Goal: Obtain resource: Download file/media

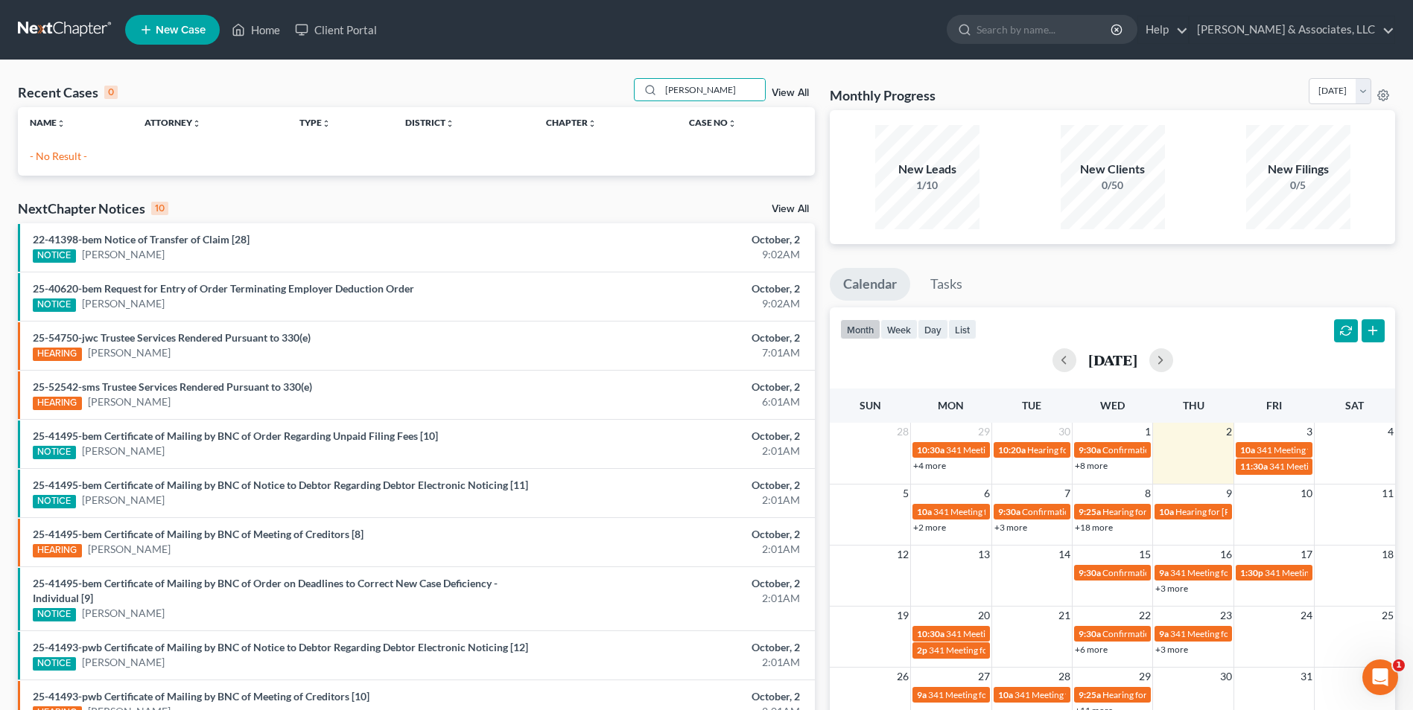
drag, startPoint x: 714, startPoint y: 89, endPoint x: 593, endPoint y: 114, distance: 124.0
click at [593, 114] on div "Recent Cases 0 [PERSON_NAME] View All Name unfold_more expand_more expand_less …" at bounding box center [416, 127] width 797 height 98
type input "[PERSON_NAME]"
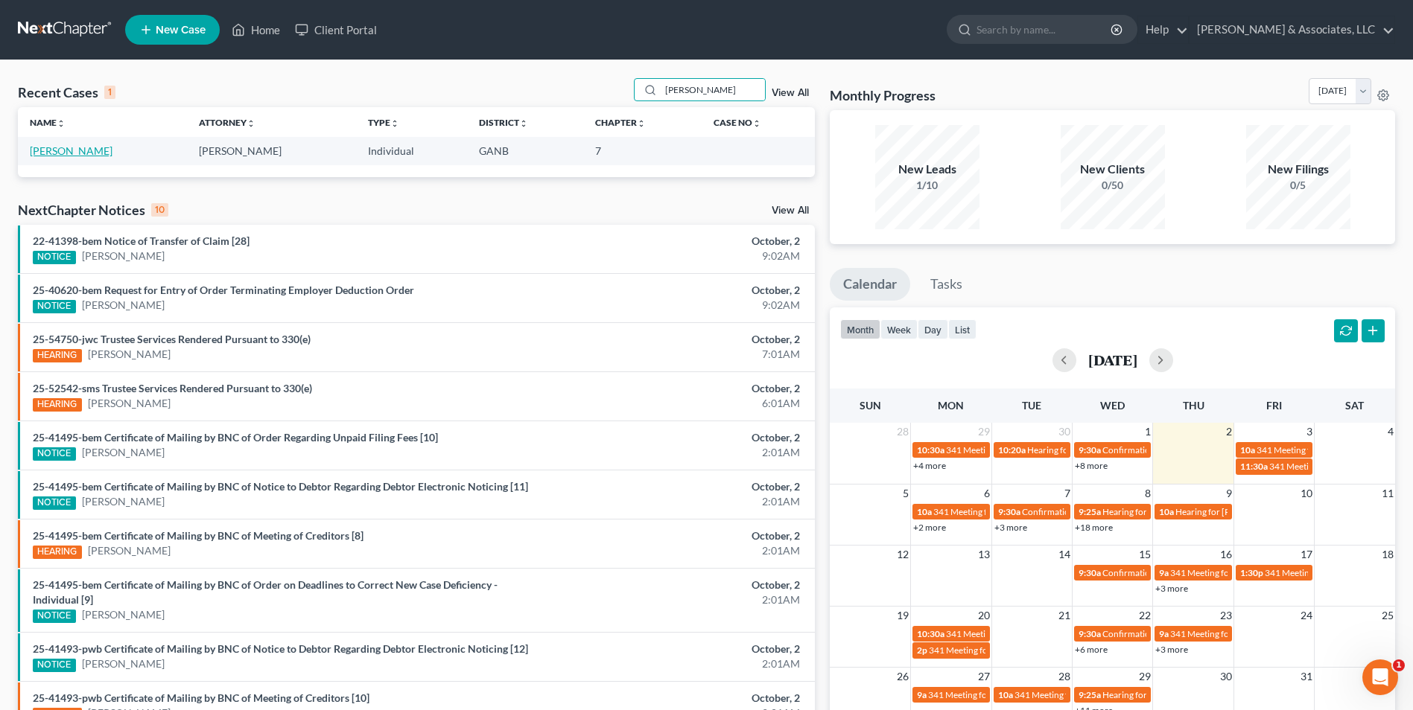
click at [60, 150] on link "[PERSON_NAME]" at bounding box center [71, 150] width 83 height 13
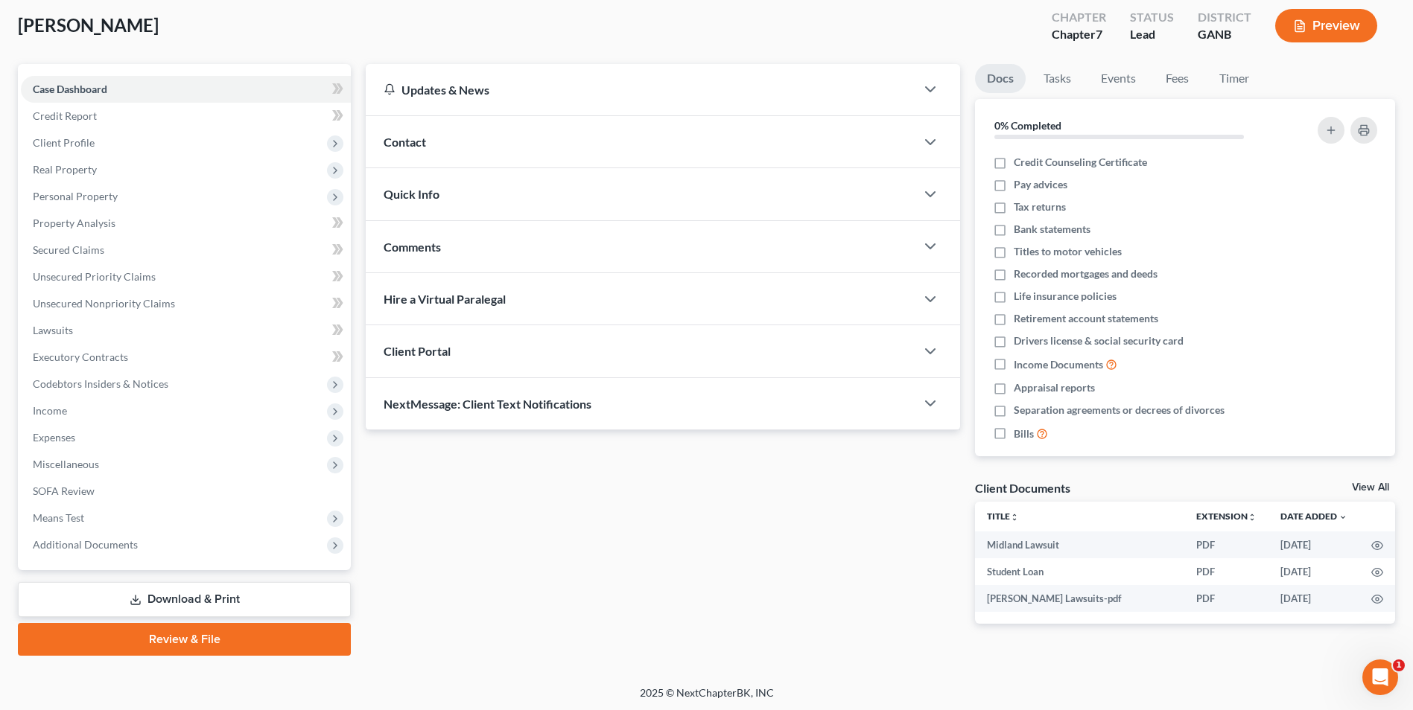
scroll to position [81, 0]
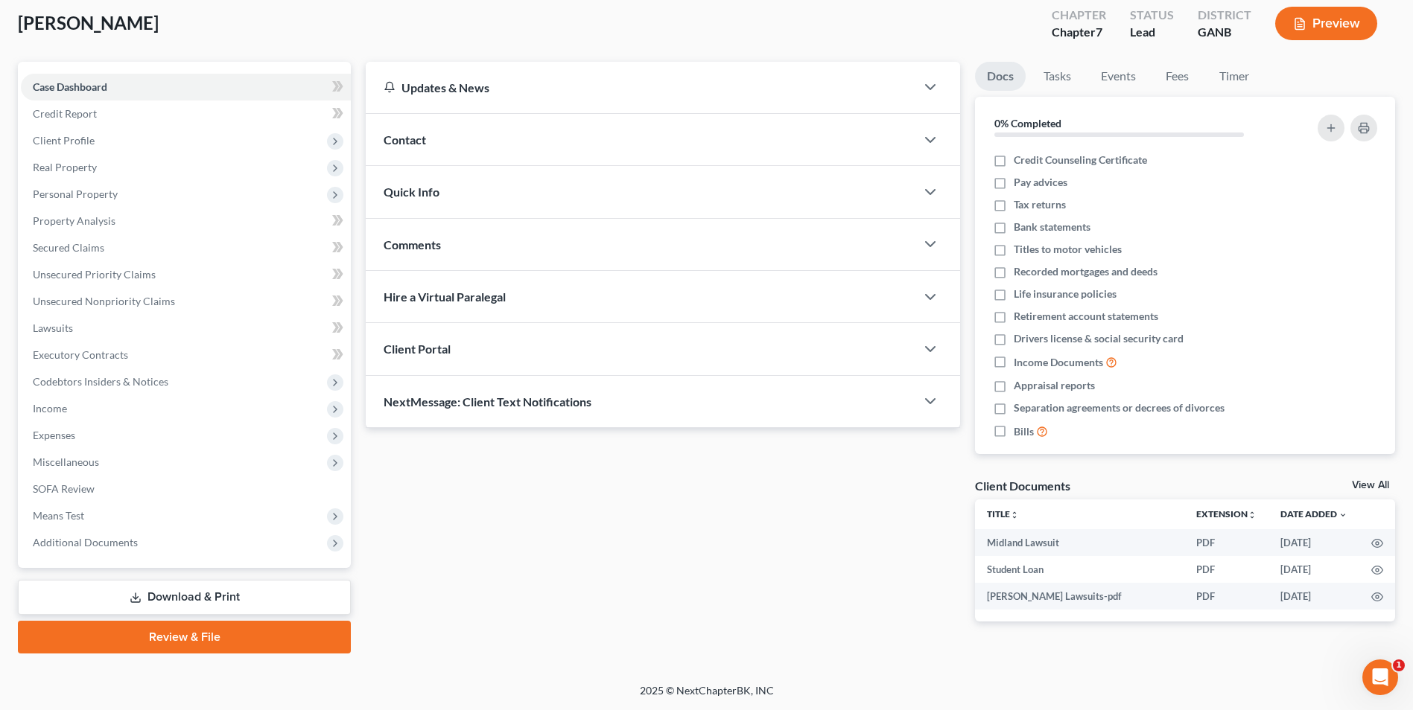
click at [1375, 481] on link "View All" at bounding box center [1370, 485] width 37 height 10
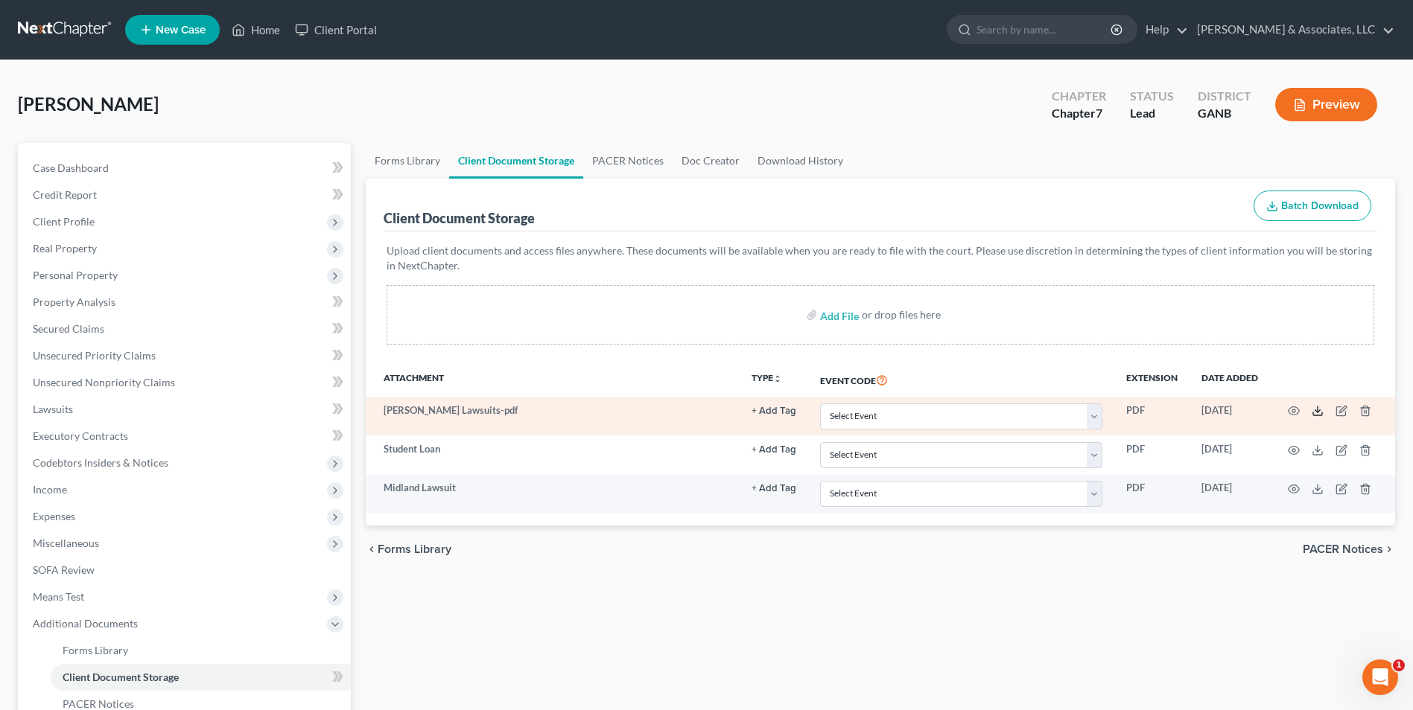
click at [1313, 413] on icon at bounding box center [1317, 414] width 9 height 3
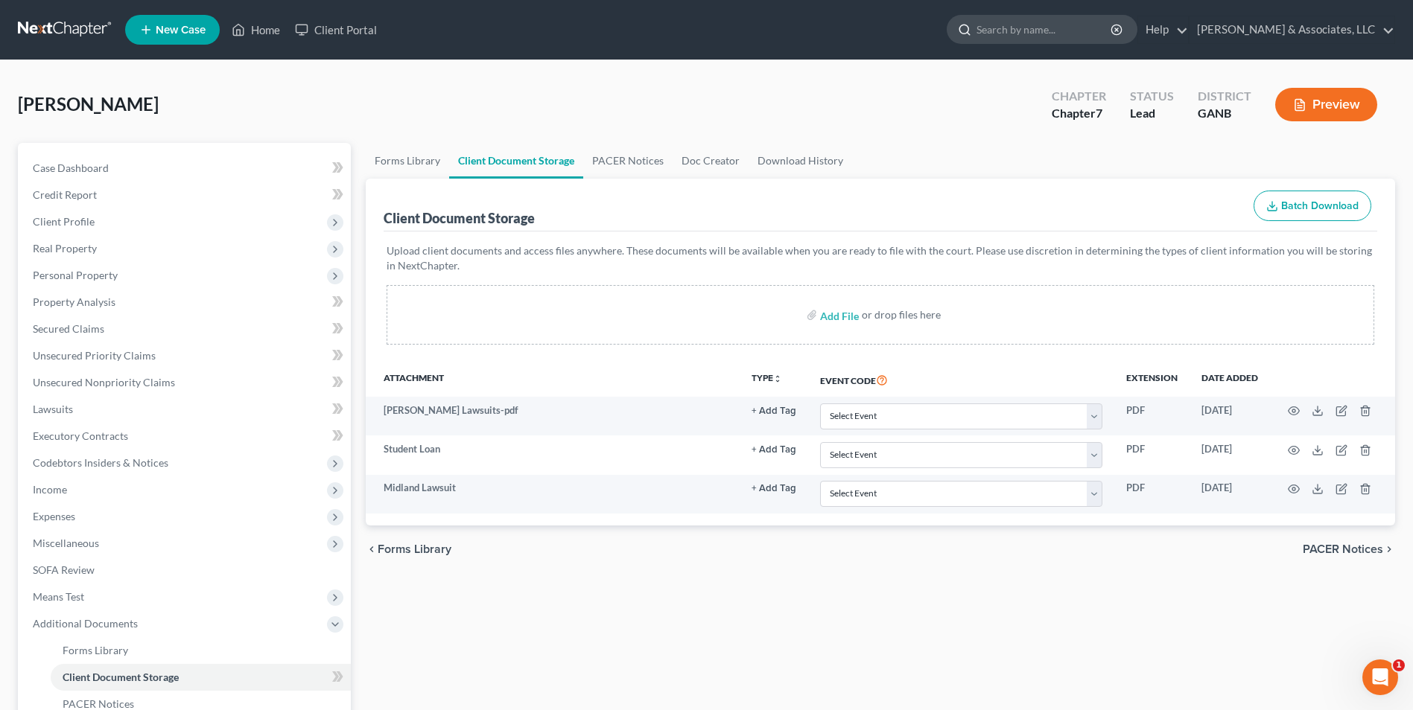
click at [1007, 27] on input "search" at bounding box center [1044, 30] width 136 height 28
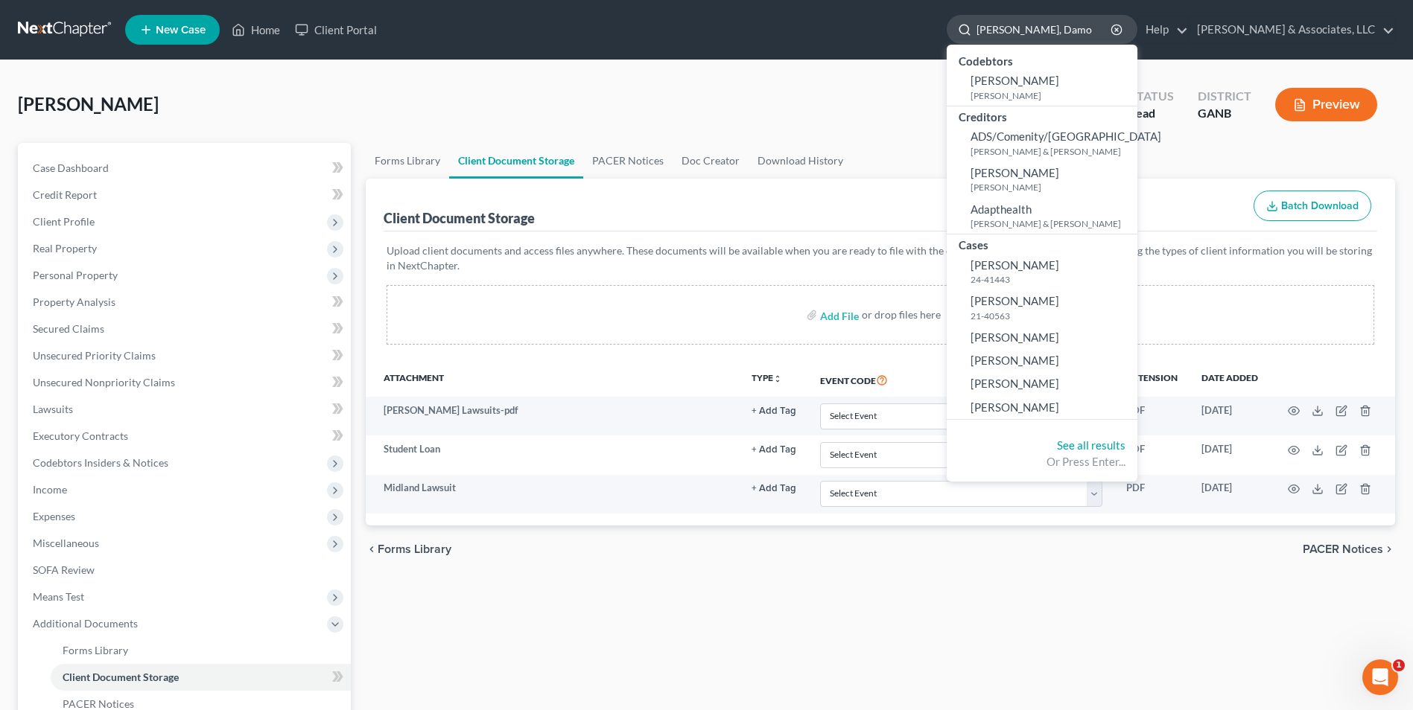
type input "[PERSON_NAME]"
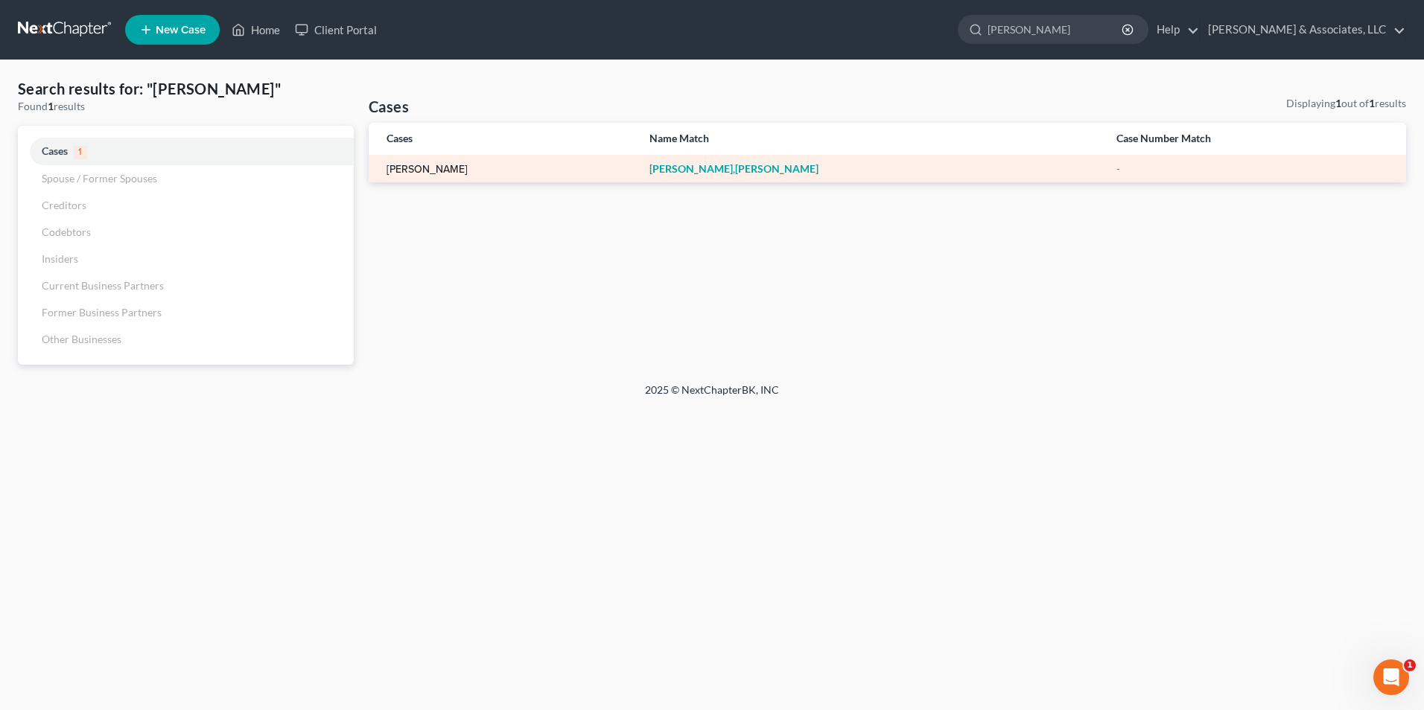
click at [453, 172] on link "[PERSON_NAME]" at bounding box center [426, 170] width 81 height 10
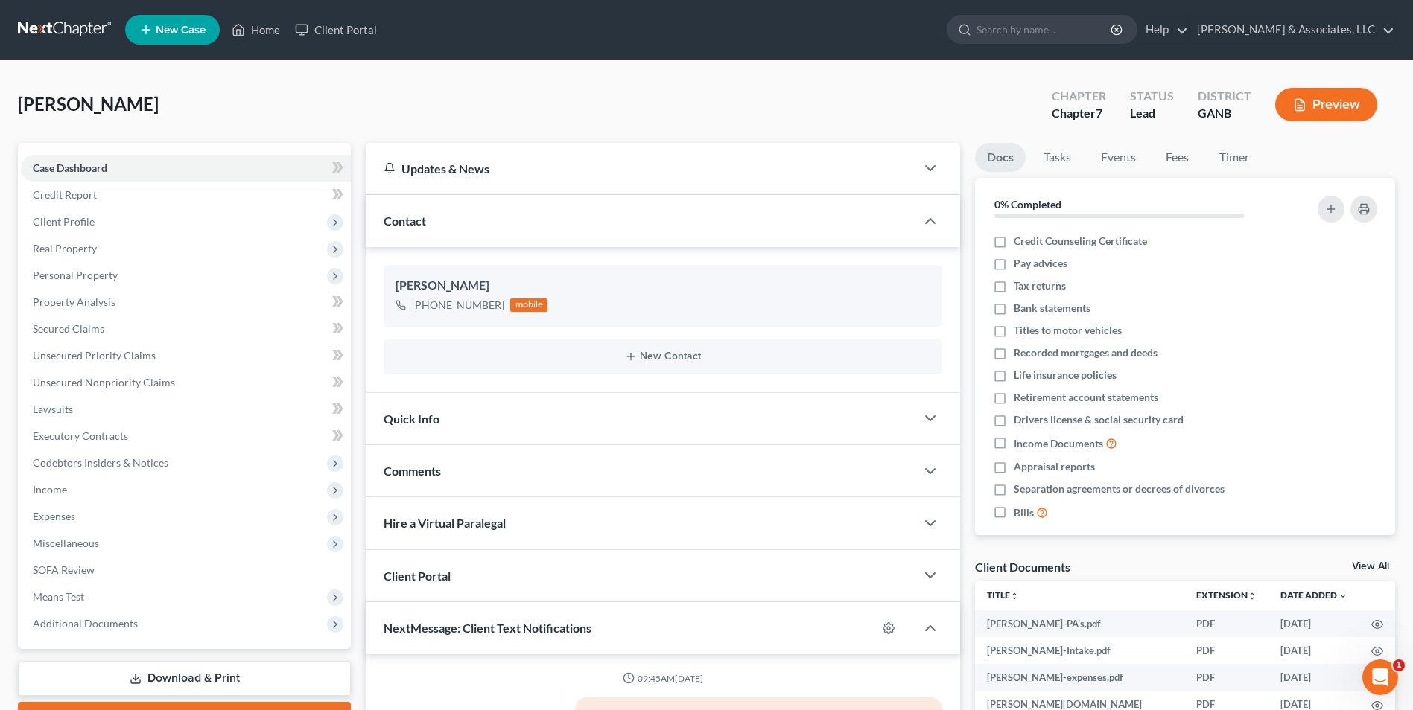
scroll to position [36, 0]
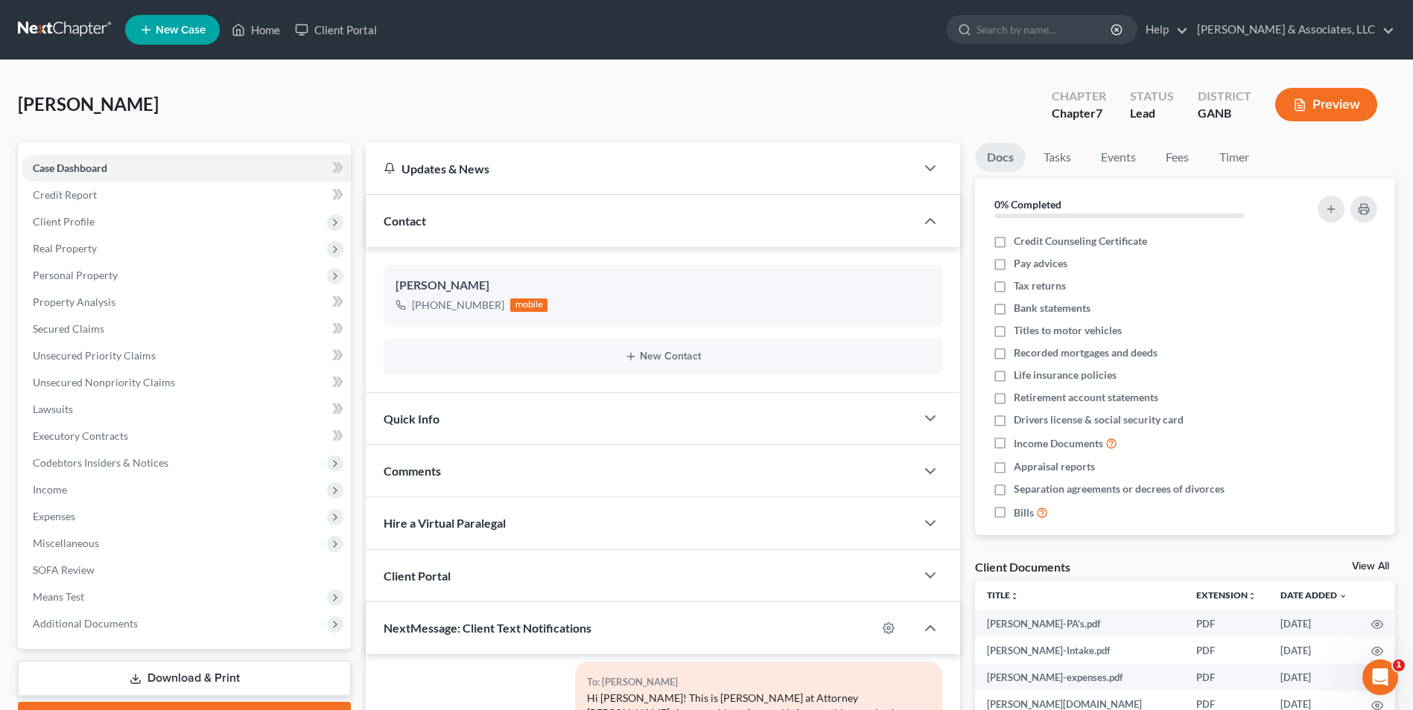
click at [1374, 567] on link "View All" at bounding box center [1370, 566] width 37 height 10
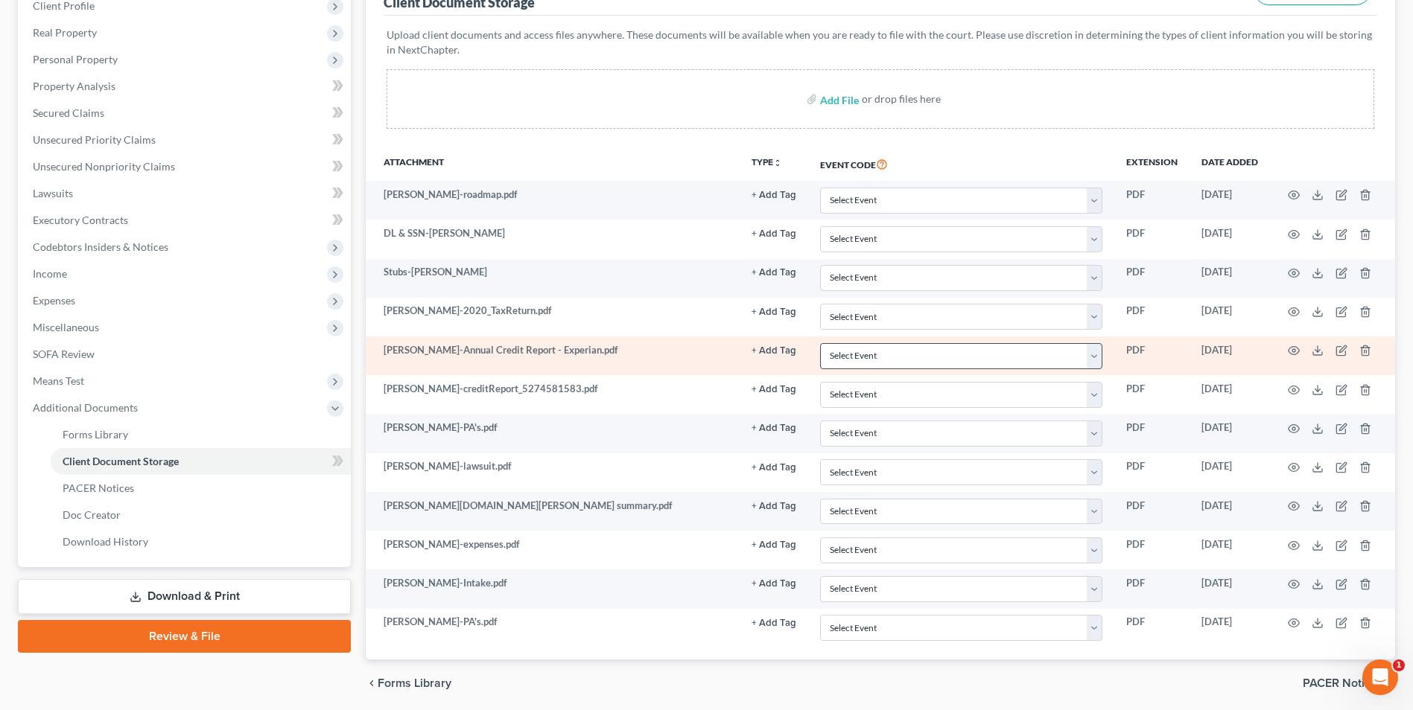
scroll to position [223, 0]
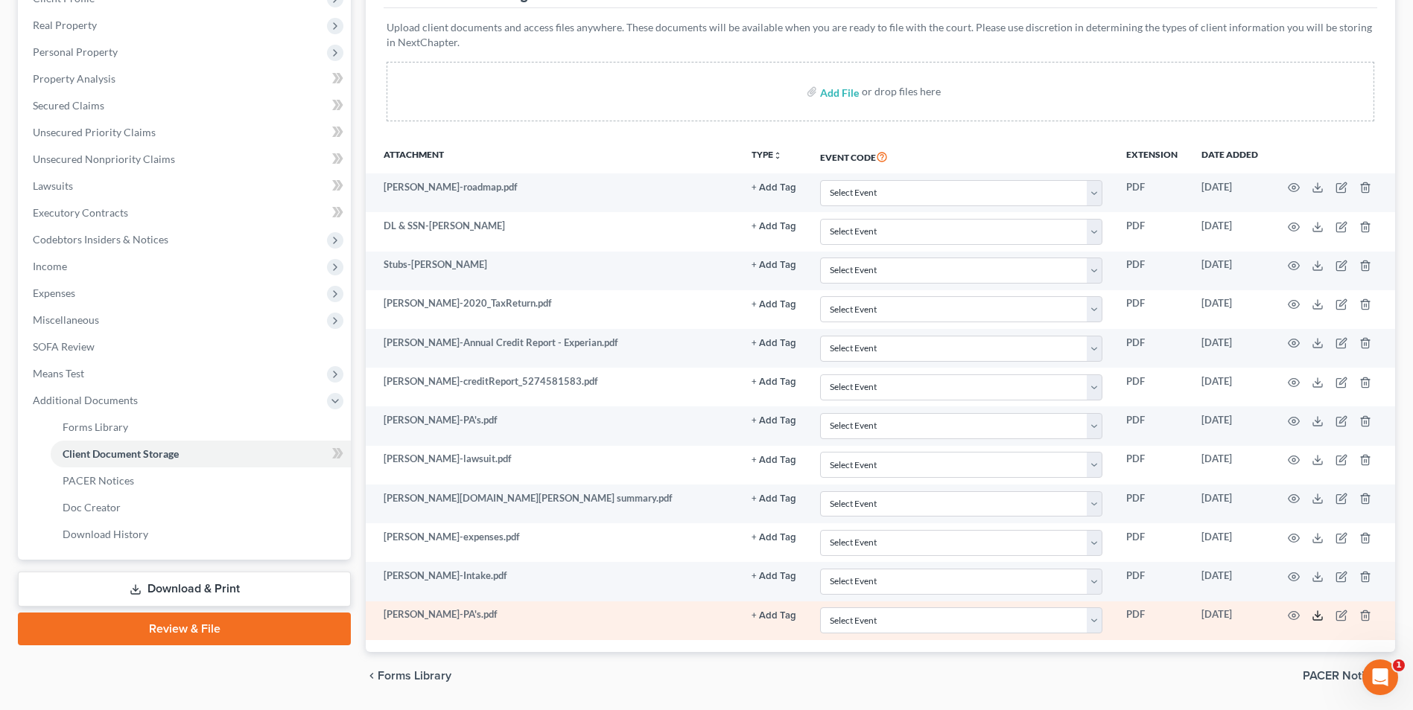
click at [1321, 614] on icon at bounding box center [1317, 616] width 12 height 12
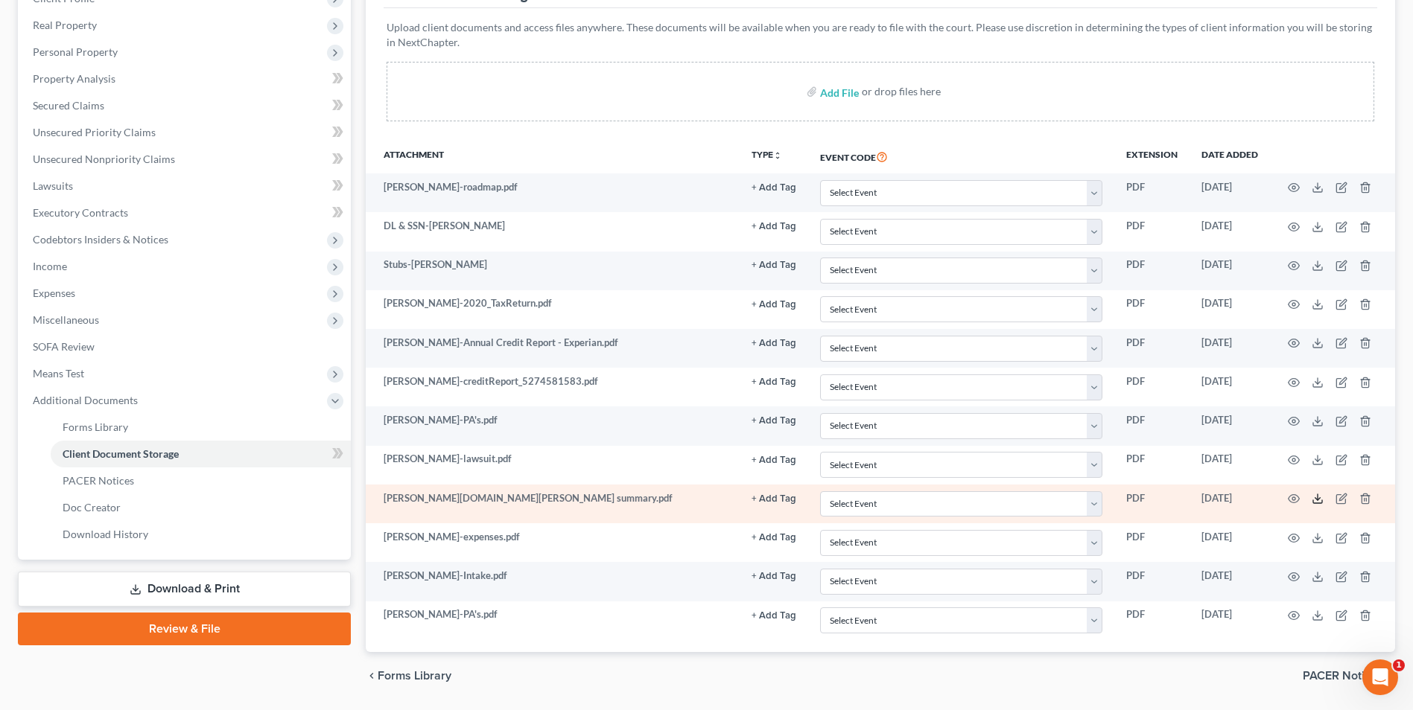
click at [1319, 497] on icon at bounding box center [1317, 499] width 12 height 12
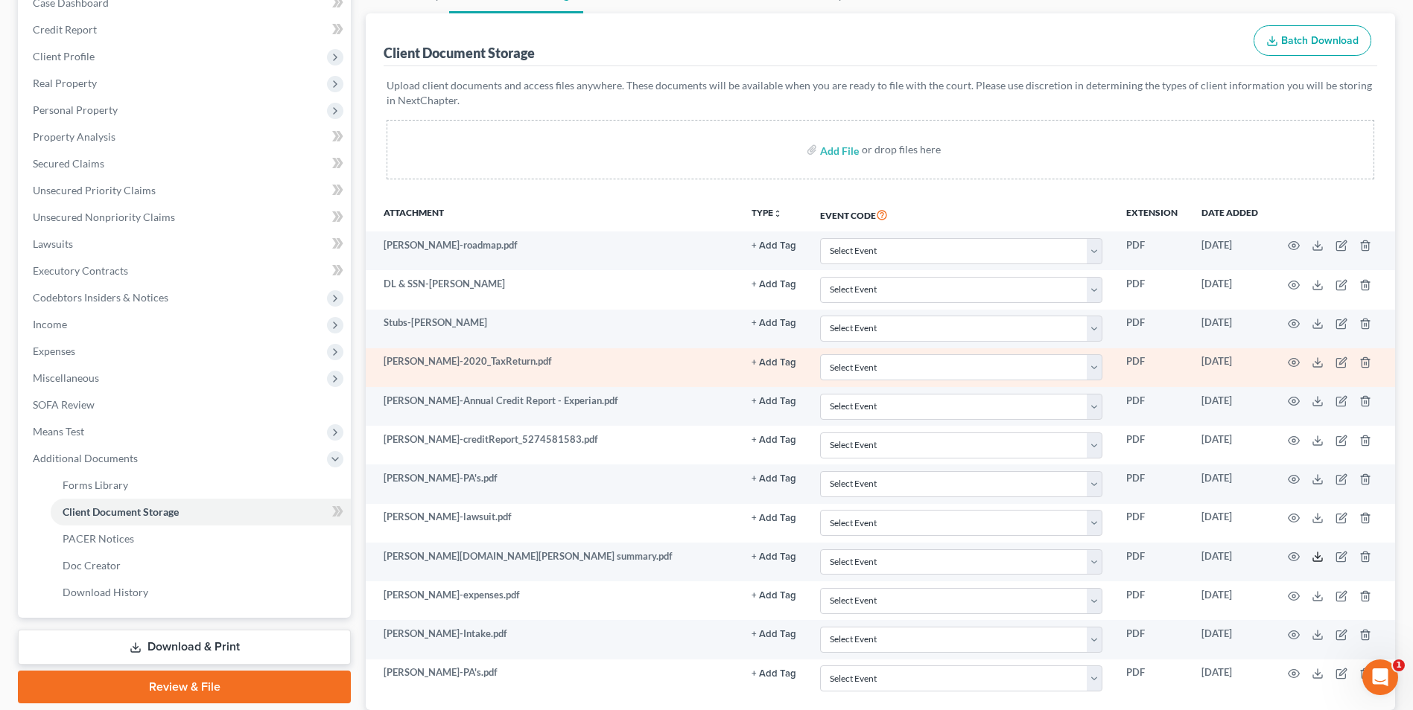
scroll to position [0, 0]
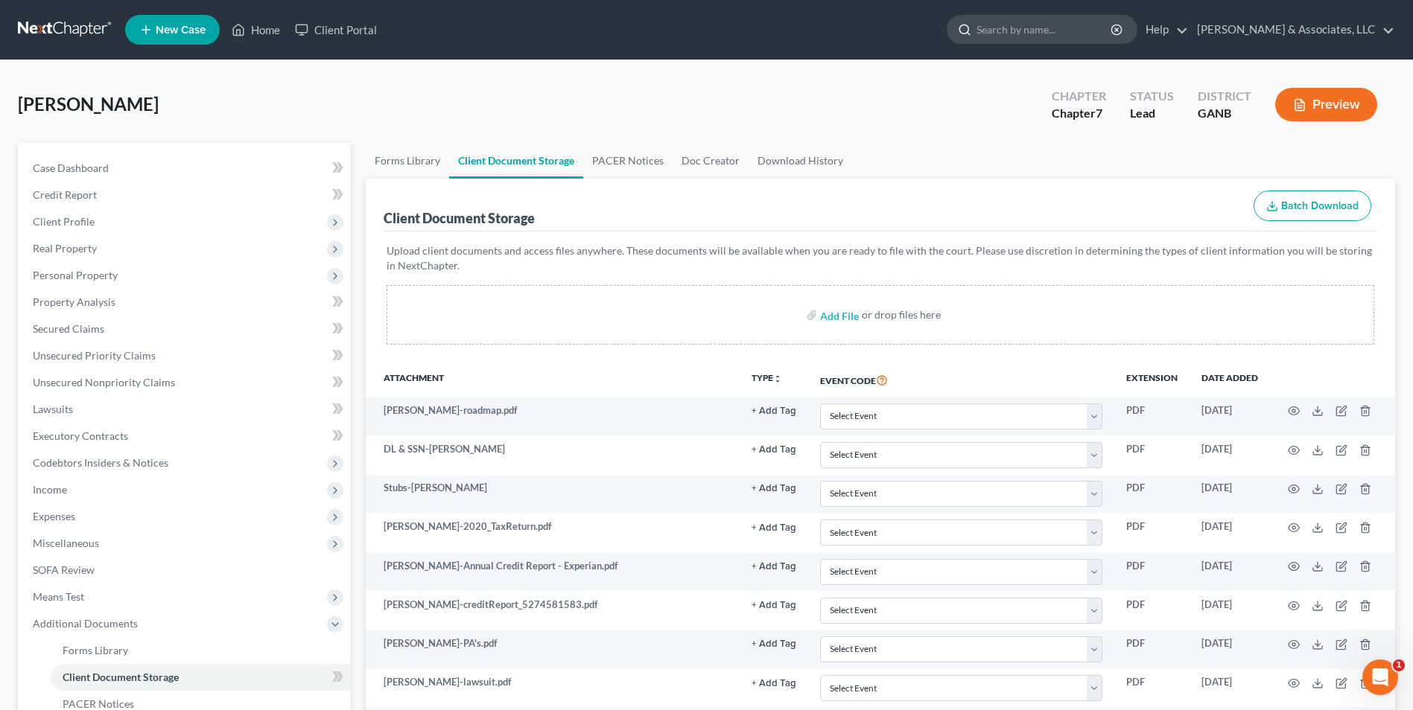
click at [1042, 42] on input "search" at bounding box center [1044, 30] width 136 height 28
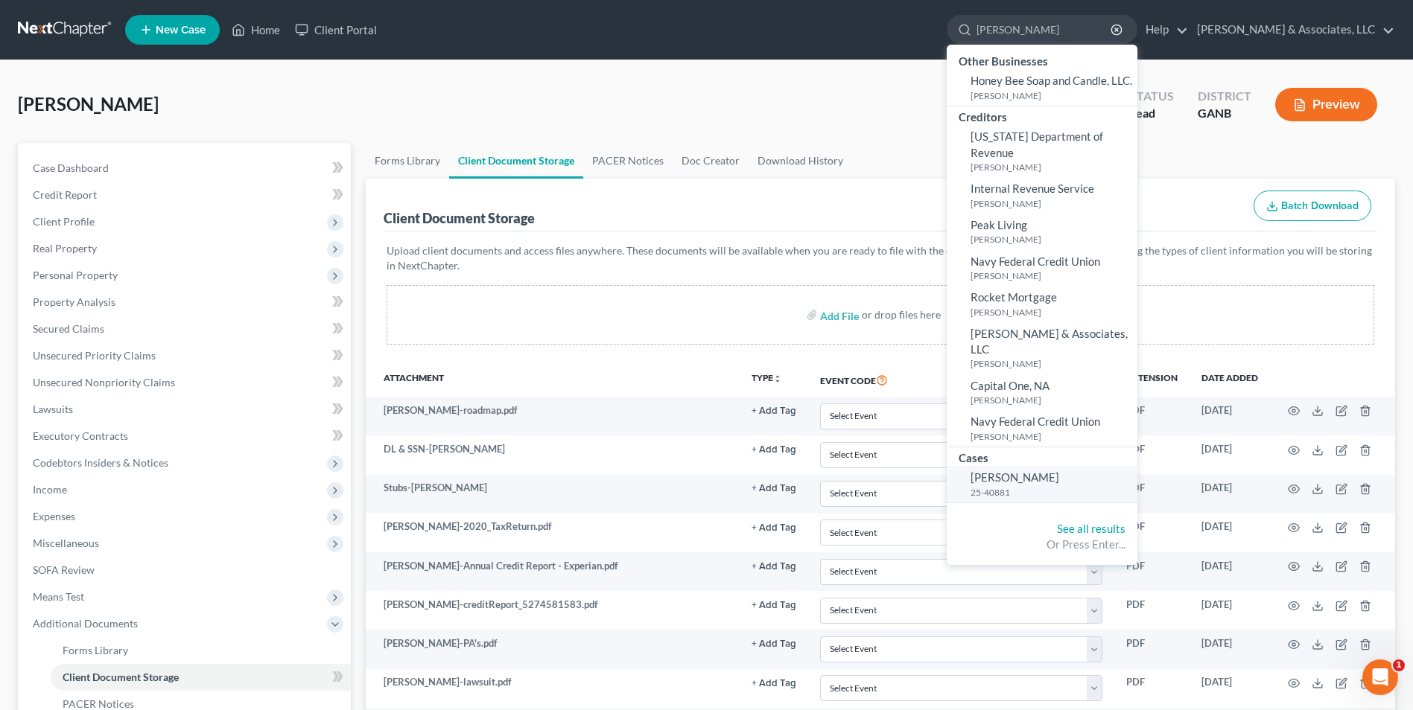
type input "[PERSON_NAME]"
click at [1059, 471] on span "[PERSON_NAME]" at bounding box center [1014, 477] width 89 height 13
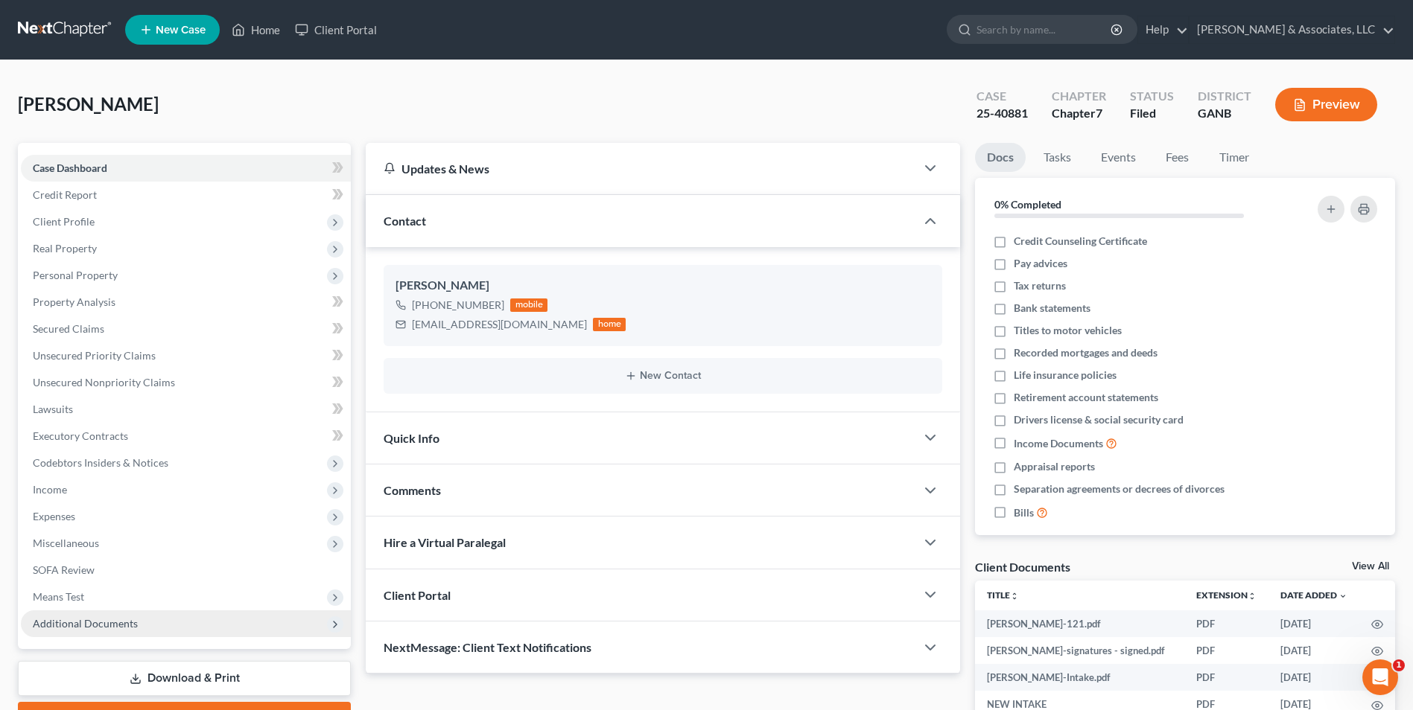
click at [117, 625] on span "Additional Documents" at bounding box center [85, 623] width 105 height 13
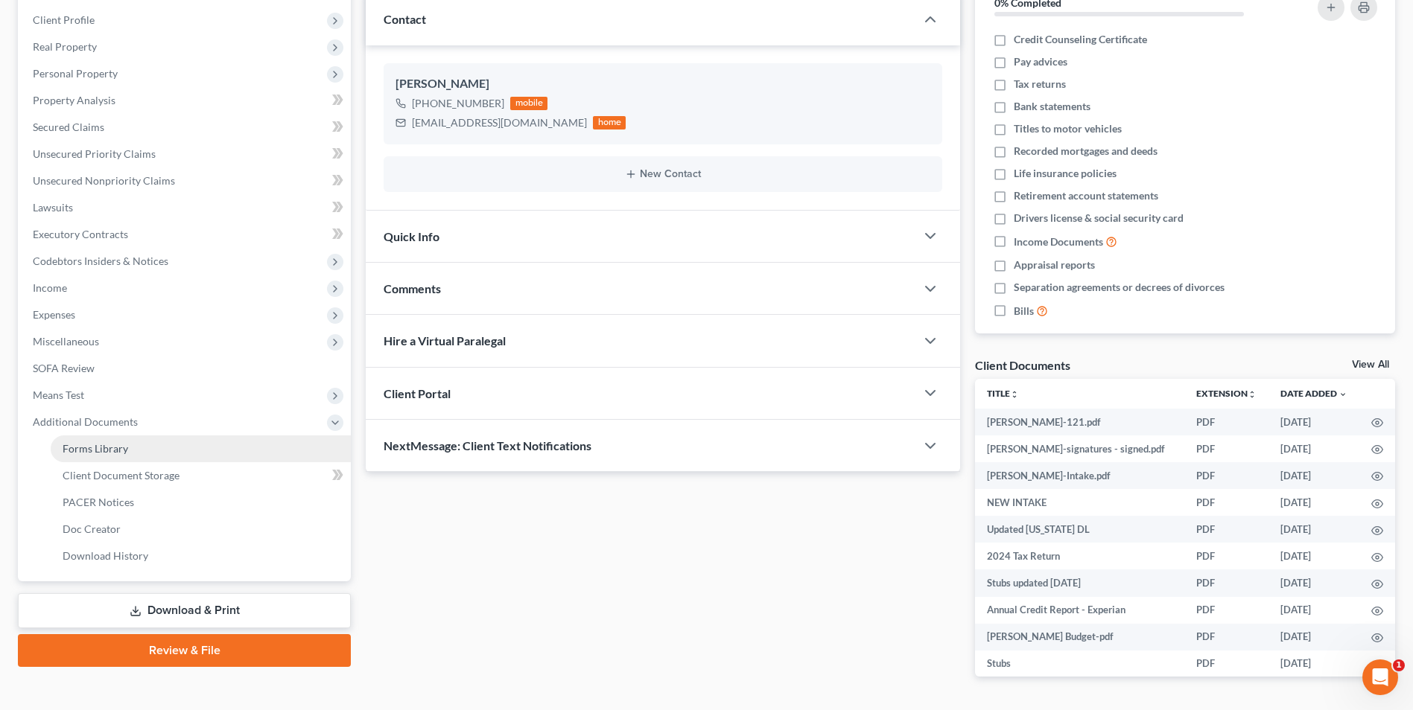
scroll to position [223, 0]
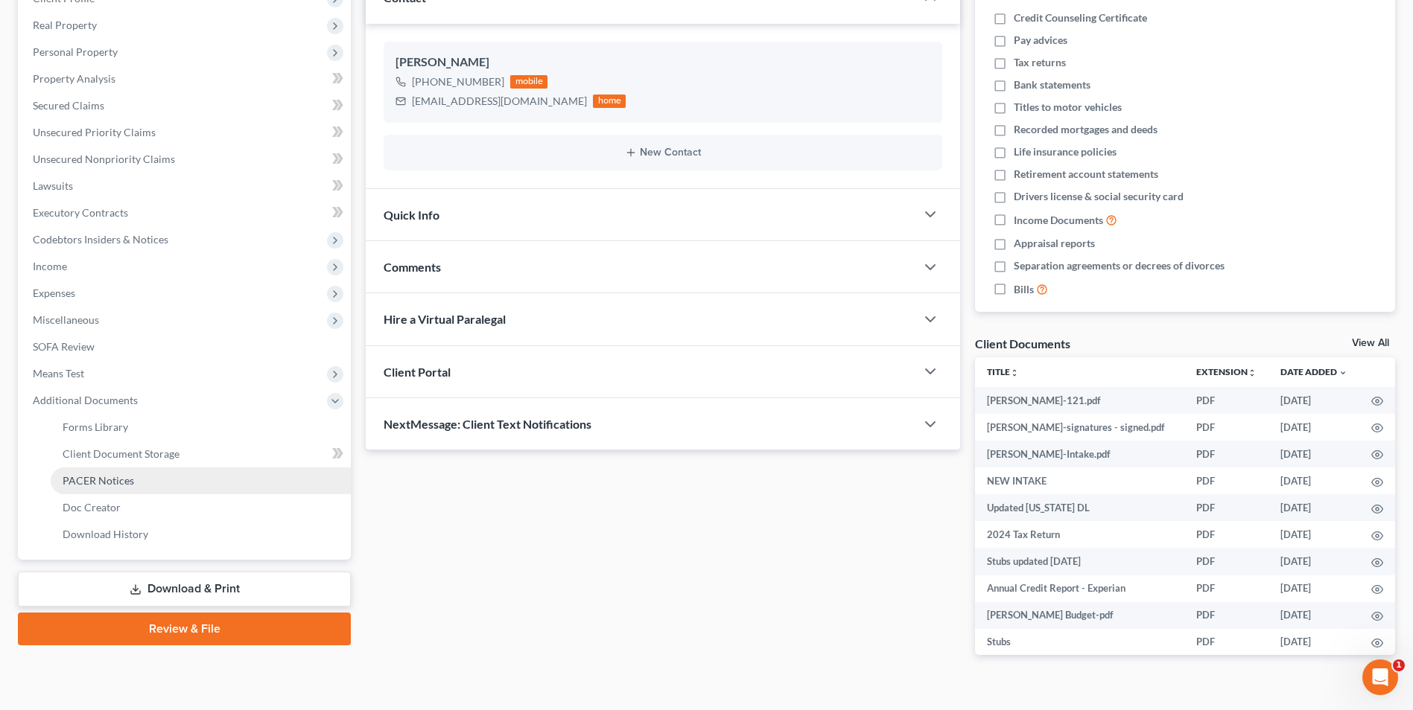
click at [164, 488] on link "PACER Notices" at bounding box center [201, 481] width 300 height 27
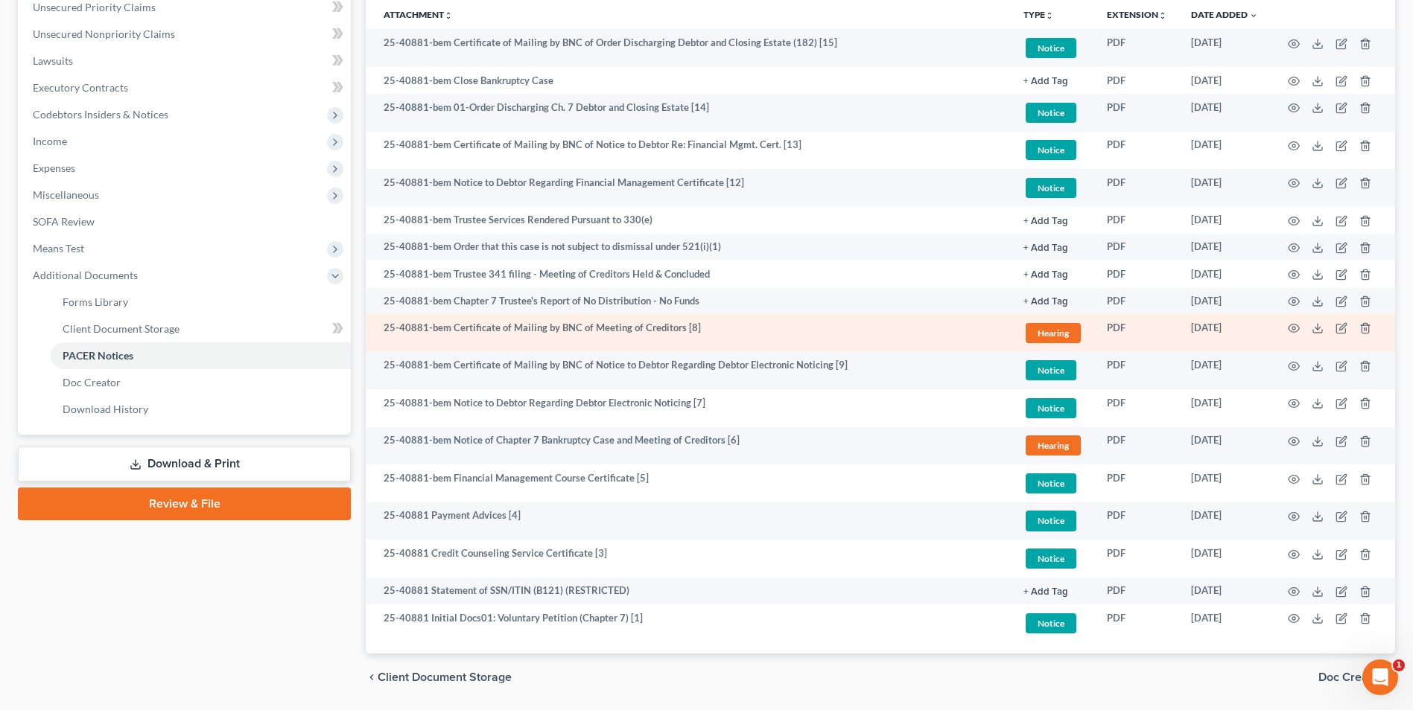
scroll to position [372, 0]
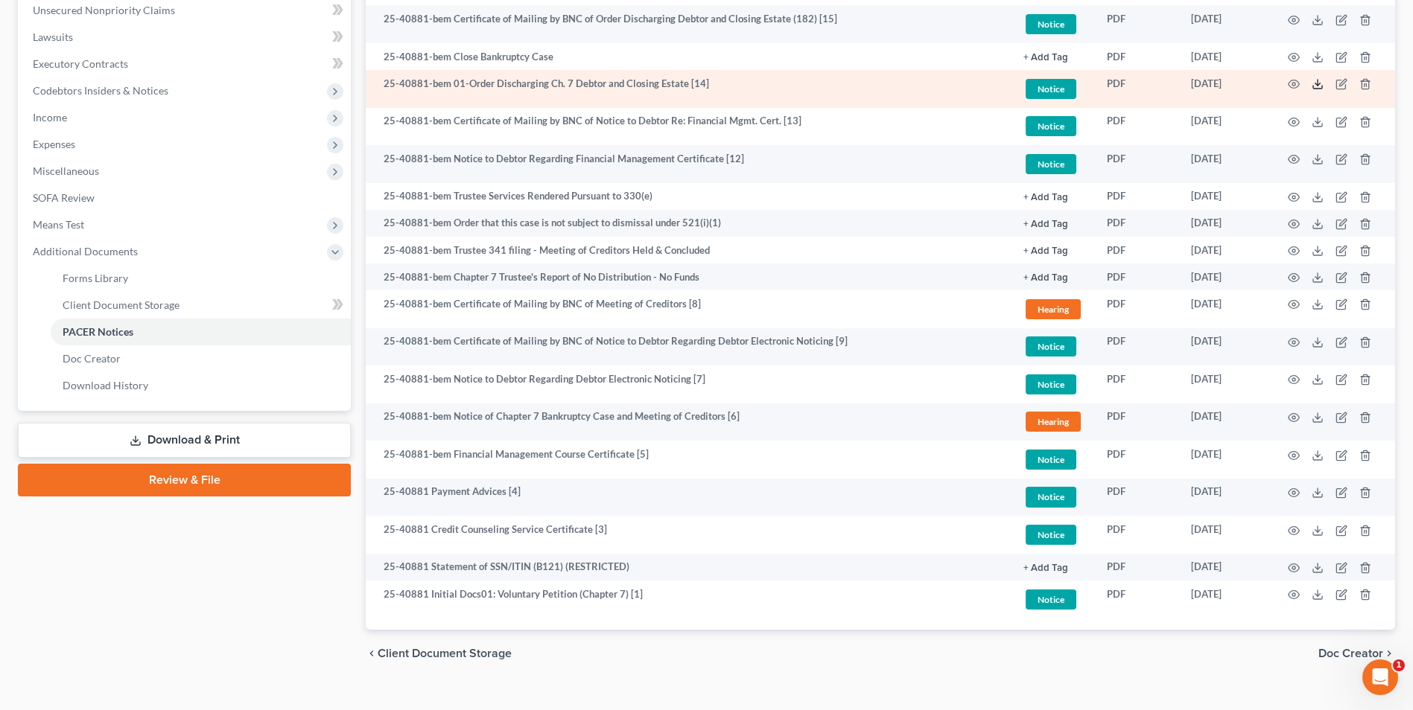
click at [1317, 81] on line at bounding box center [1317, 83] width 0 height 6
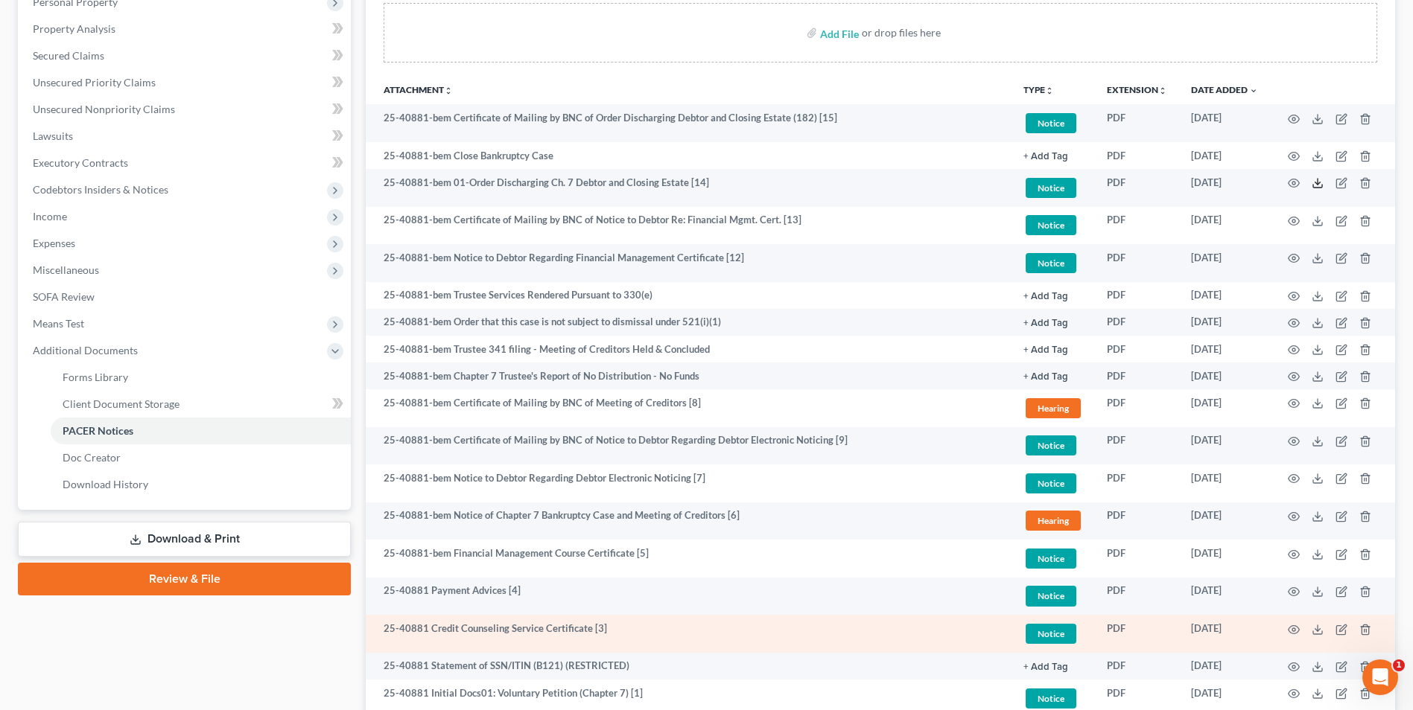
scroll to position [0, 0]
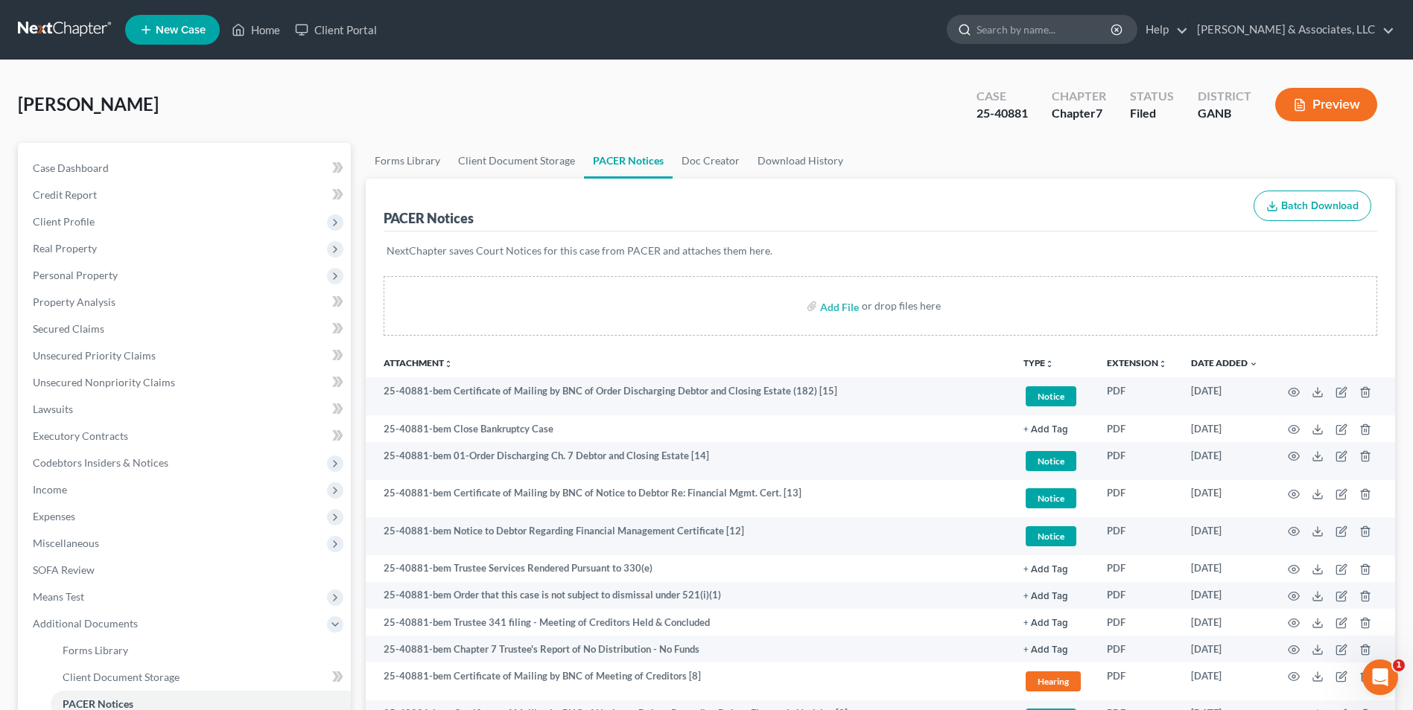
click at [1072, 35] on input "search" at bounding box center [1044, 30] width 136 height 28
type input "[PERSON_NAME]"
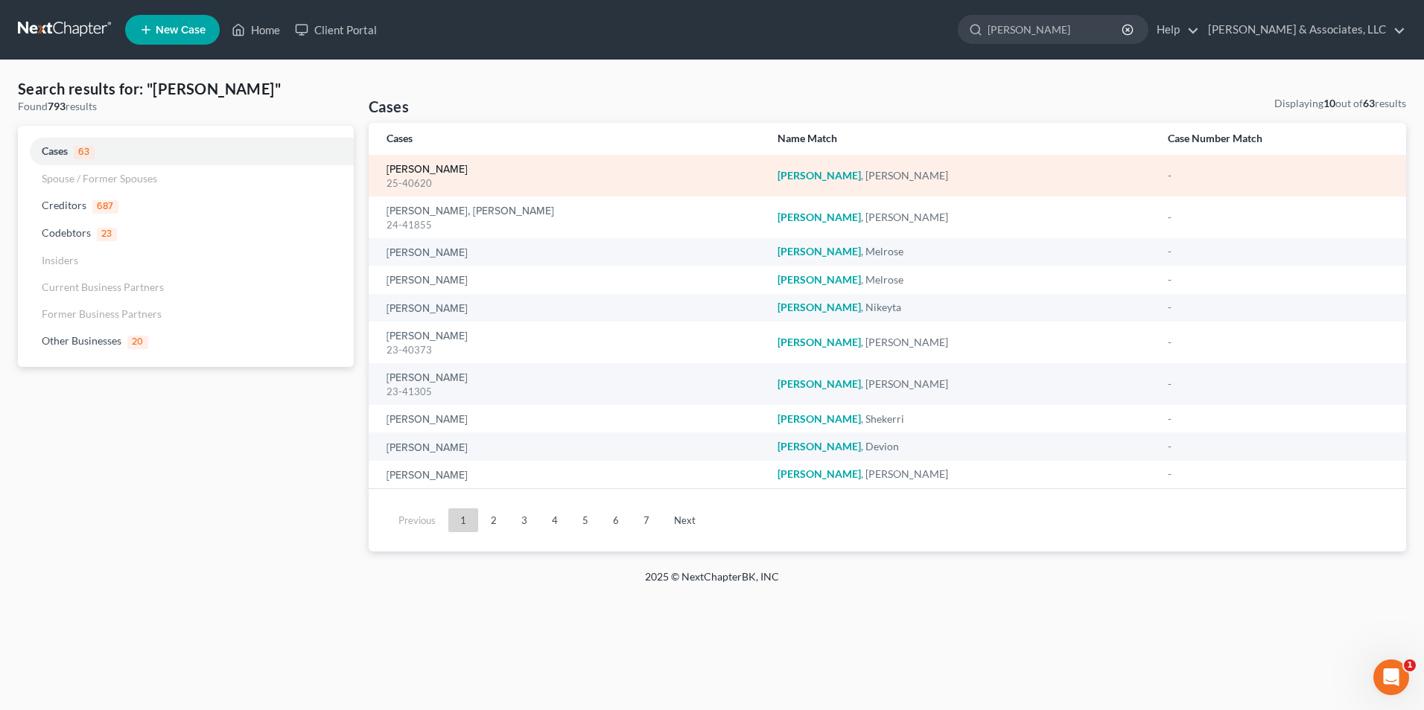
click at [445, 165] on link "[PERSON_NAME]" at bounding box center [426, 170] width 81 height 10
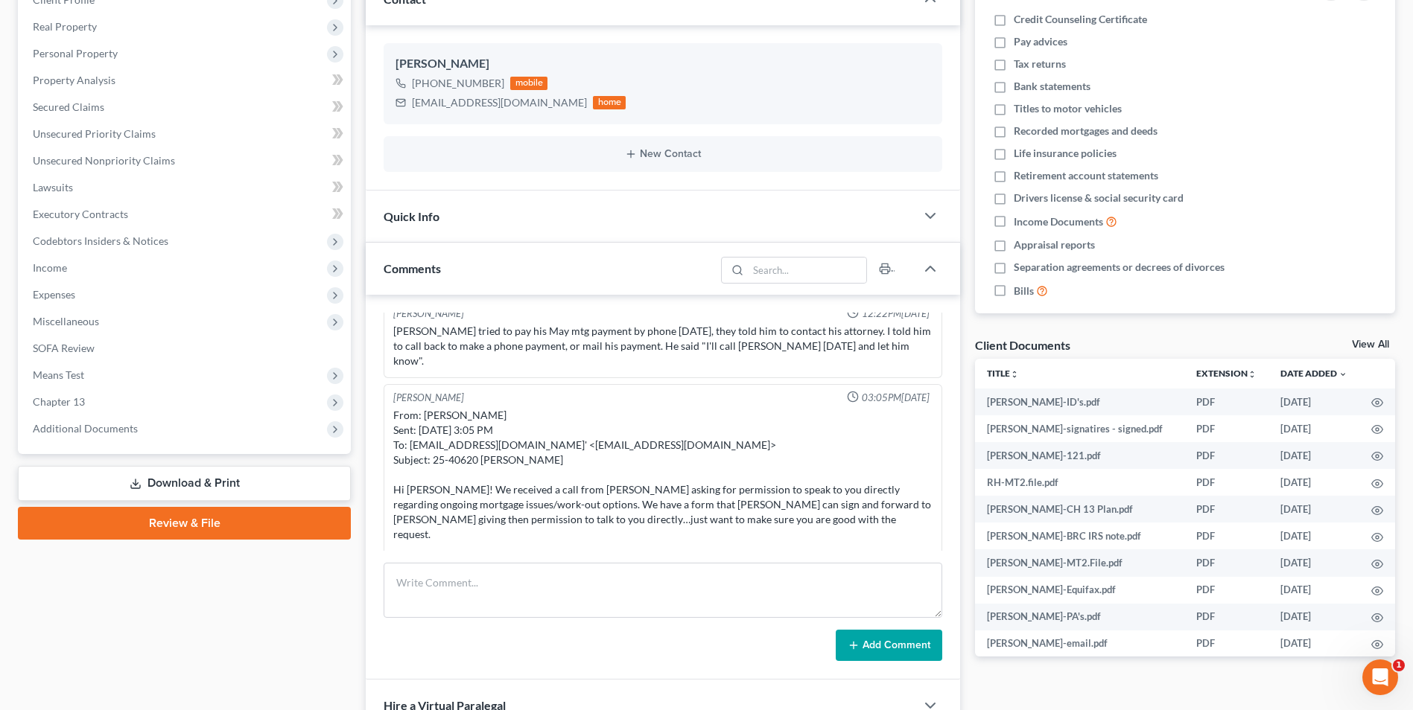
scroll to position [223, 0]
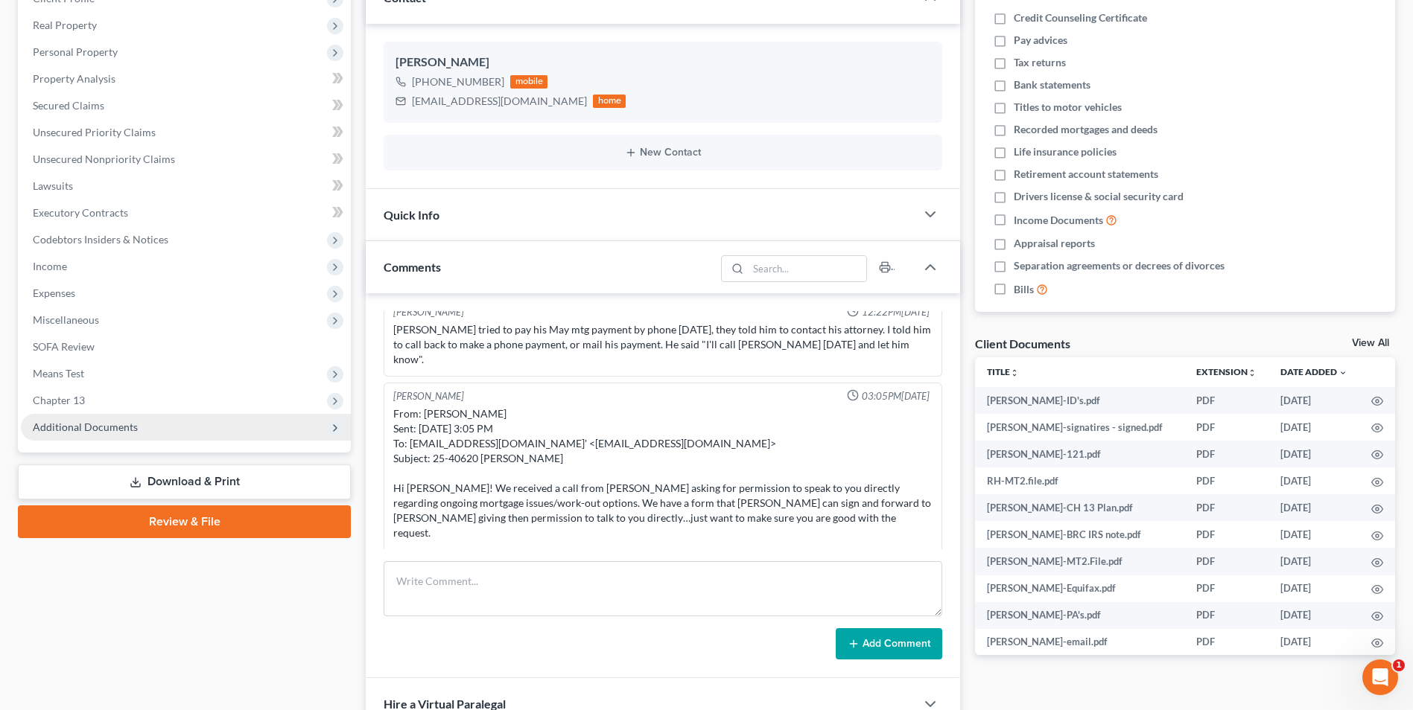
click at [240, 426] on span "Additional Documents" at bounding box center [186, 427] width 330 height 27
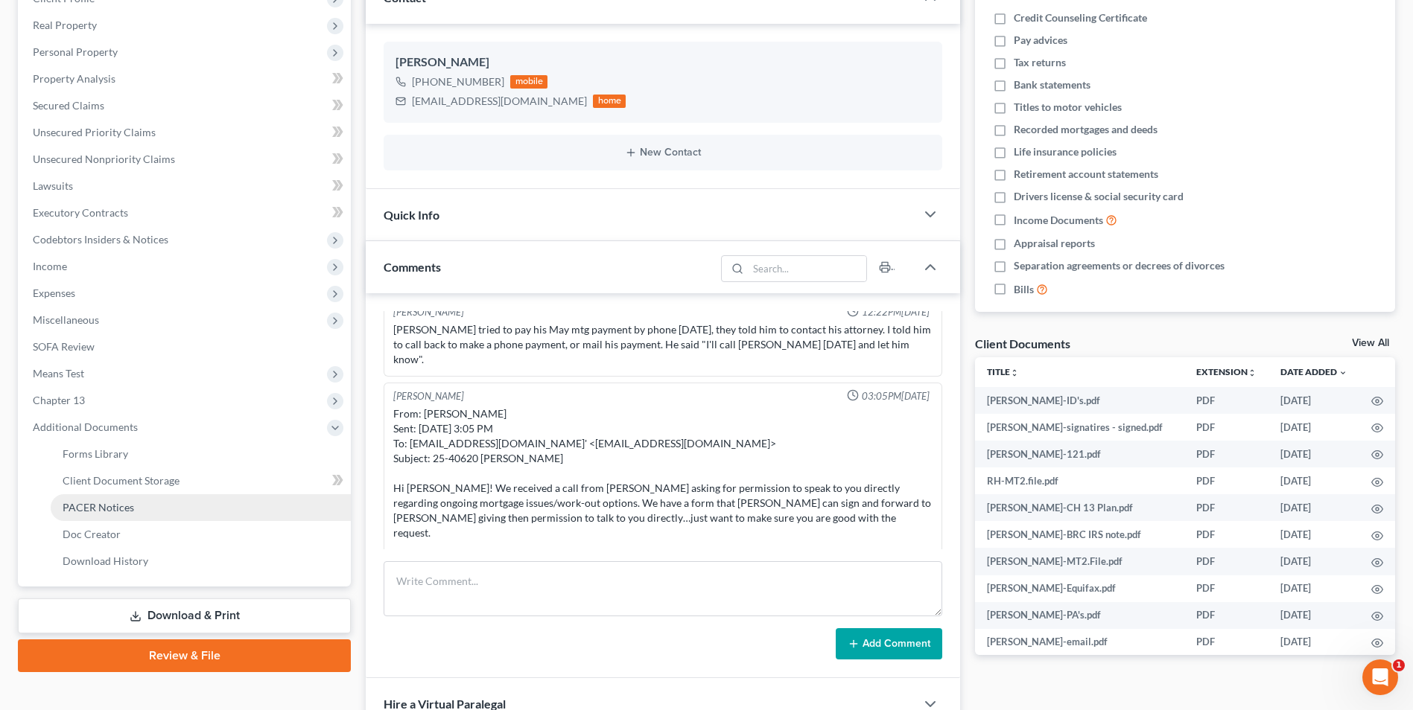
click at [185, 503] on link "PACER Notices" at bounding box center [201, 507] width 300 height 27
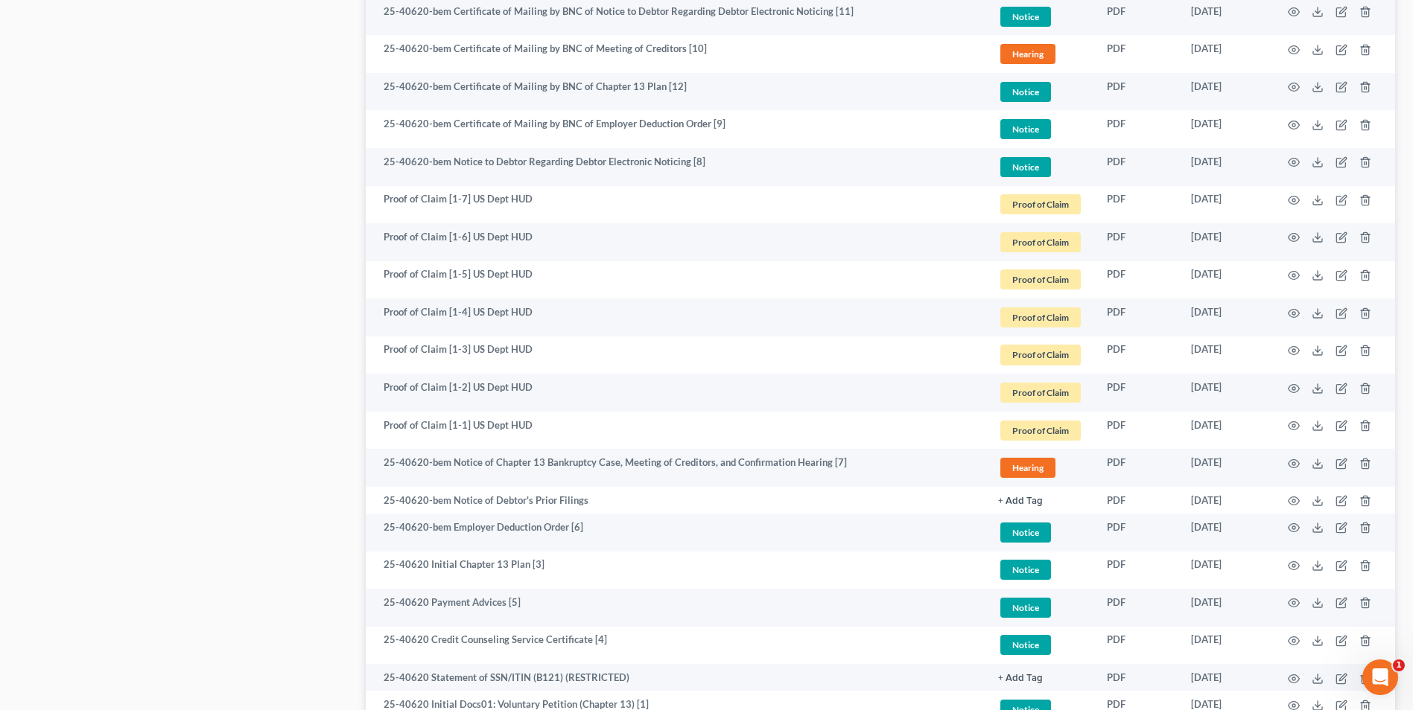
scroll to position [1489, 0]
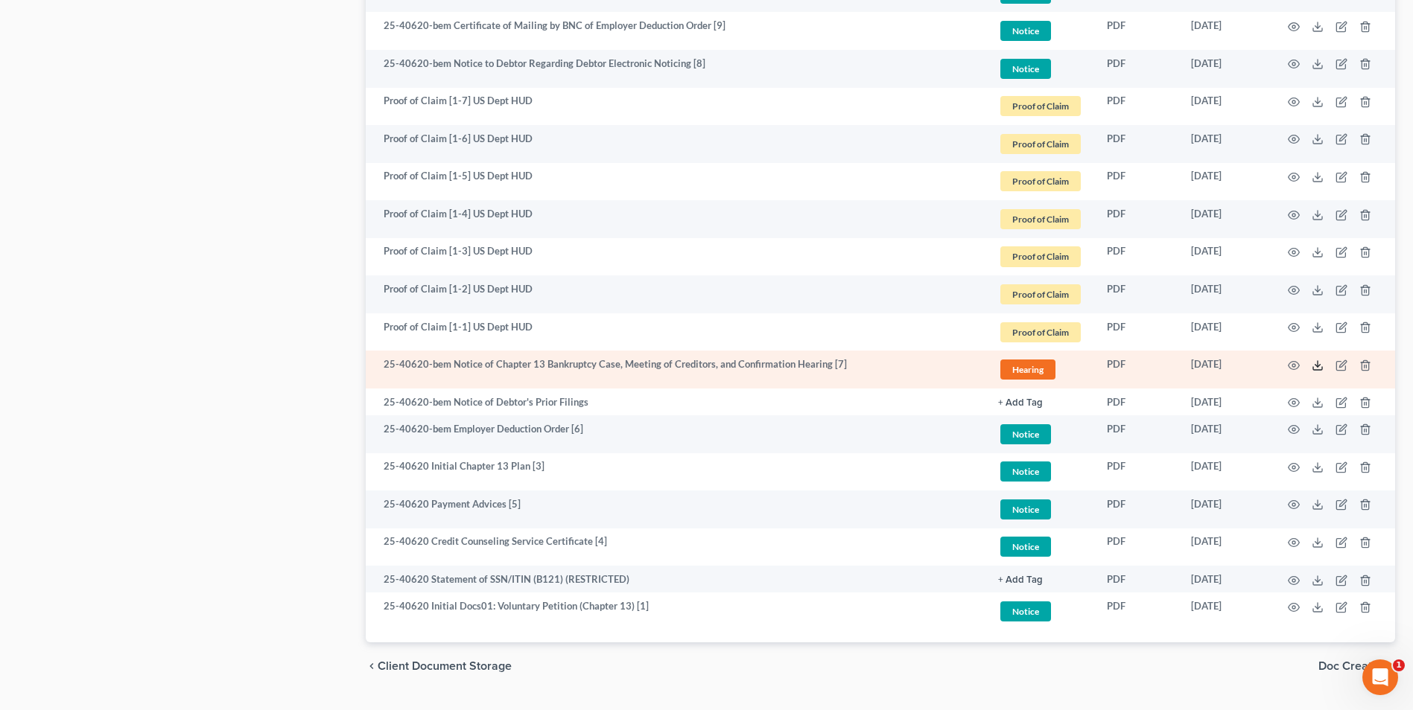
click at [1319, 369] on icon at bounding box center [1317, 366] width 12 height 12
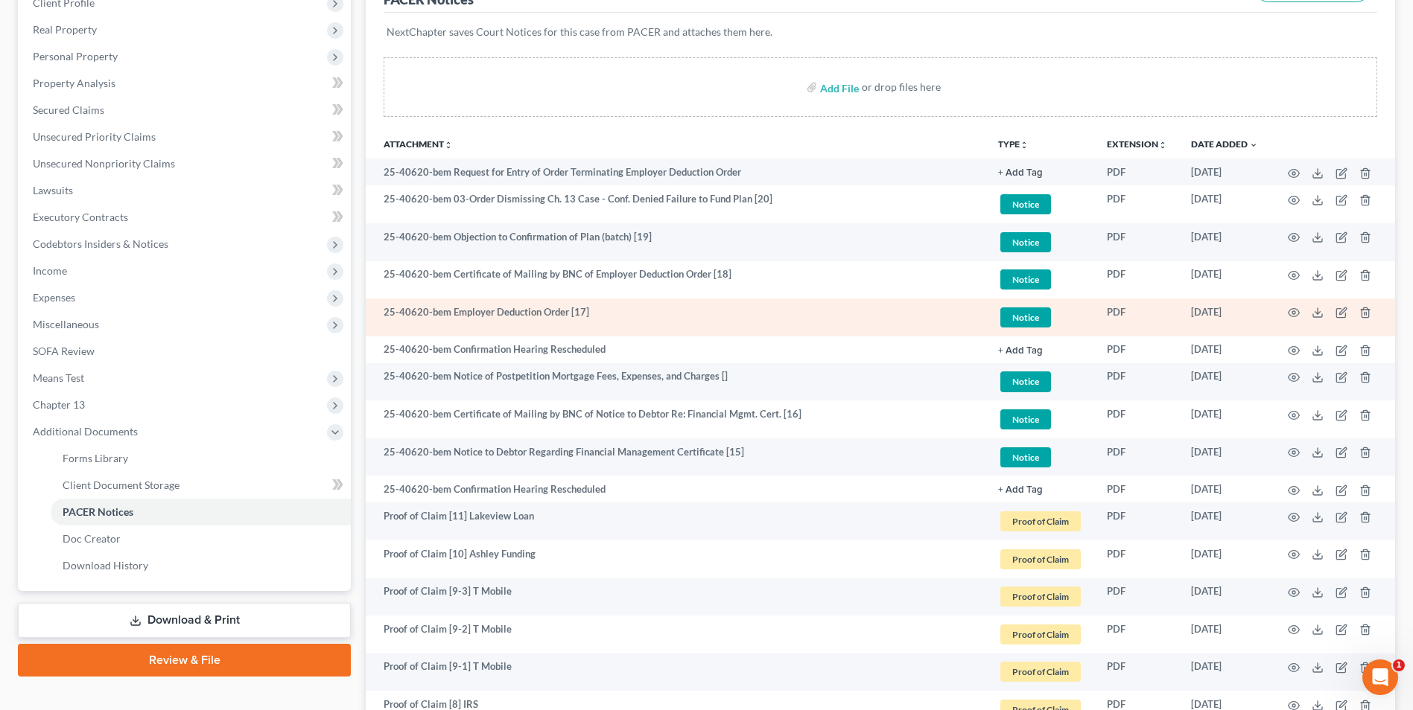
scroll to position [0, 0]
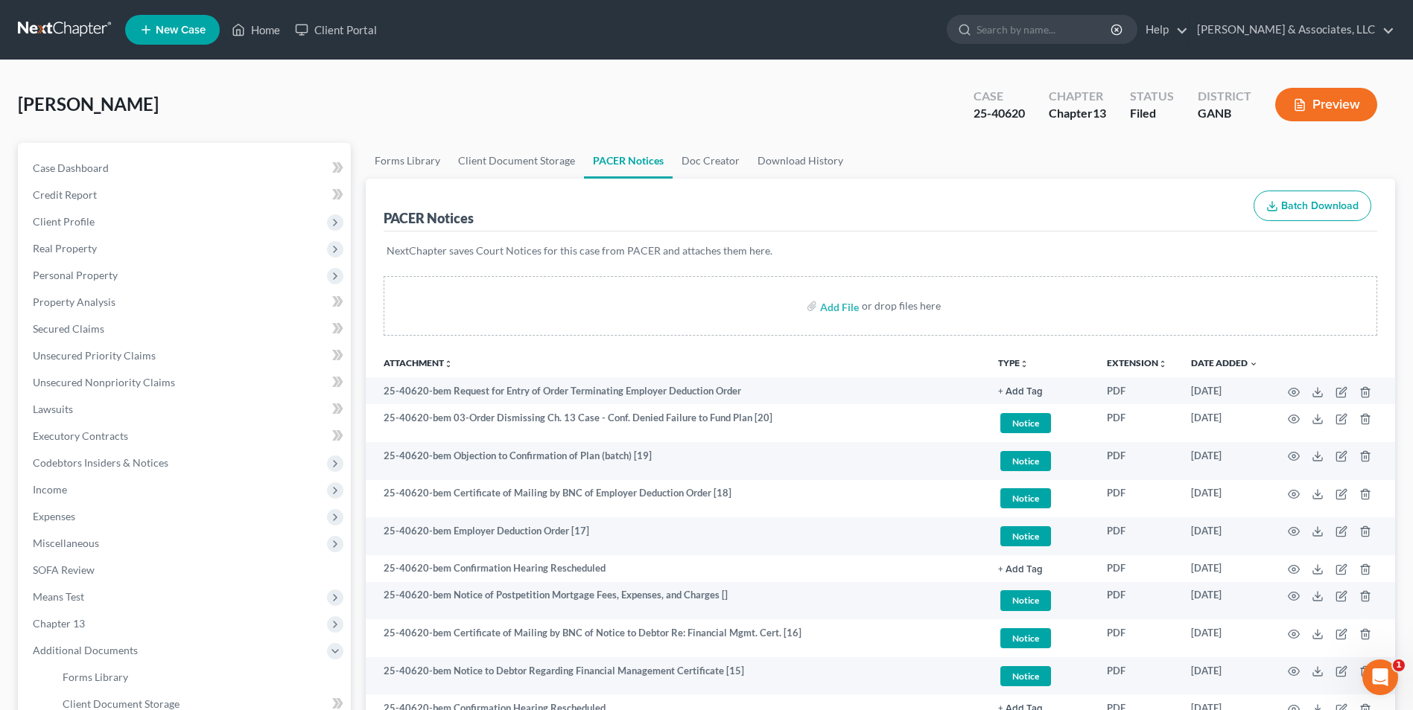
drag, startPoint x: 1032, startPoint y: 34, endPoint x: 1025, endPoint y: 48, distance: 16.3
click at [1031, 40] on input "search" at bounding box center [1044, 30] width 136 height 28
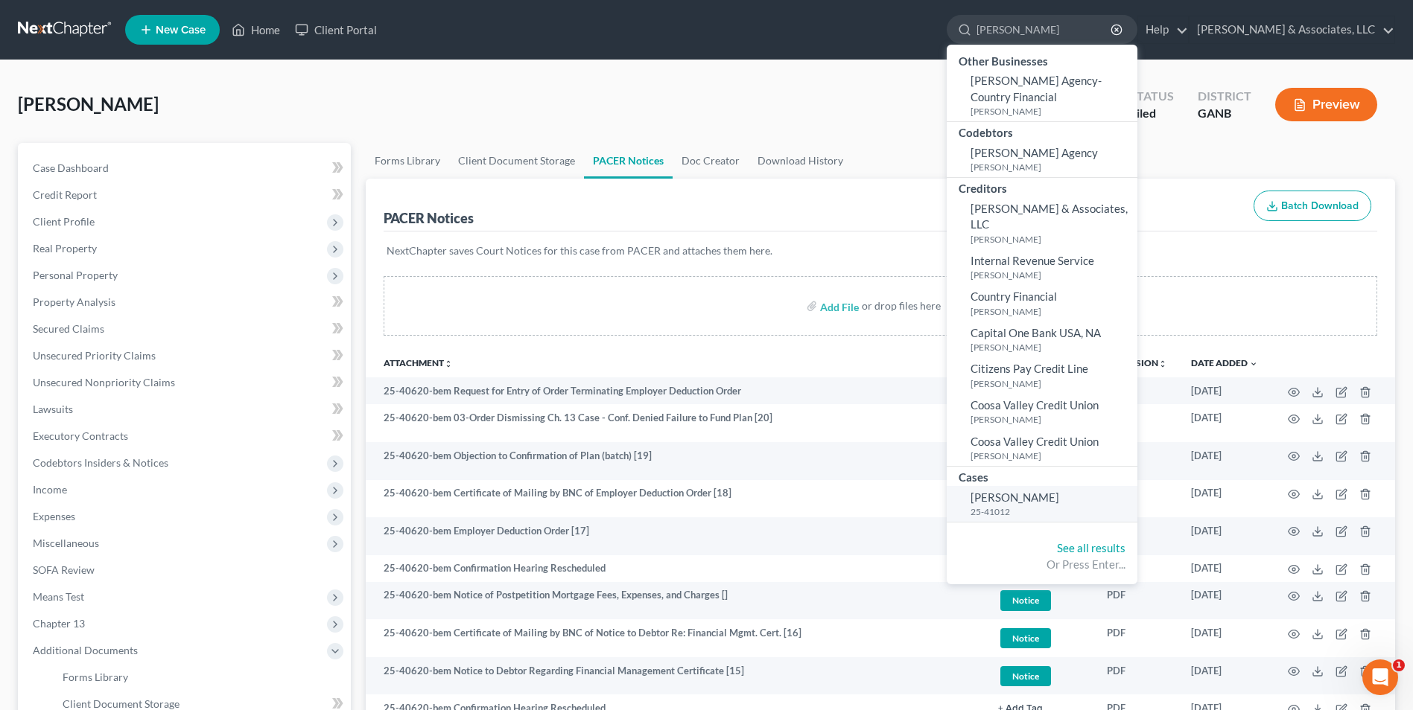
type input "[PERSON_NAME]"
click at [1073, 486] on link "[PERSON_NAME] 25-41012" at bounding box center [1041, 504] width 191 height 36
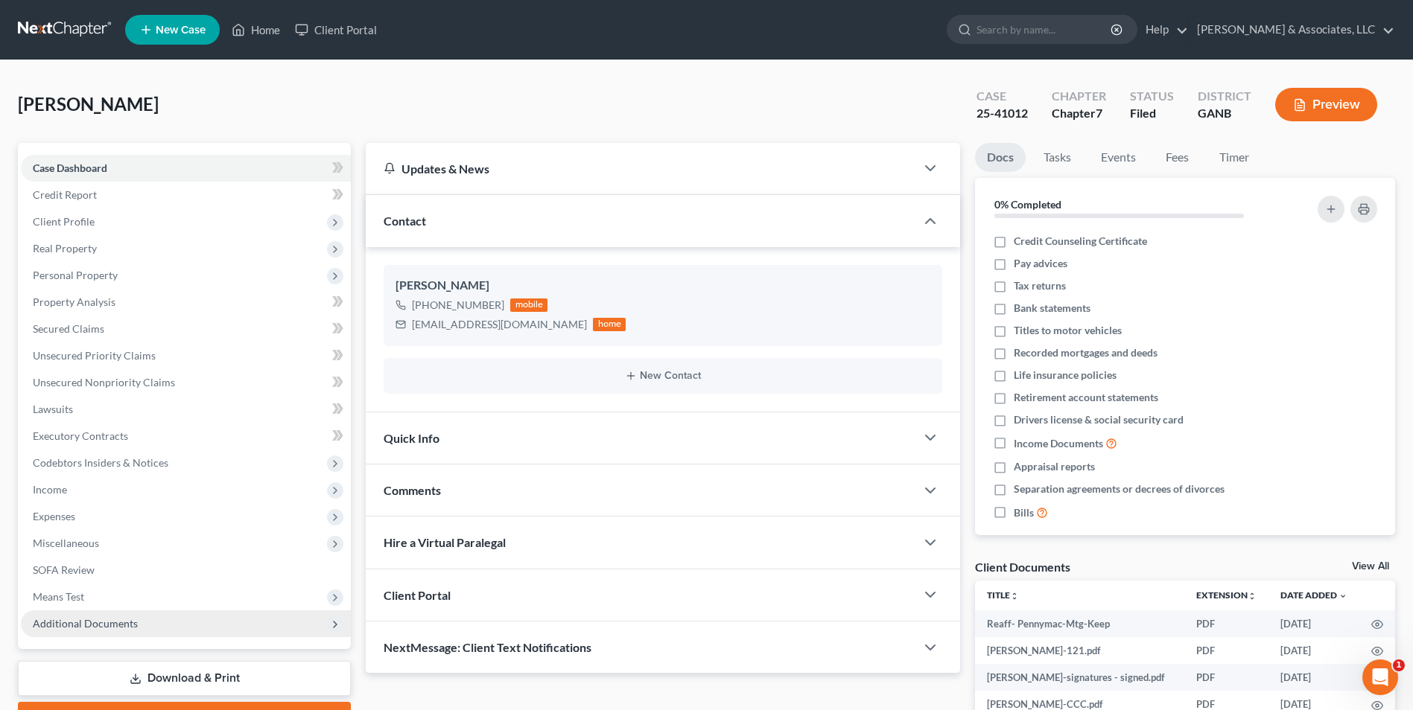
click at [249, 628] on span "Additional Documents" at bounding box center [186, 624] width 330 height 27
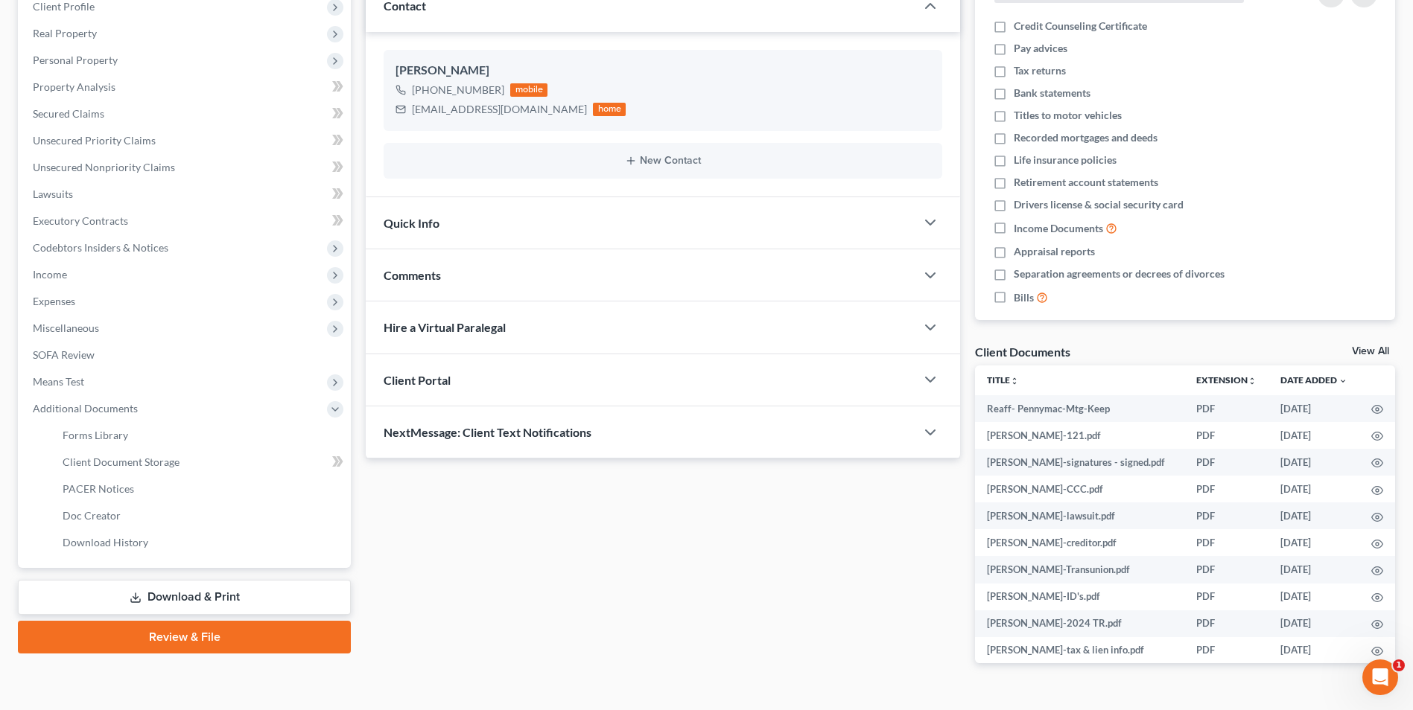
scroll to position [223, 0]
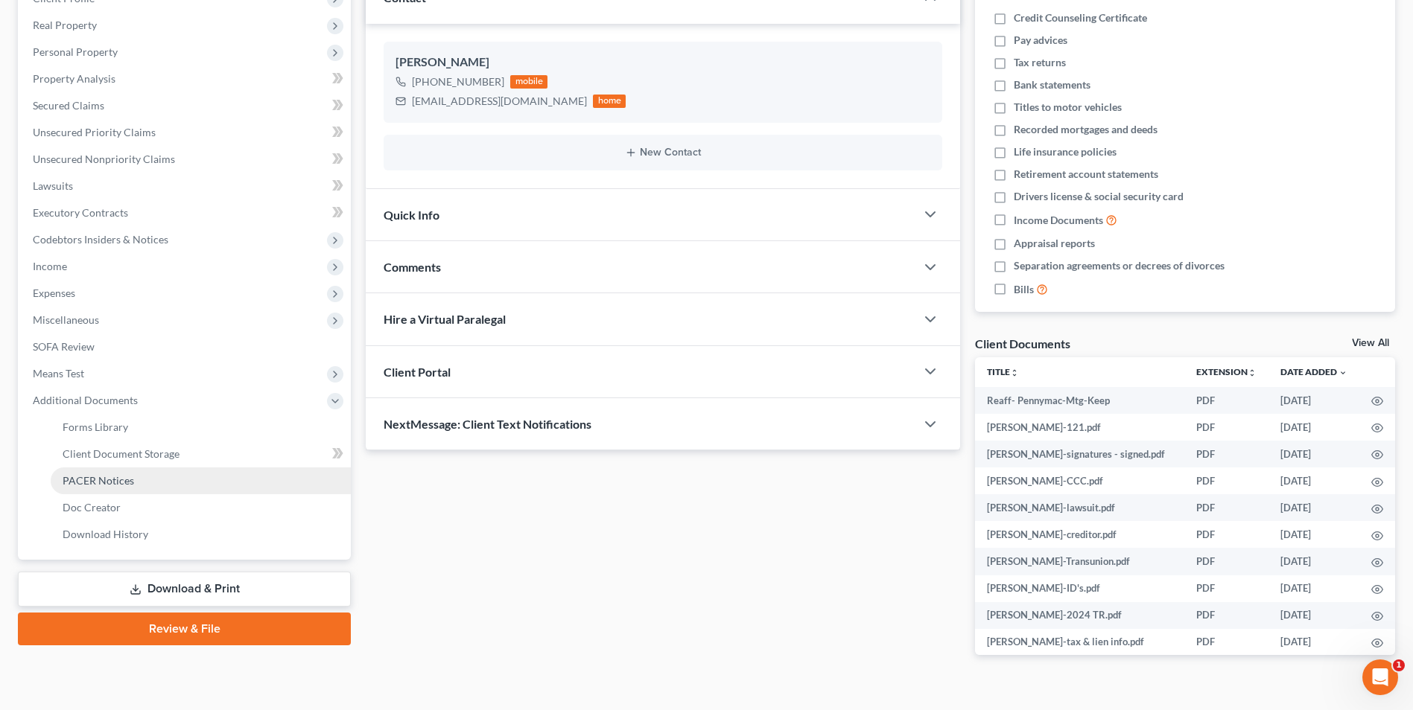
click at [129, 480] on span "PACER Notices" at bounding box center [98, 480] width 71 height 13
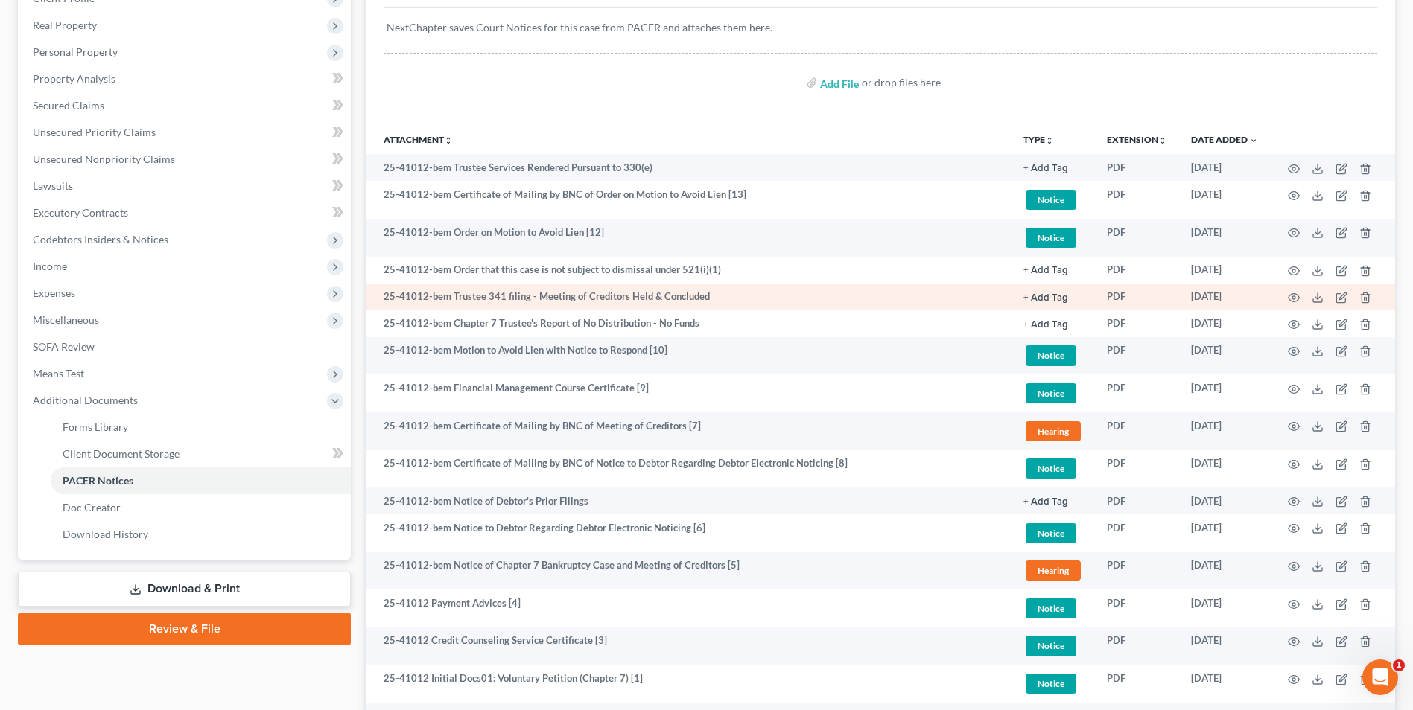
scroll to position [298, 0]
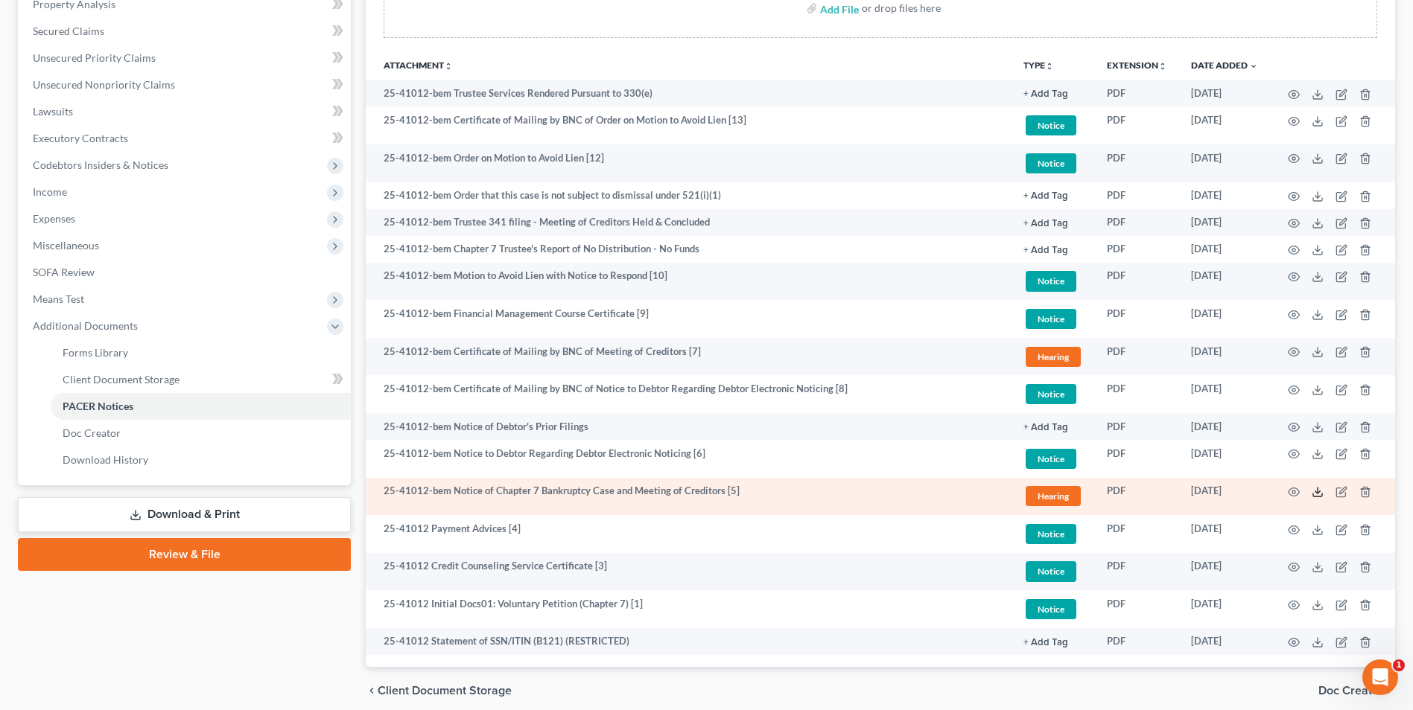
click at [1317, 490] on icon at bounding box center [1317, 492] width 12 height 12
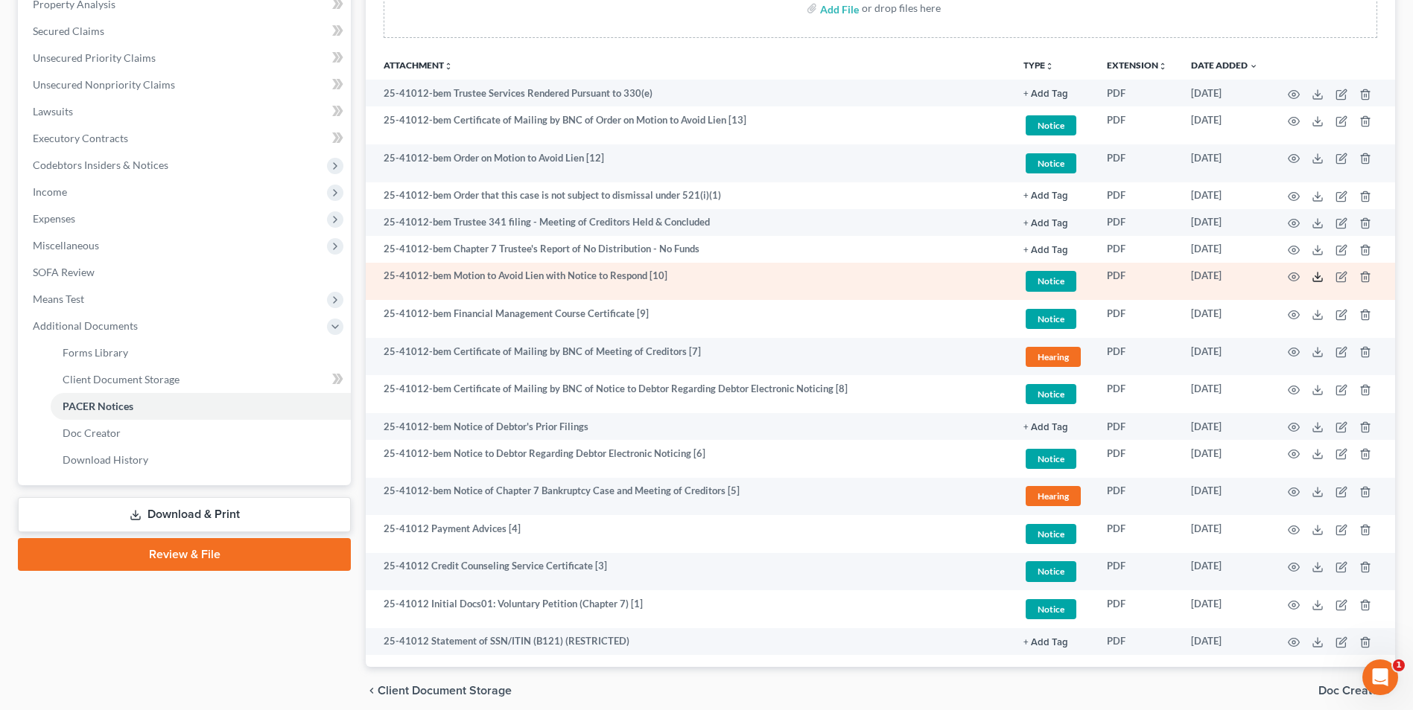
click at [1319, 278] on icon at bounding box center [1317, 277] width 12 height 12
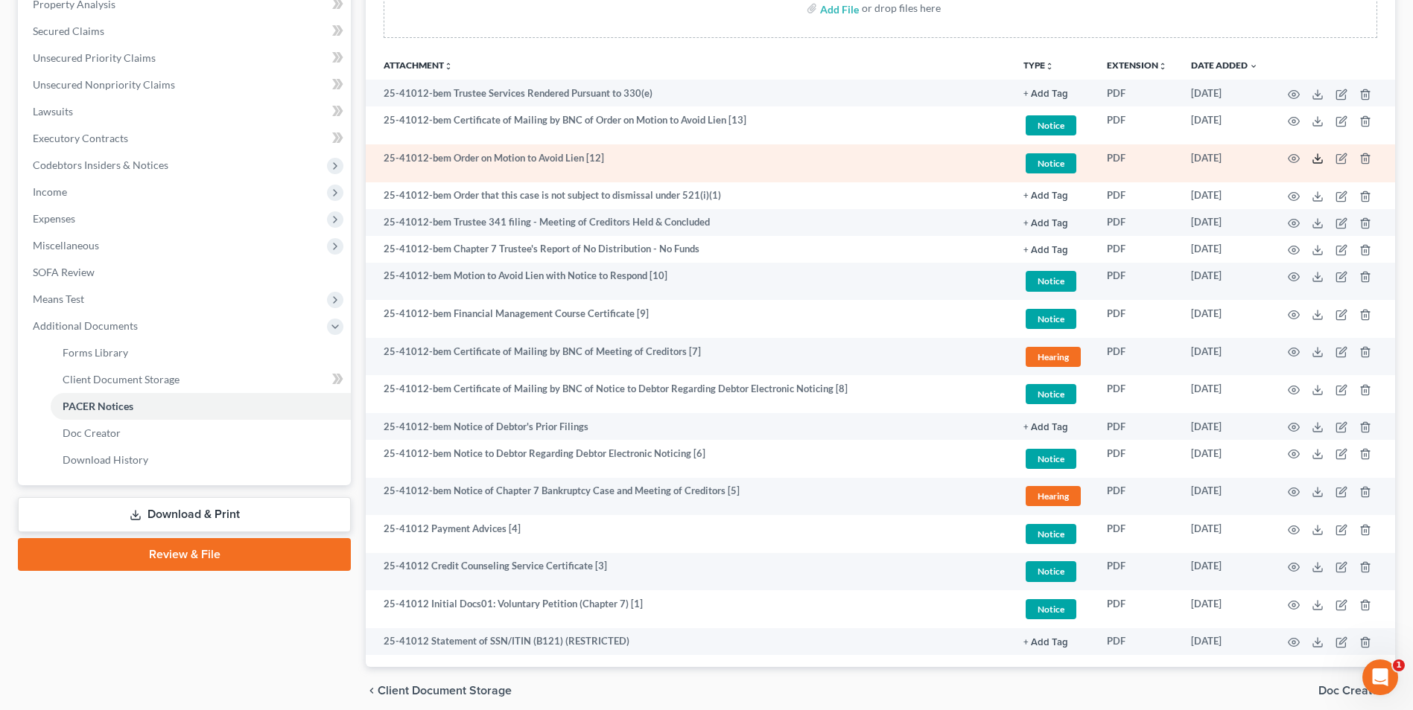
click at [1314, 158] on icon at bounding box center [1317, 159] width 12 height 12
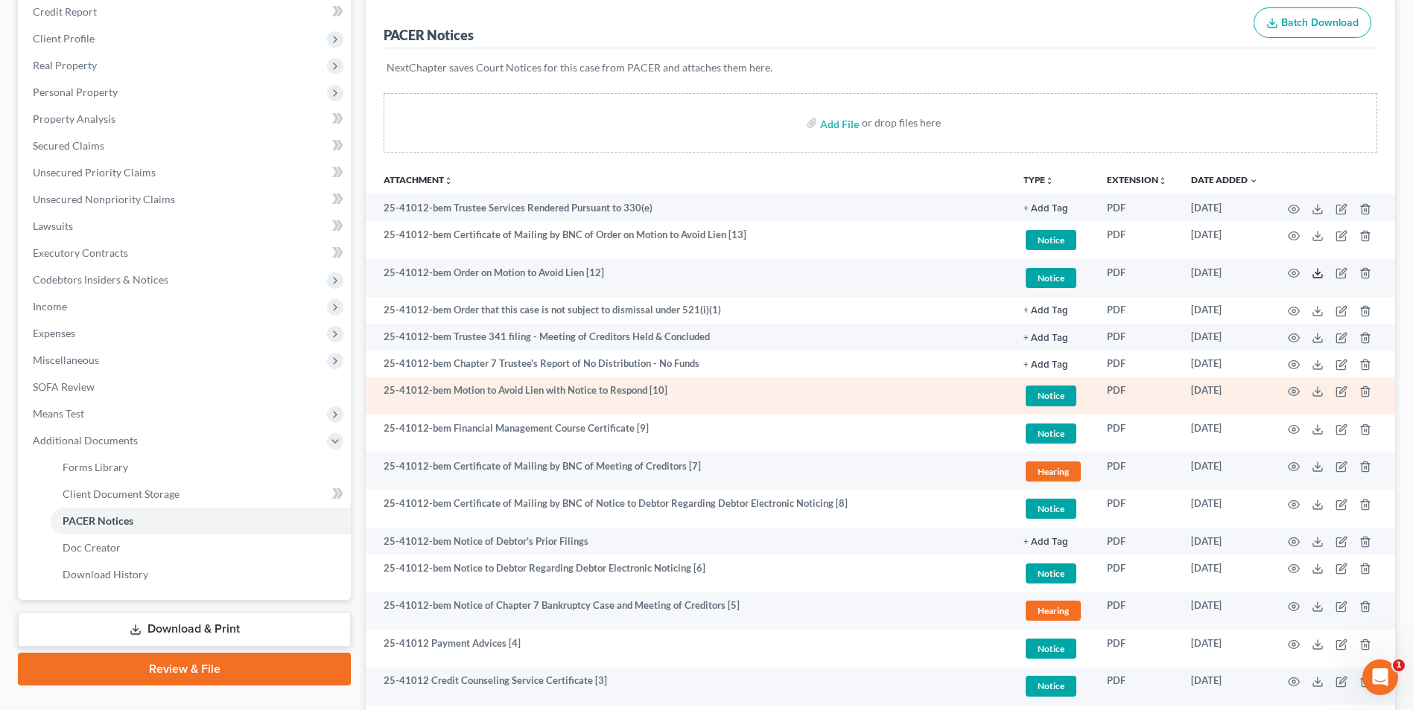
scroll to position [0, 0]
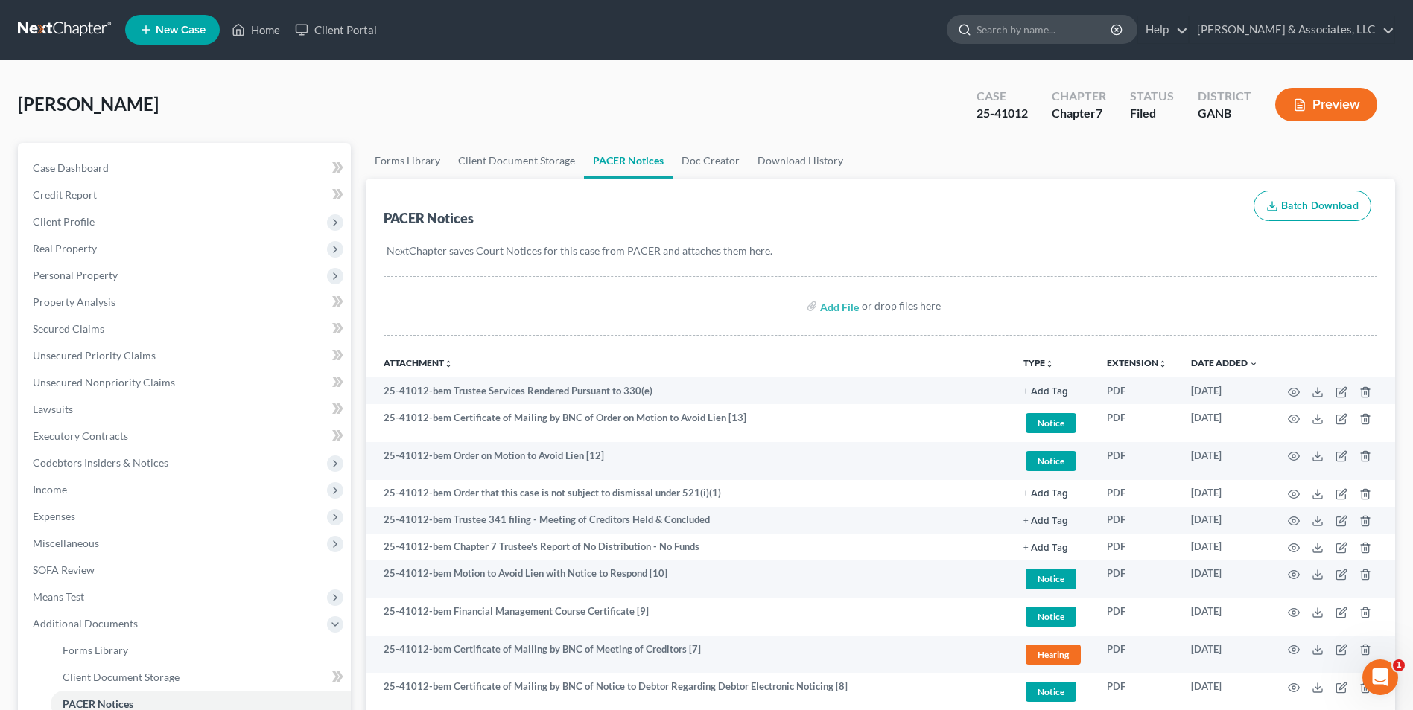
click at [1072, 31] on input "search" at bounding box center [1044, 30] width 136 height 28
type input "[PERSON_NAME]"
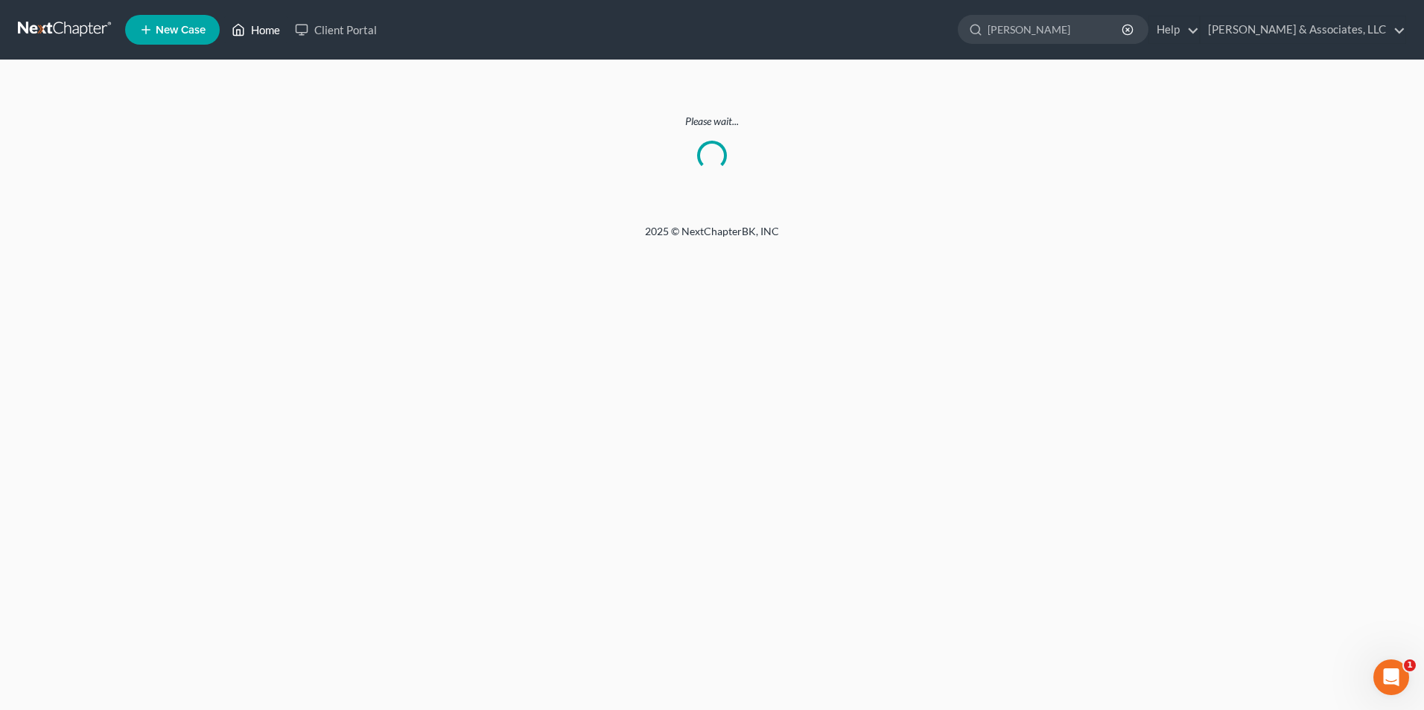
click at [263, 28] on link "Home" at bounding box center [255, 29] width 63 height 27
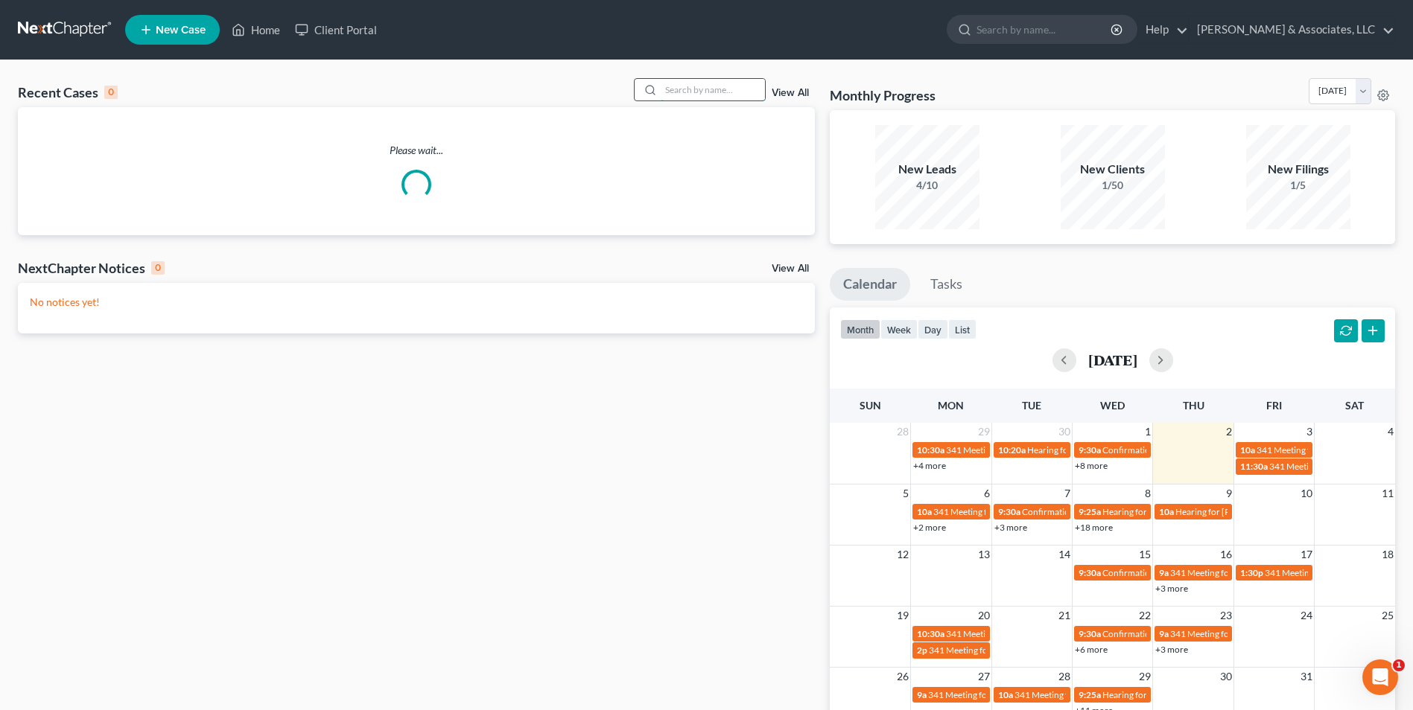
click at [693, 82] on input "search" at bounding box center [712, 90] width 104 height 22
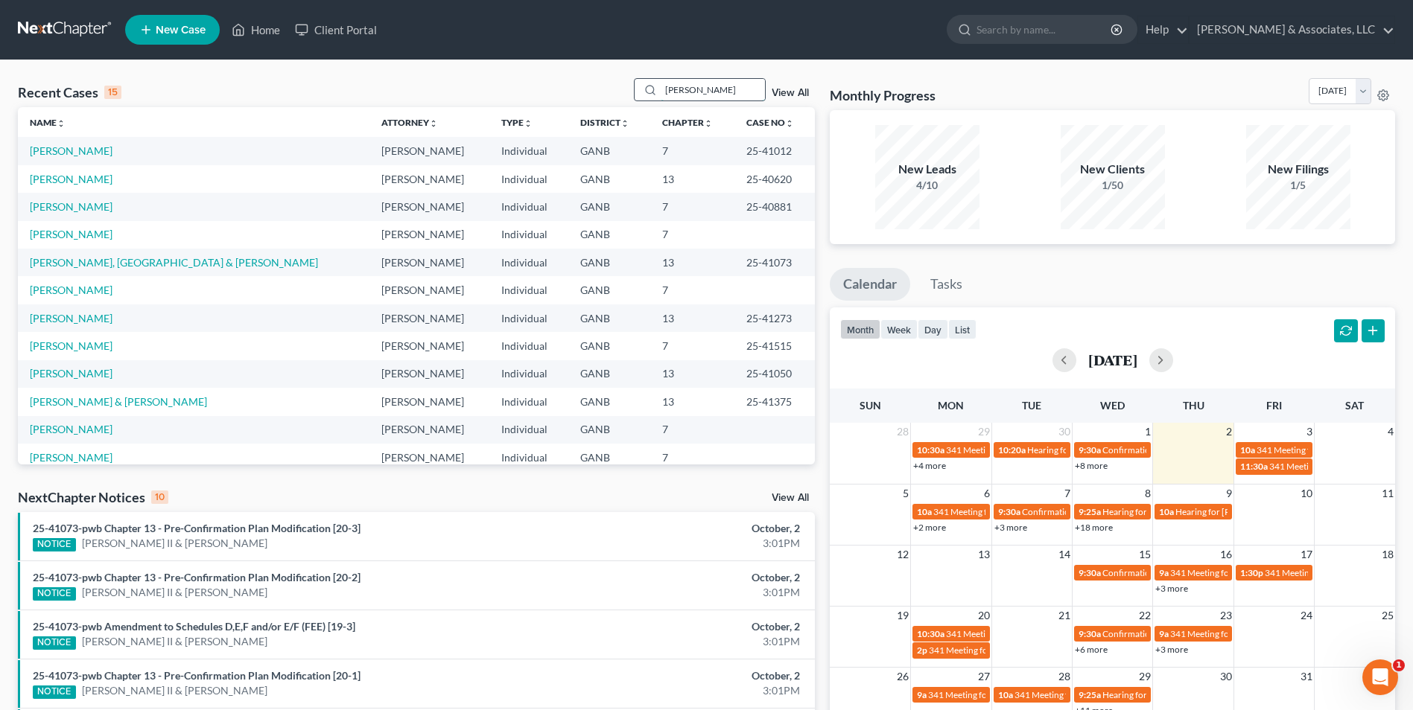
type input "[PERSON_NAME]"
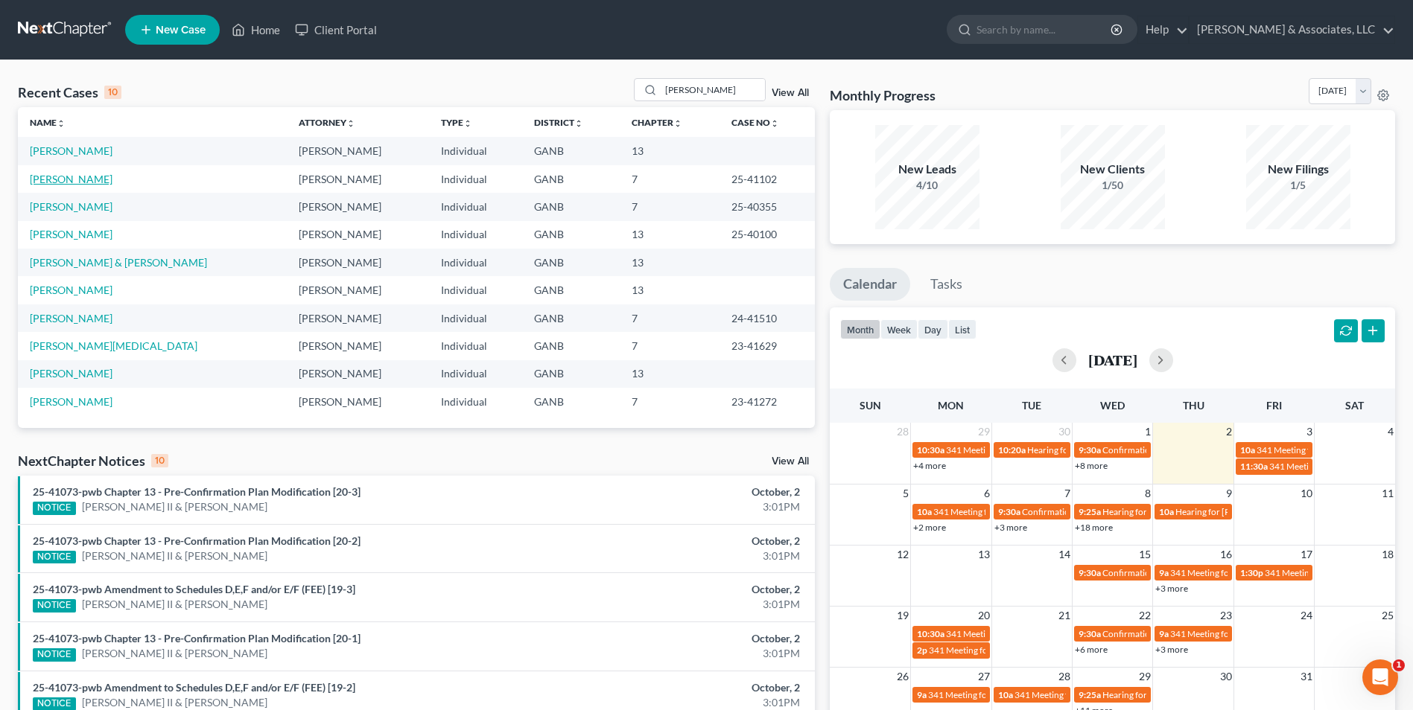
click at [90, 182] on link "[PERSON_NAME]" at bounding box center [71, 179] width 83 height 13
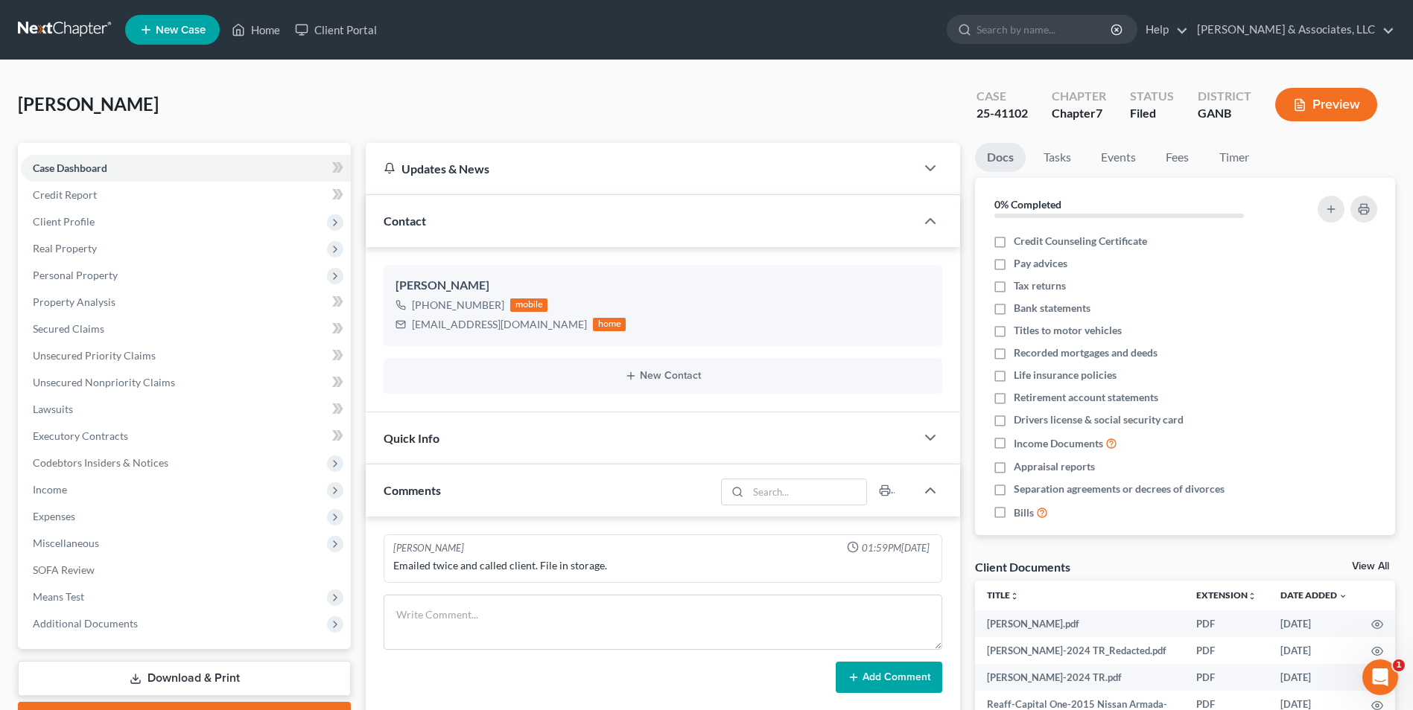
scroll to position [1156, 0]
click at [238, 621] on span "Additional Documents" at bounding box center [186, 624] width 330 height 27
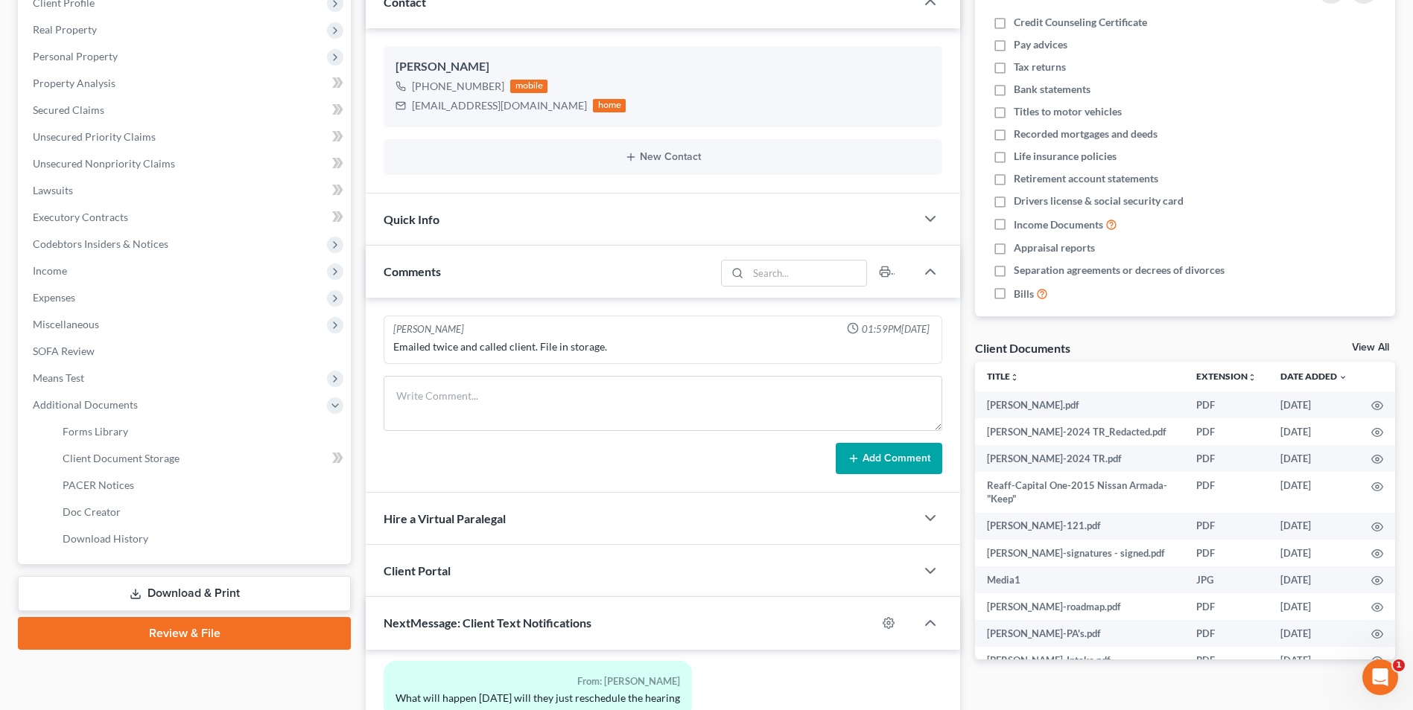
scroll to position [223, 0]
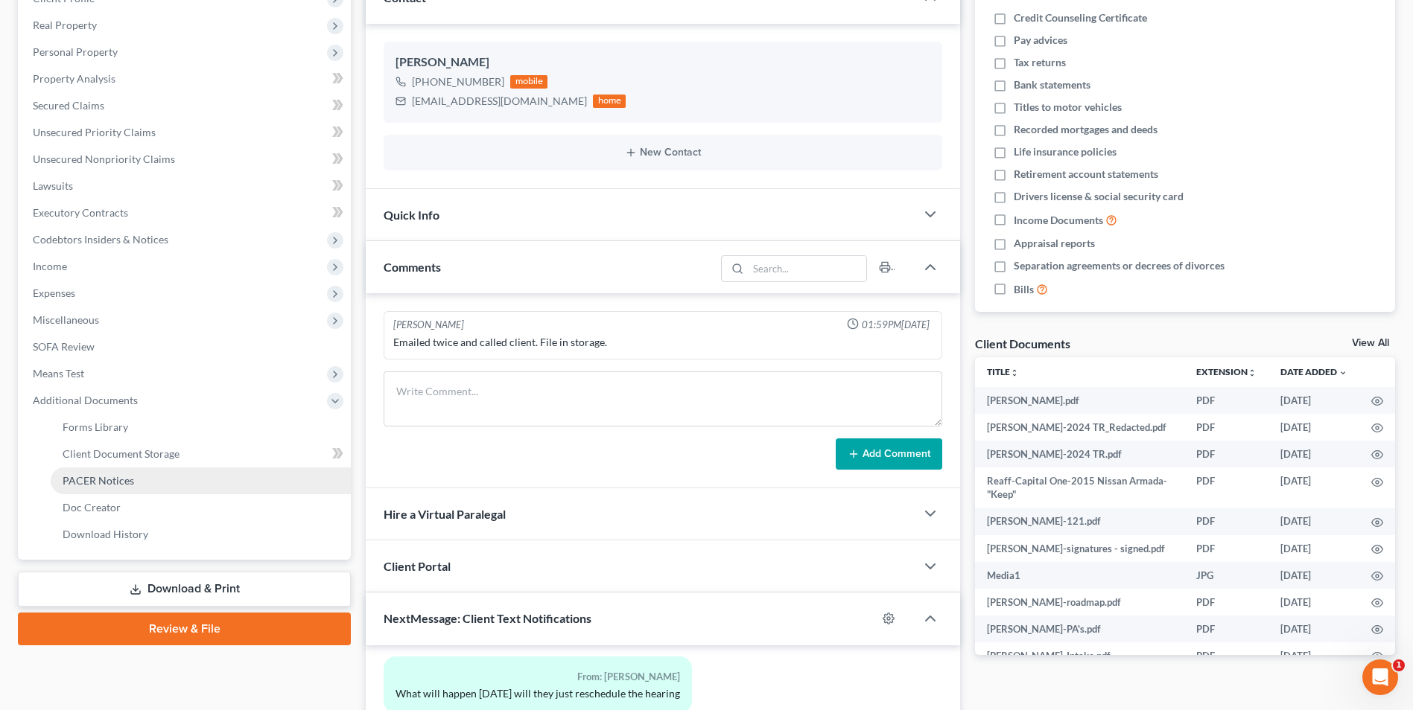
click at [128, 483] on span "PACER Notices" at bounding box center [98, 480] width 71 height 13
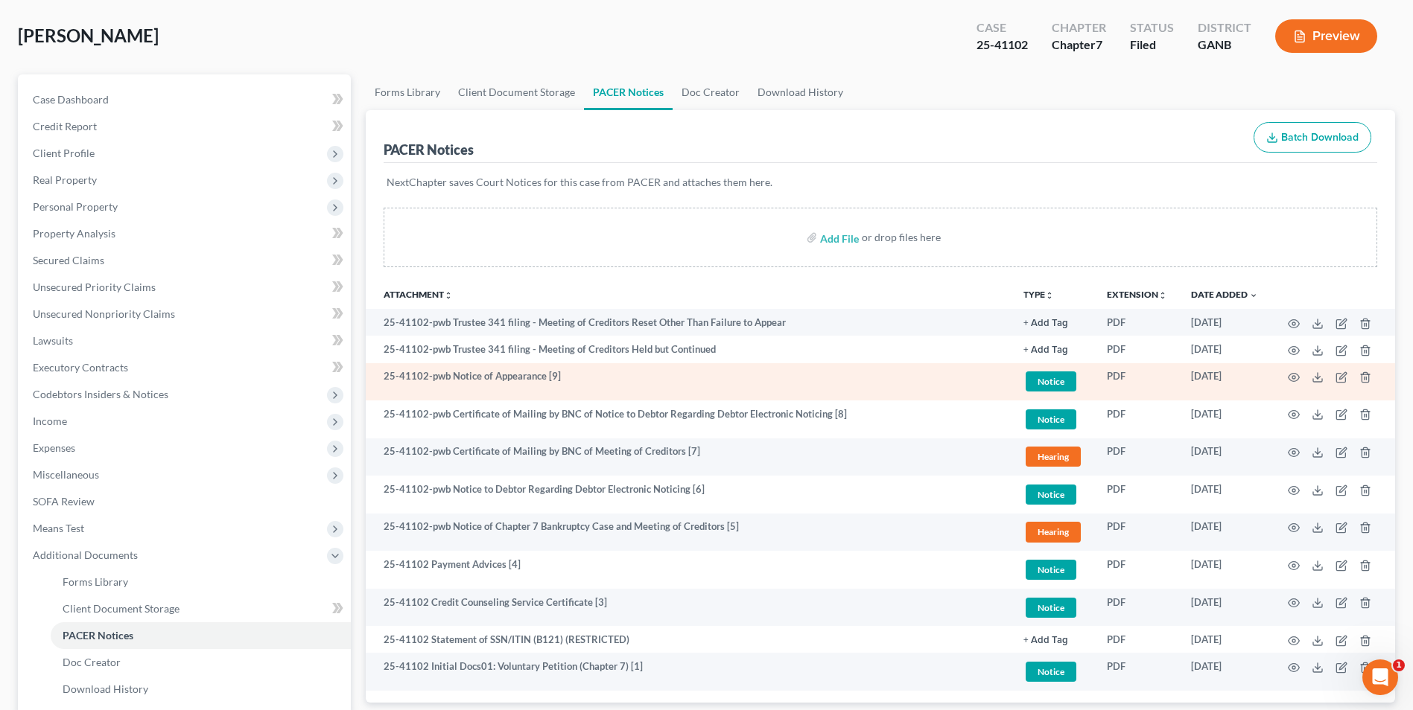
scroll to position [149, 0]
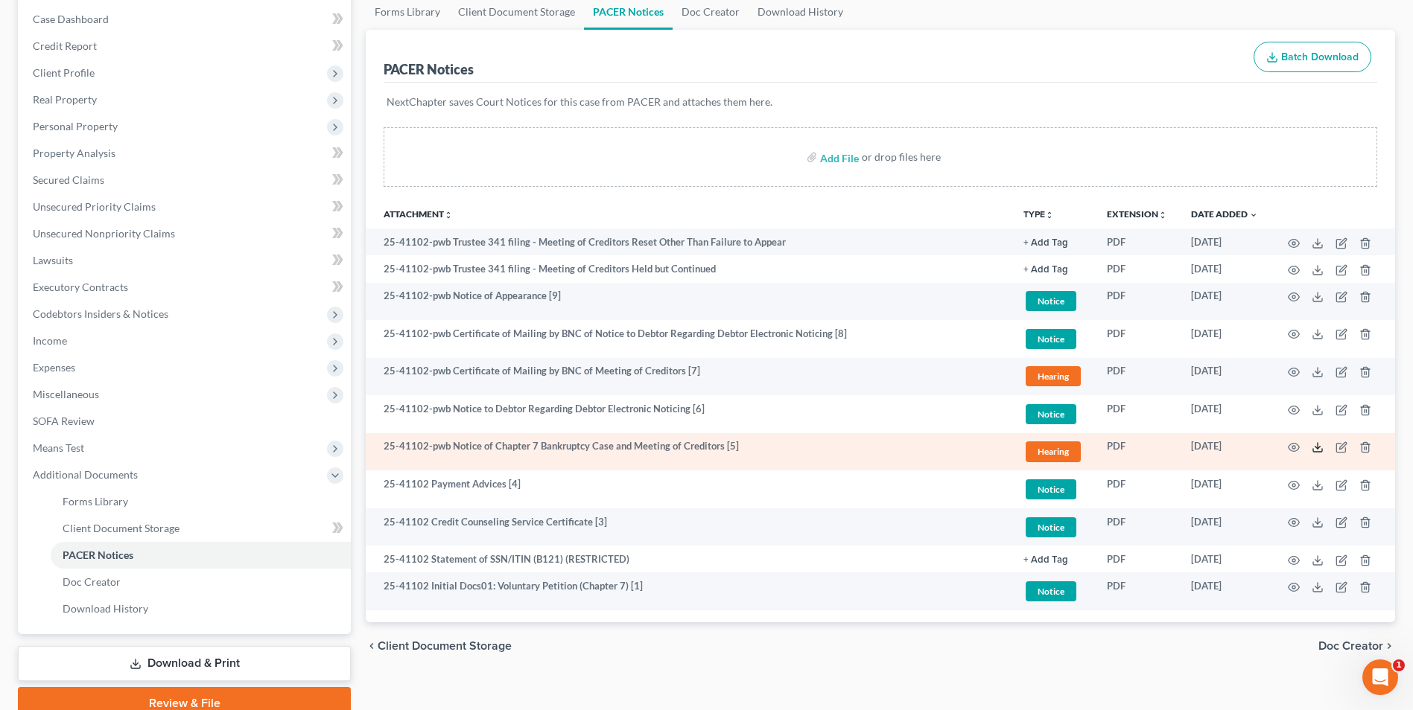
click at [1319, 443] on icon at bounding box center [1317, 448] width 12 height 12
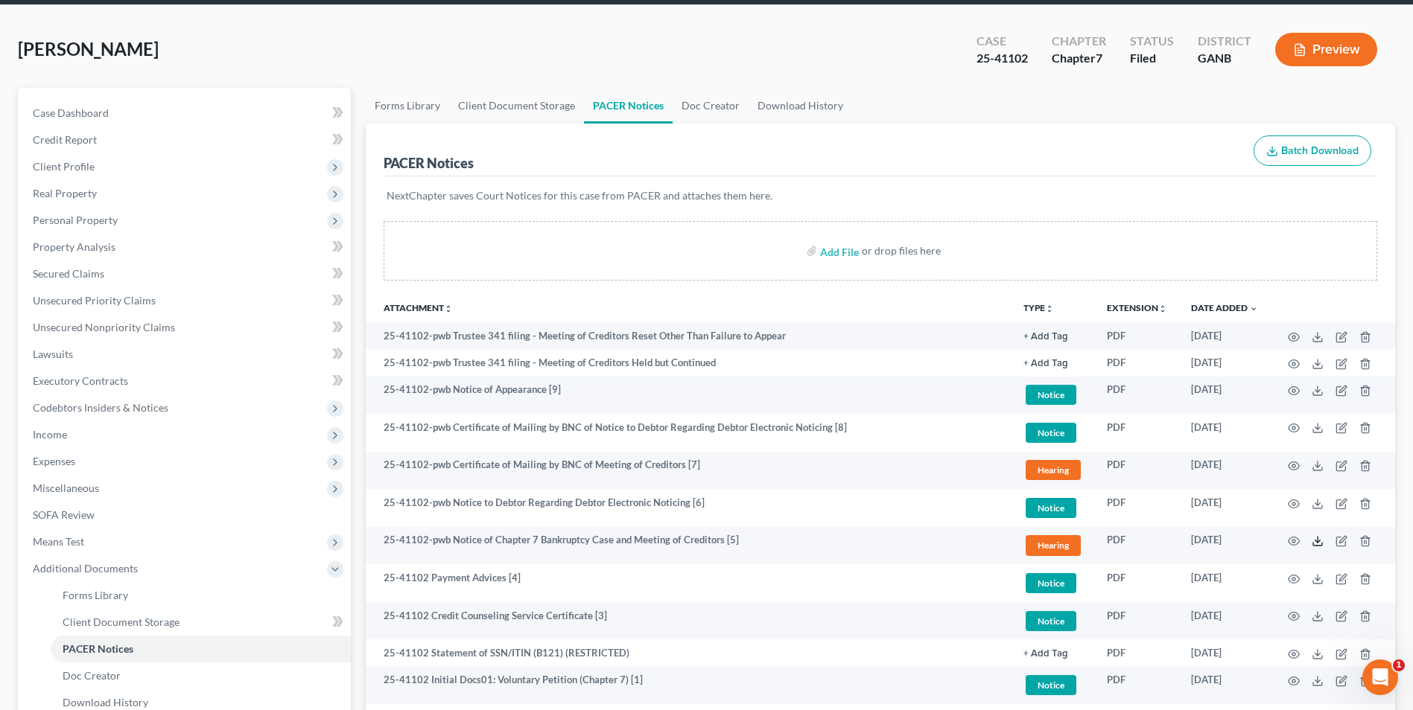
scroll to position [0, 0]
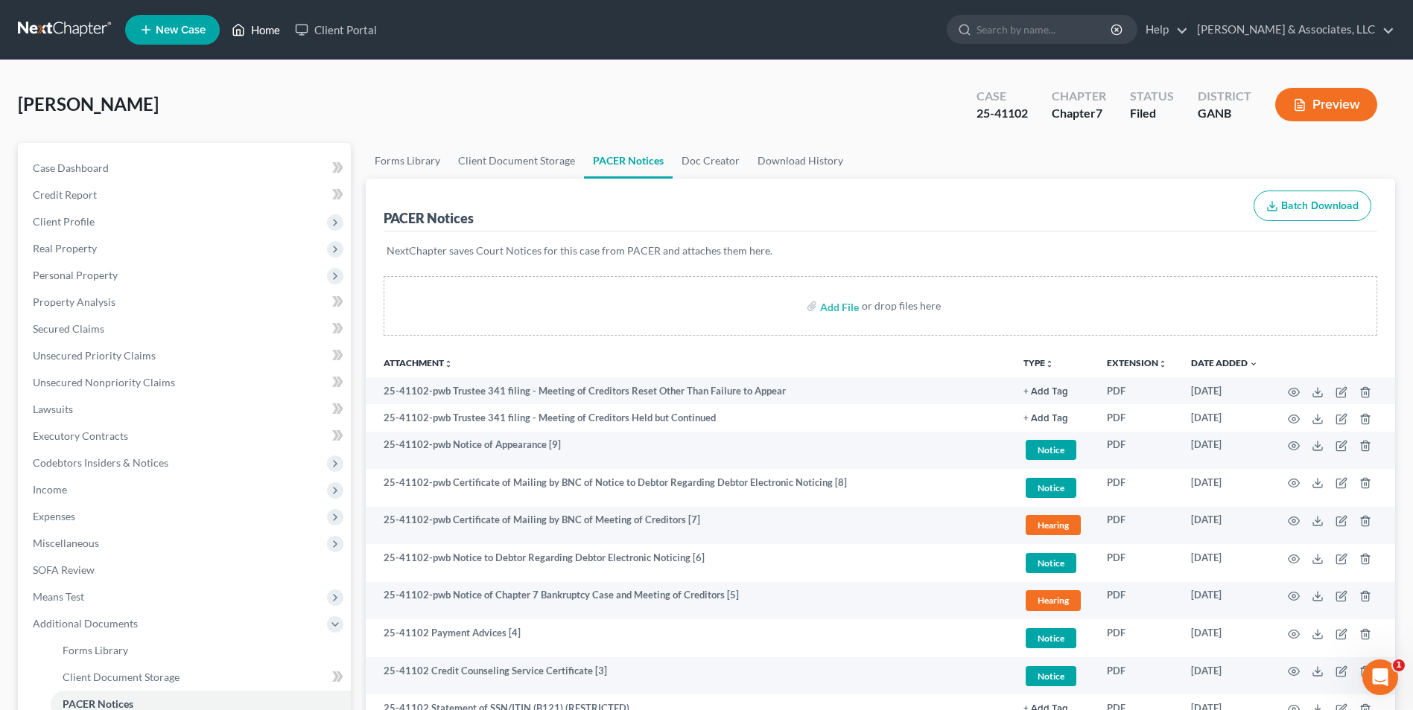
click at [261, 31] on link "Home" at bounding box center [255, 29] width 63 height 27
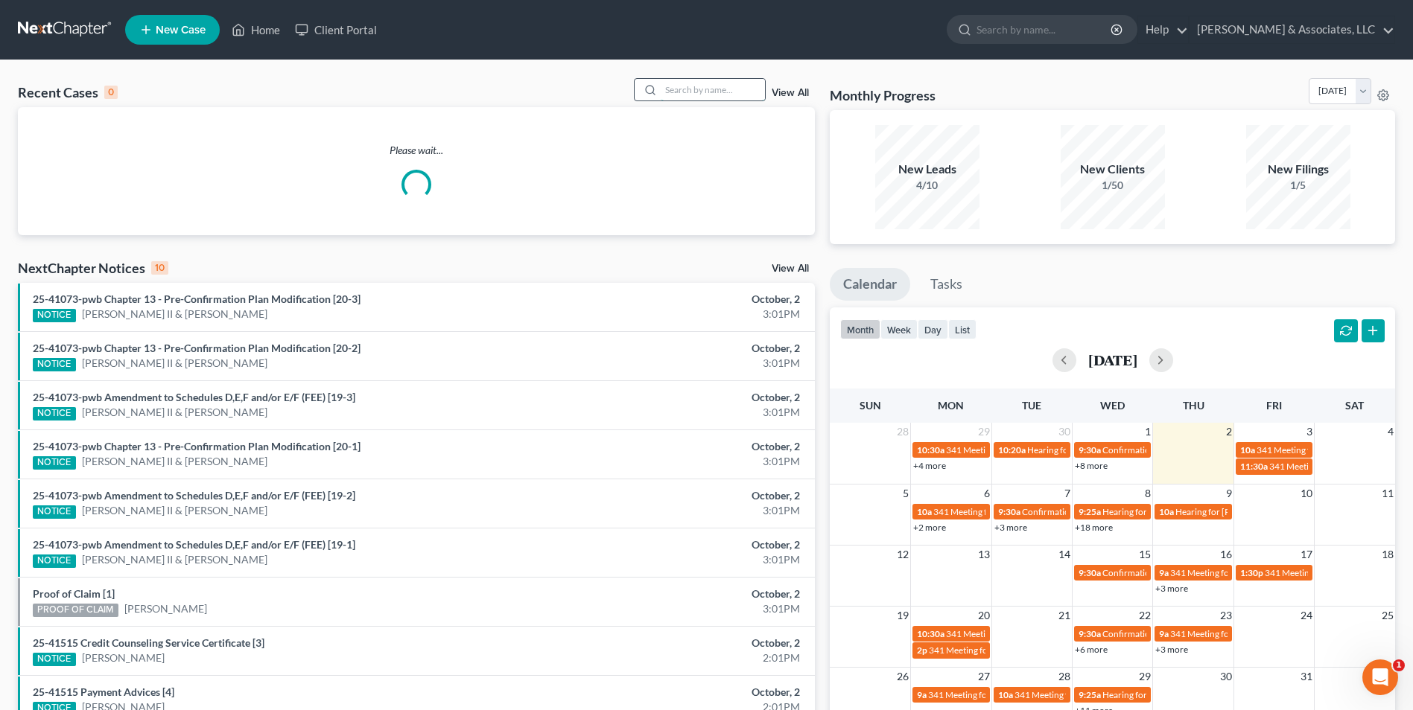
click at [704, 94] on input "search" at bounding box center [712, 90] width 104 height 22
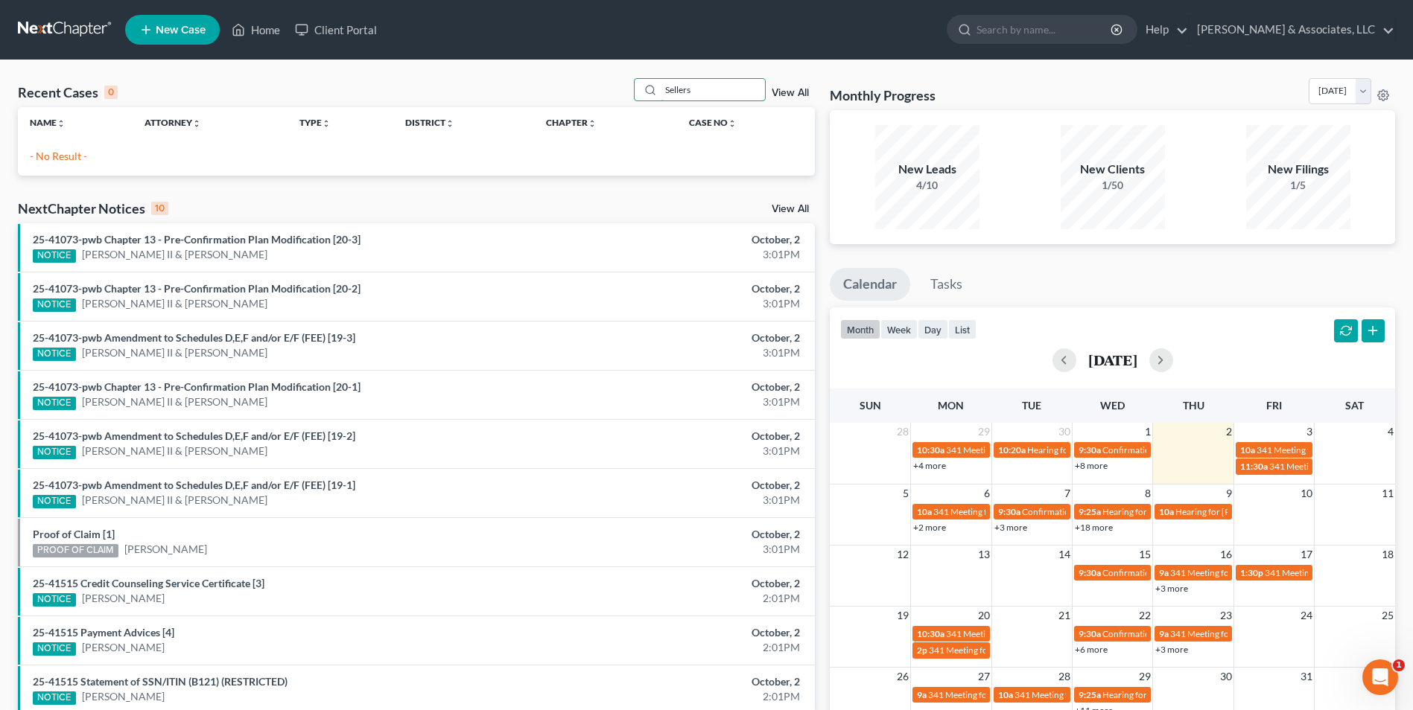
type input "Sellers"
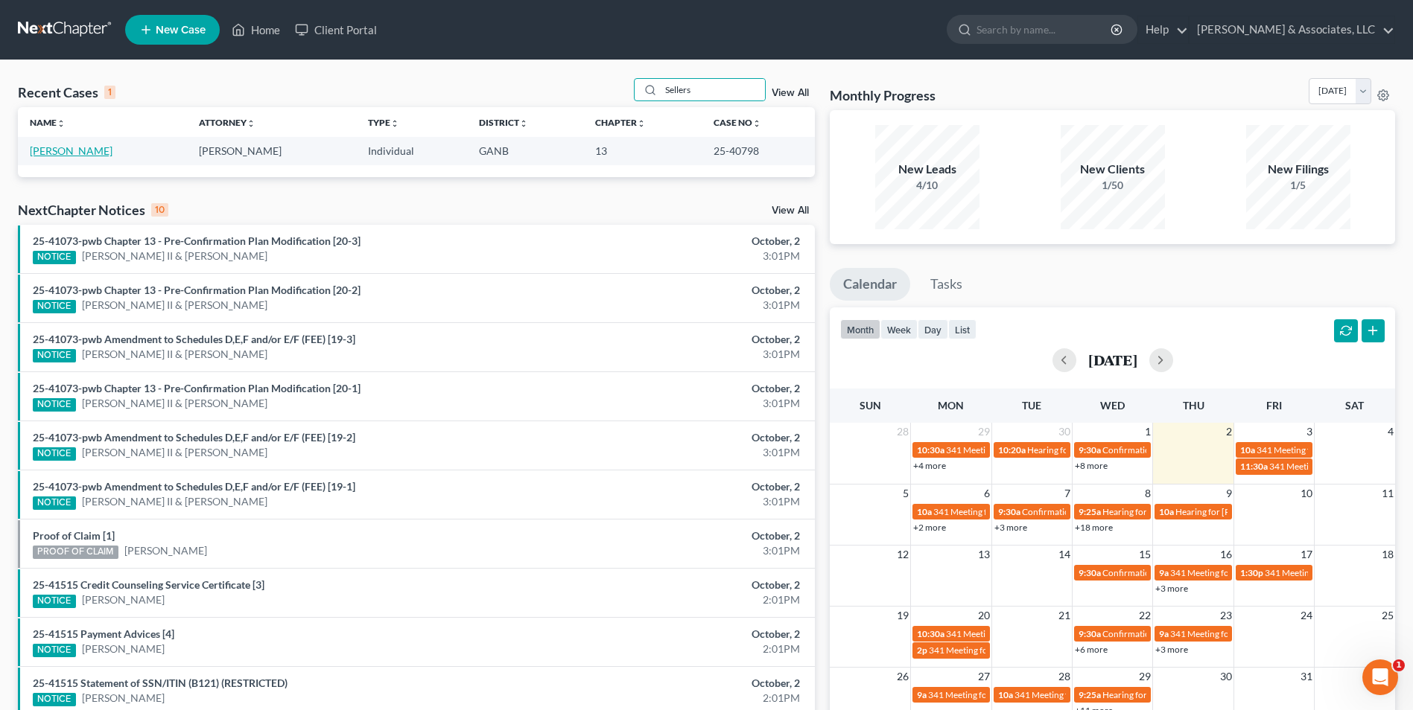
click at [48, 156] on link "[PERSON_NAME]" at bounding box center [71, 150] width 83 height 13
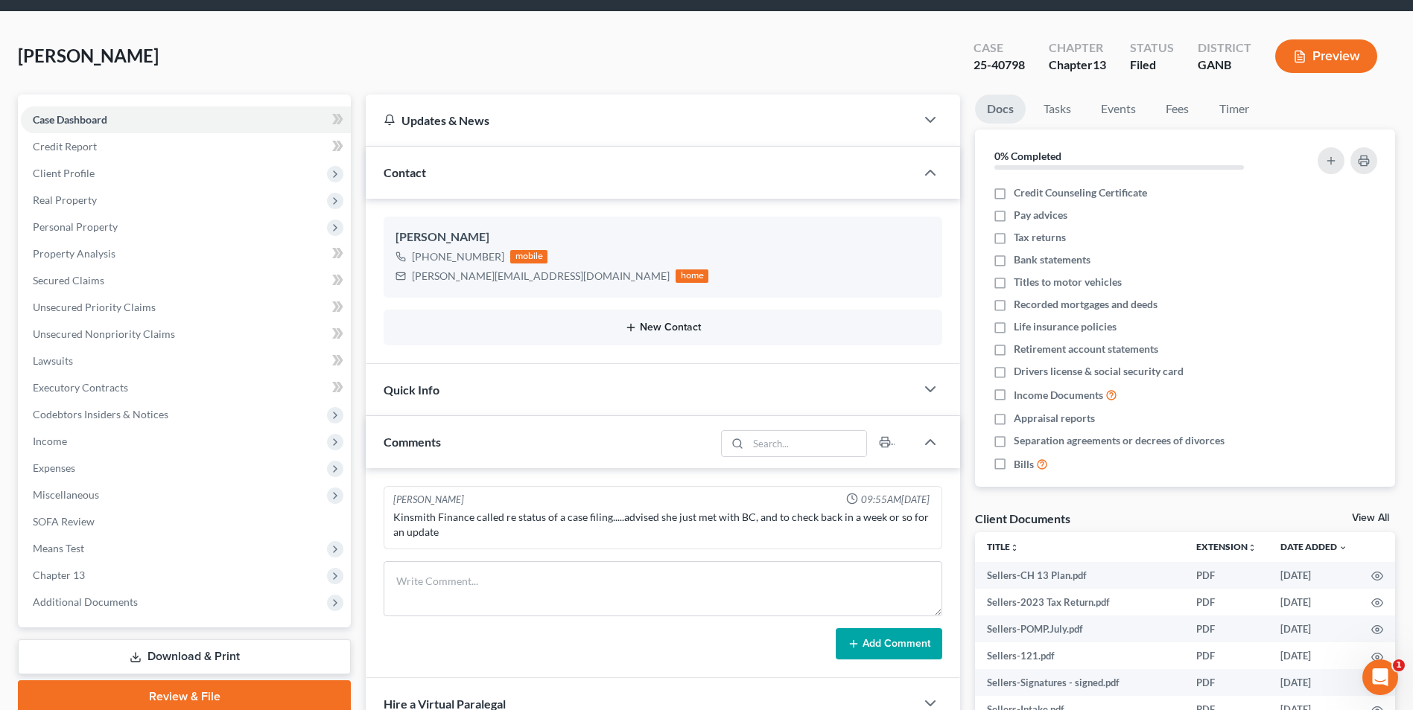
scroll to position [149, 0]
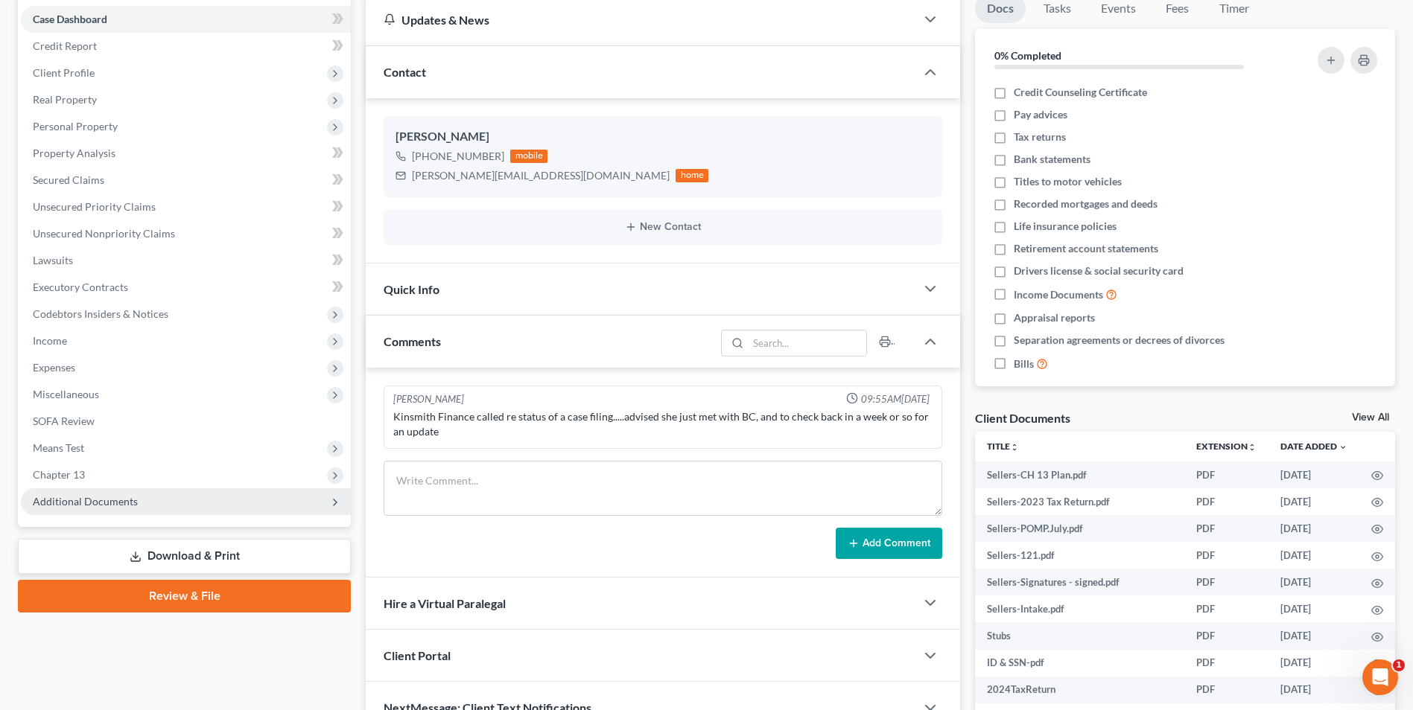
click at [225, 498] on span "Additional Documents" at bounding box center [186, 501] width 330 height 27
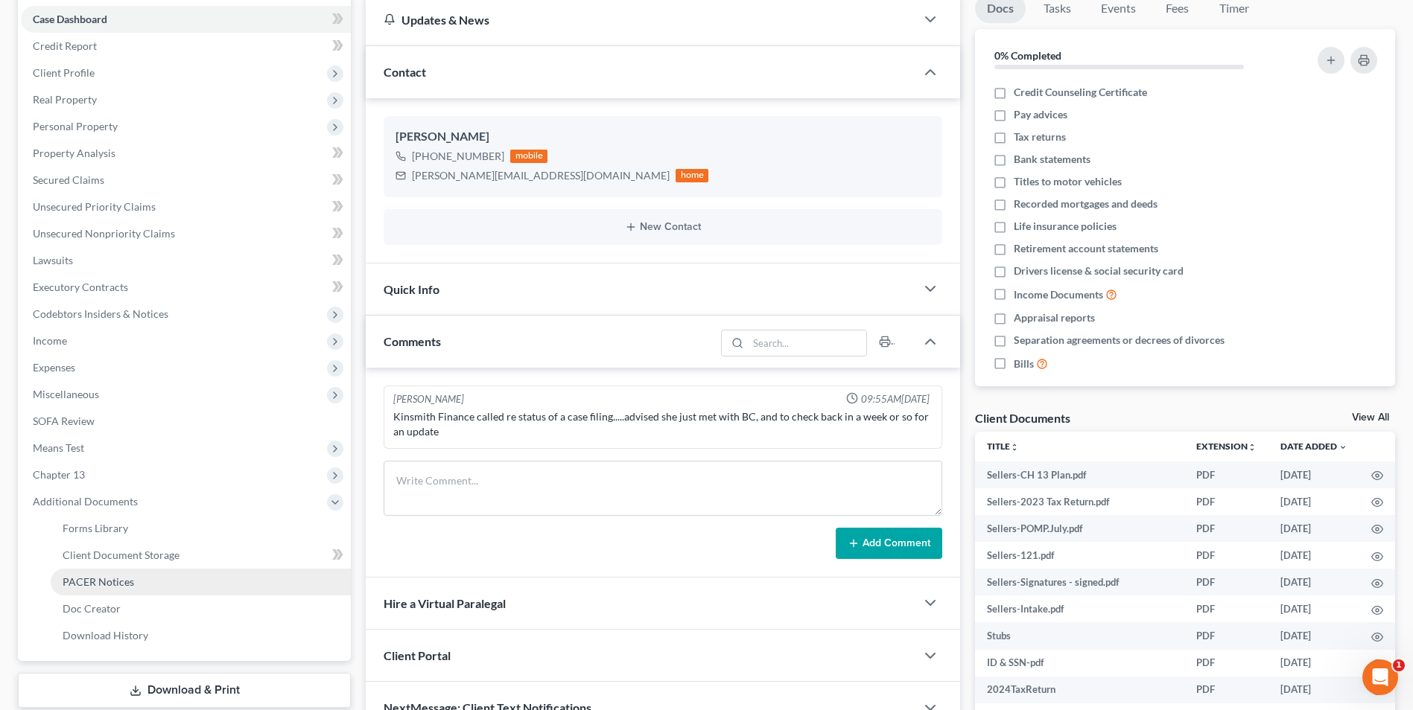
click at [162, 576] on link "PACER Notices" at bounding box center [201, 582] width 300 height 27
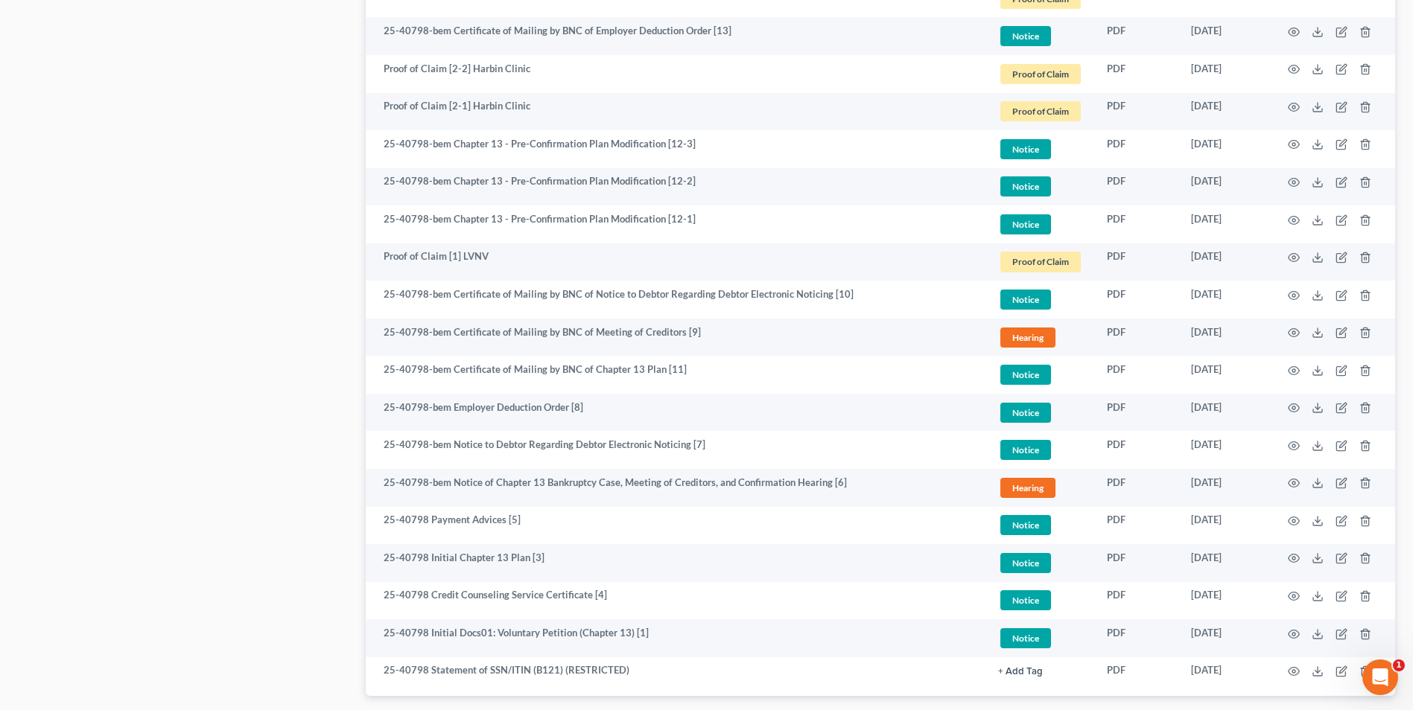
scroll to position [2472, 0]
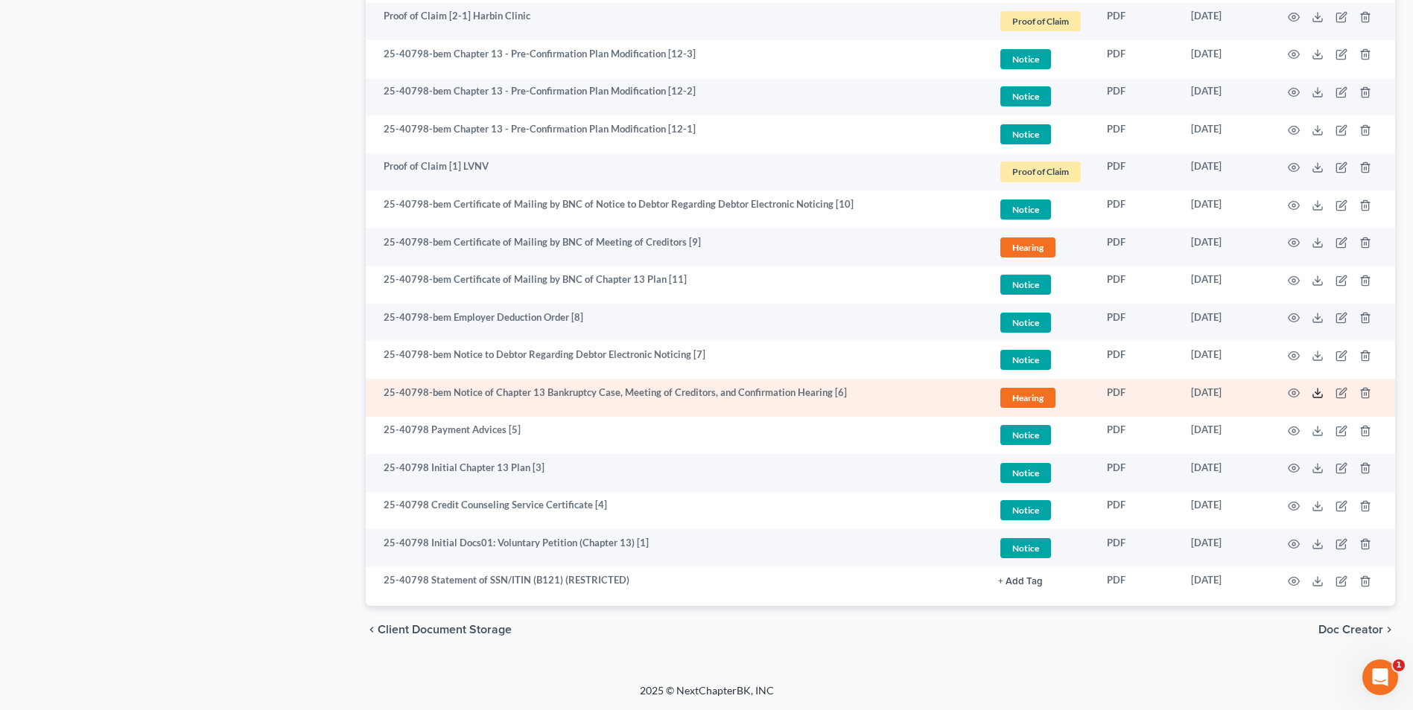
click at [1321, 391] on icon at bounding box center [1317, 393] width 12 height 12
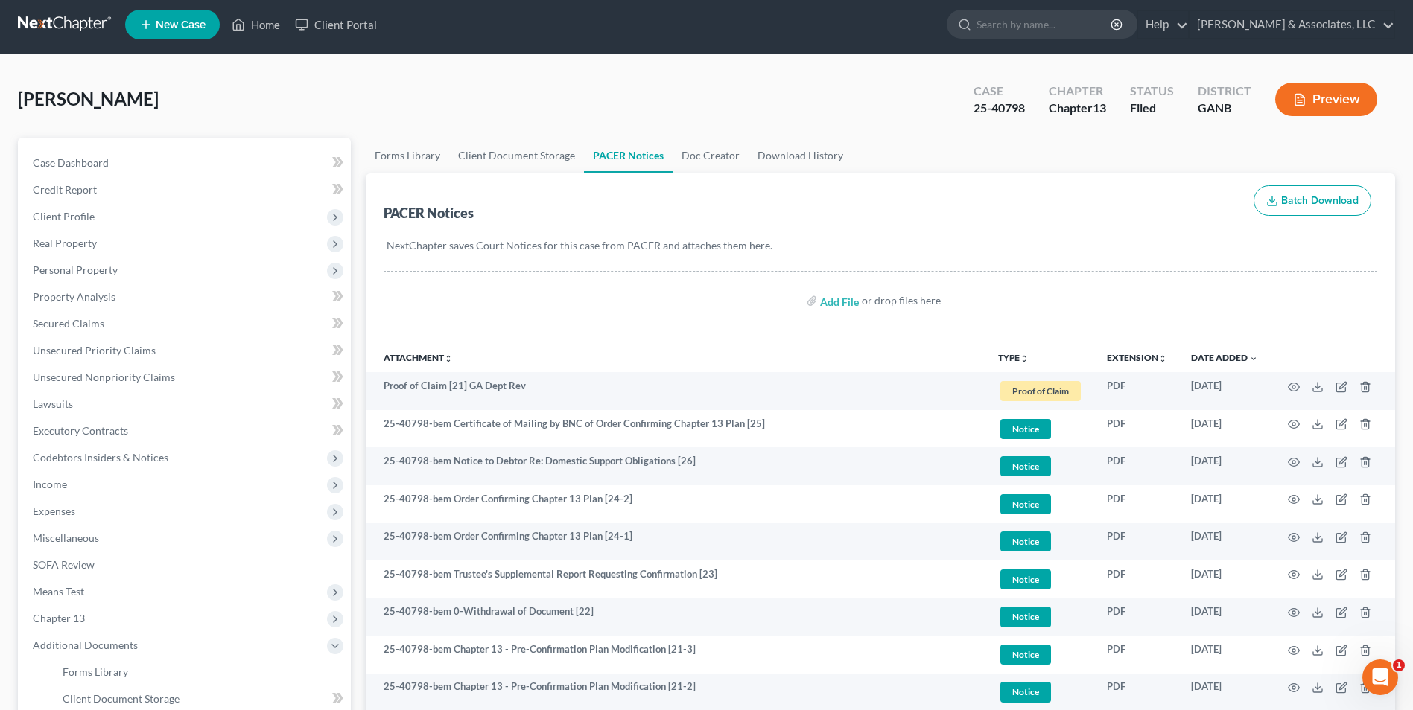
scroll to position [0, 0]
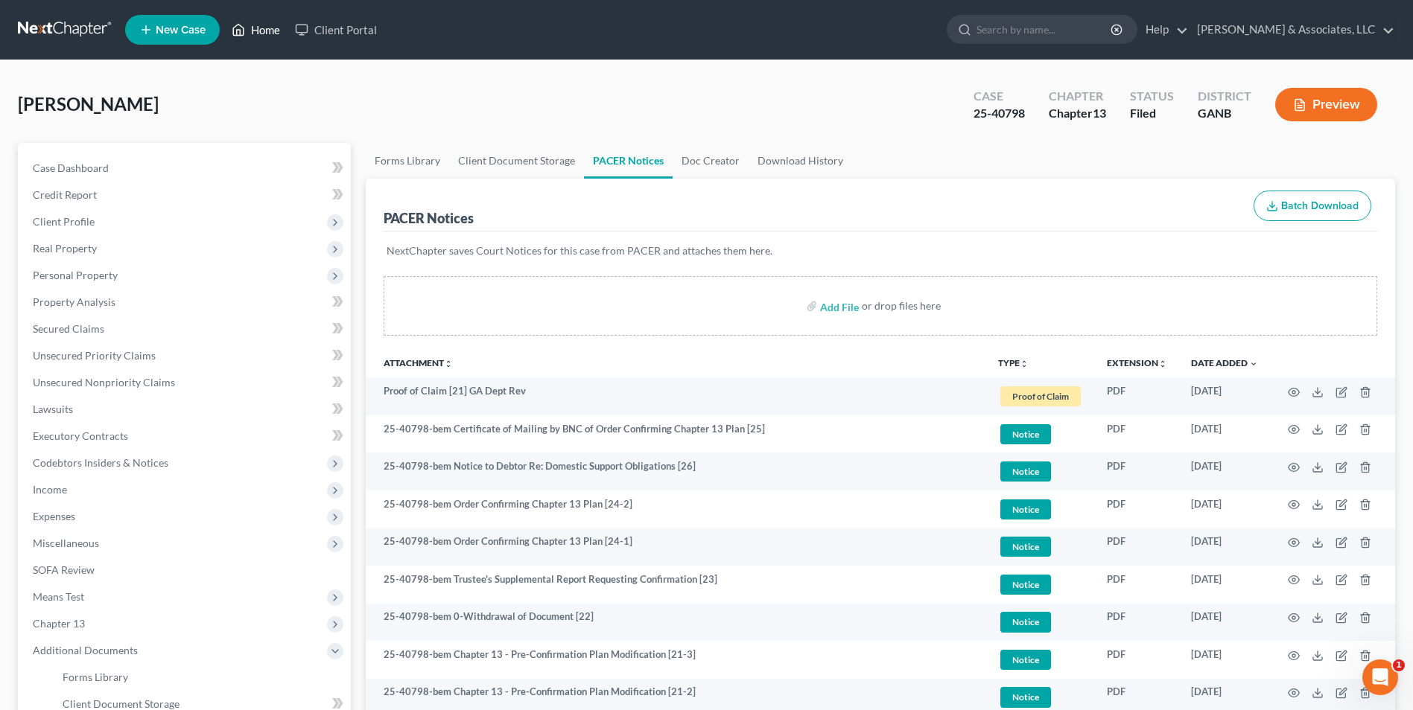
click at [265, 35] on link "Home" at bounding box center [255, 29] width 63 height 27
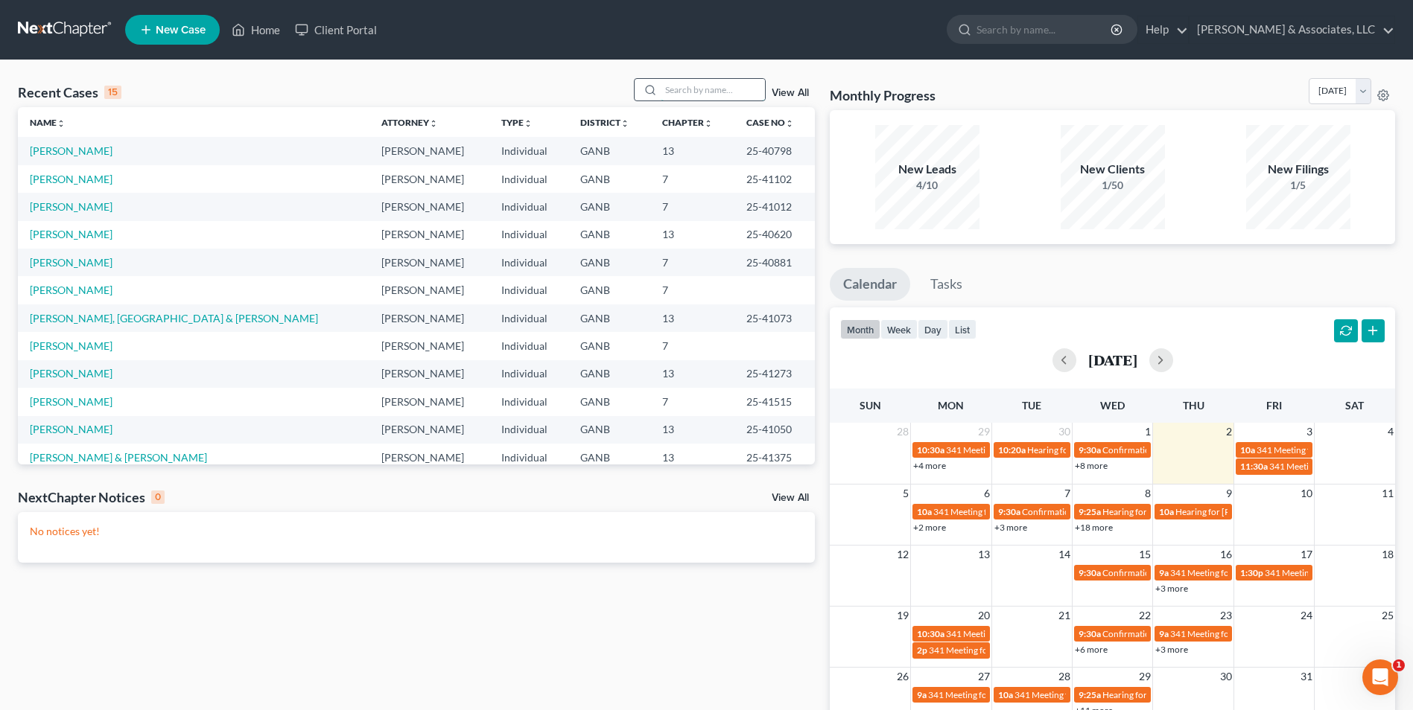
click at [703, 84] on input "search" at bounding box center [712, 90] width 104 height 22
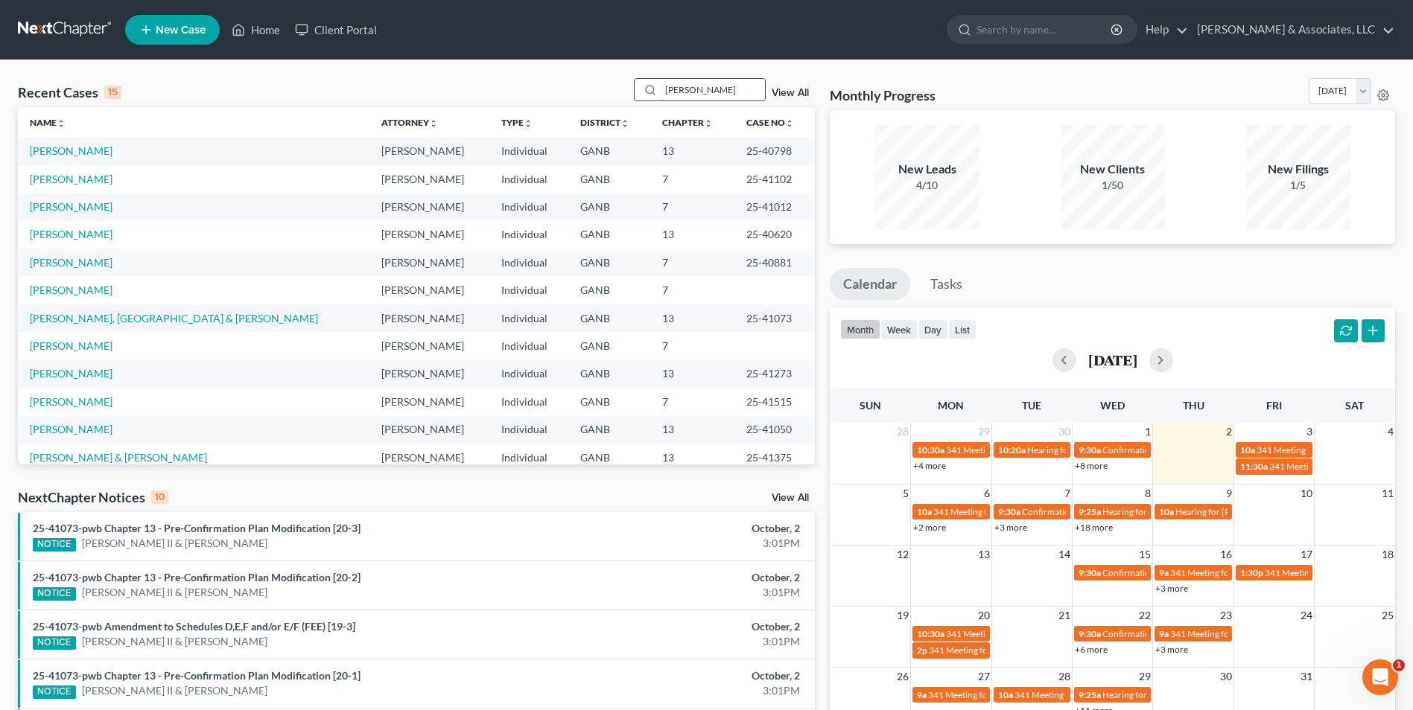
type input "[PERSON_NAME]"
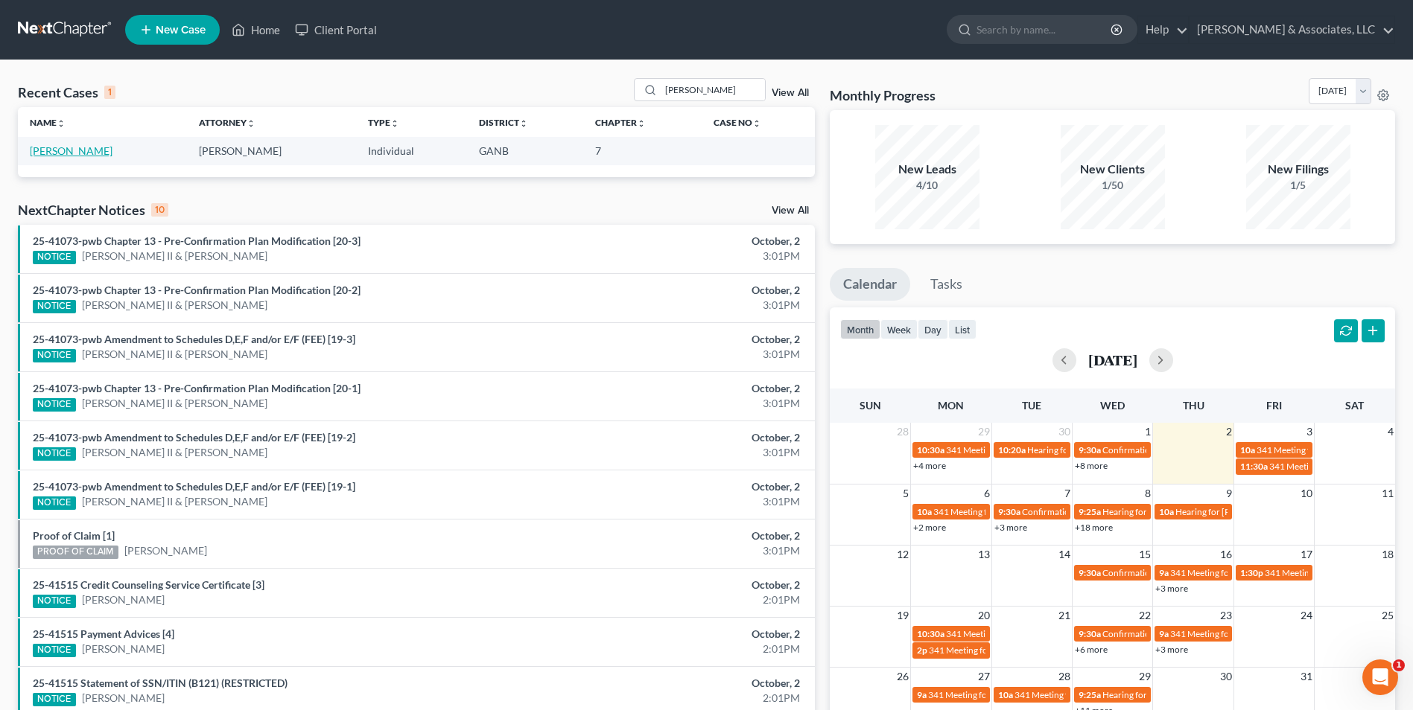
click at [74, 150] on link "[PERSON_NAME]" at bounding box center [71, 150] width 83 height 13
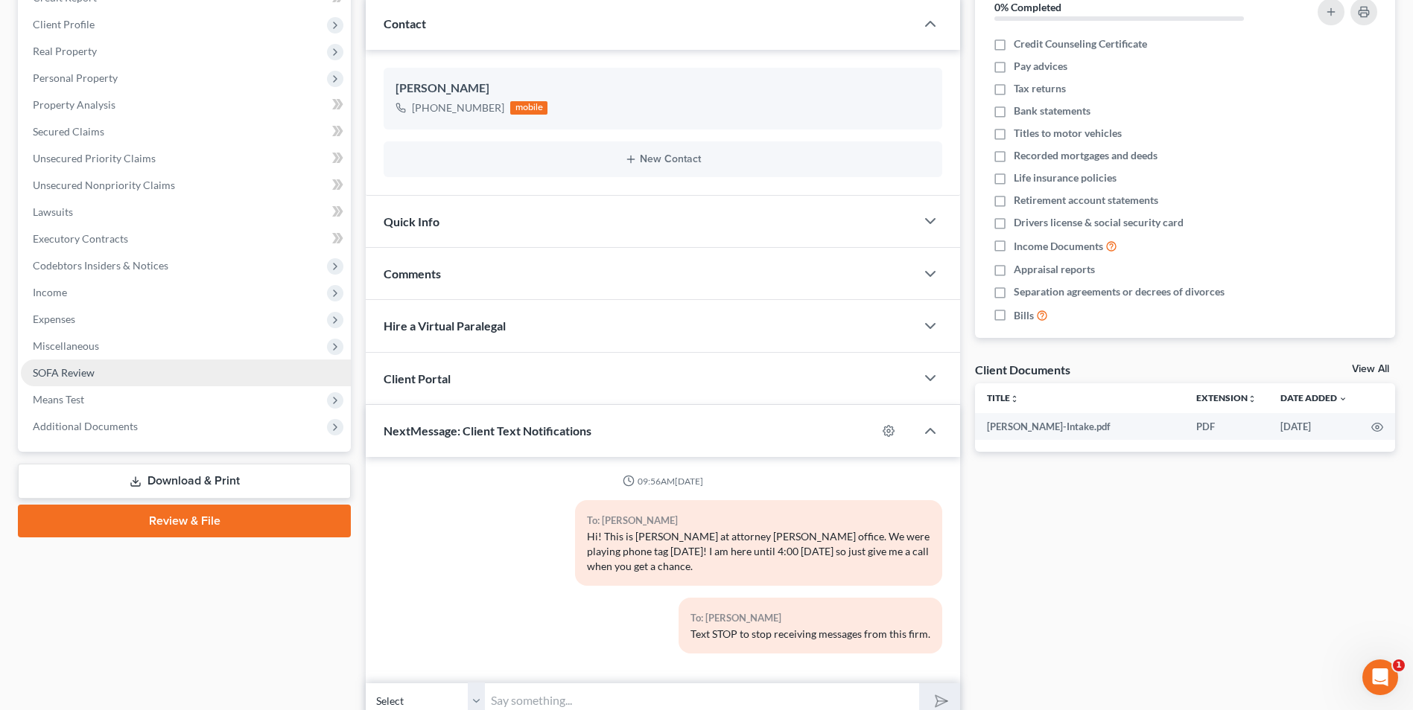
scroll to position [223, 0]
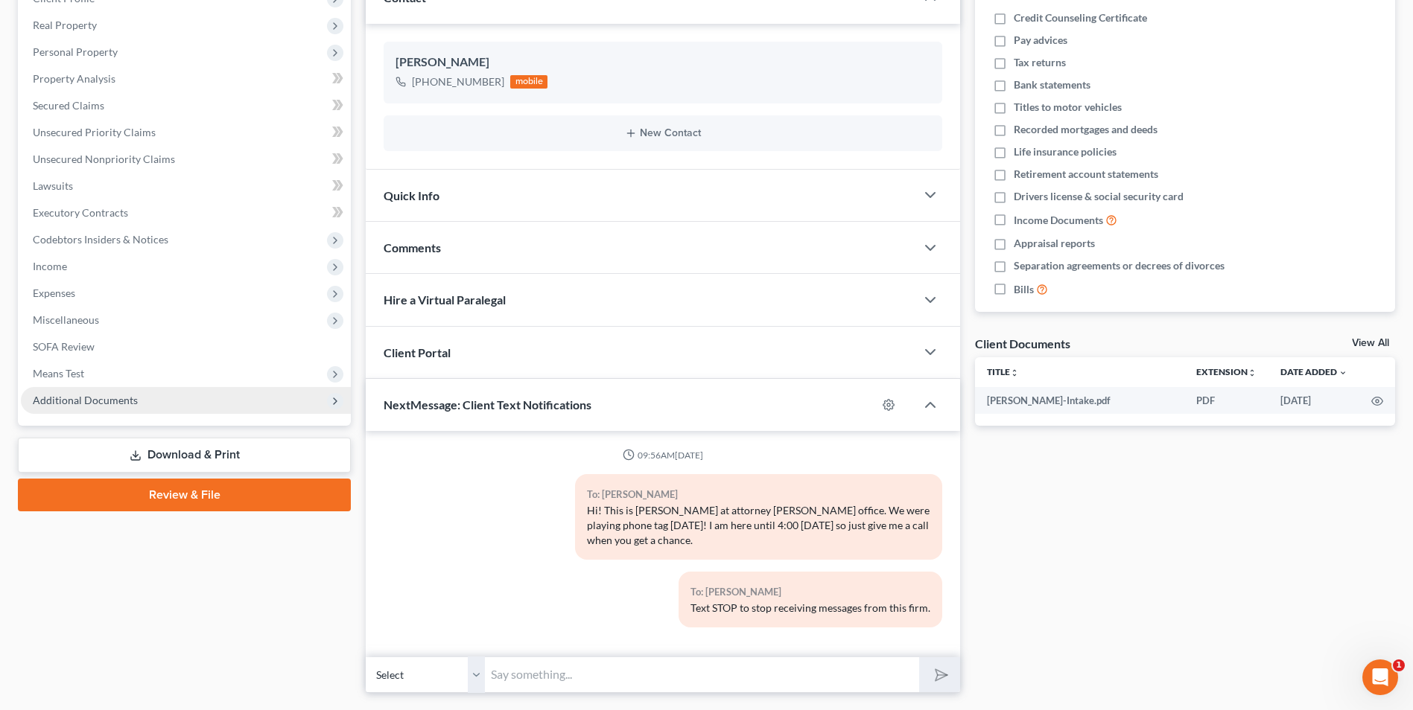
click at [206, 404] on span "Additional Documents" at bounding box center [186, 400] width 330 height 27
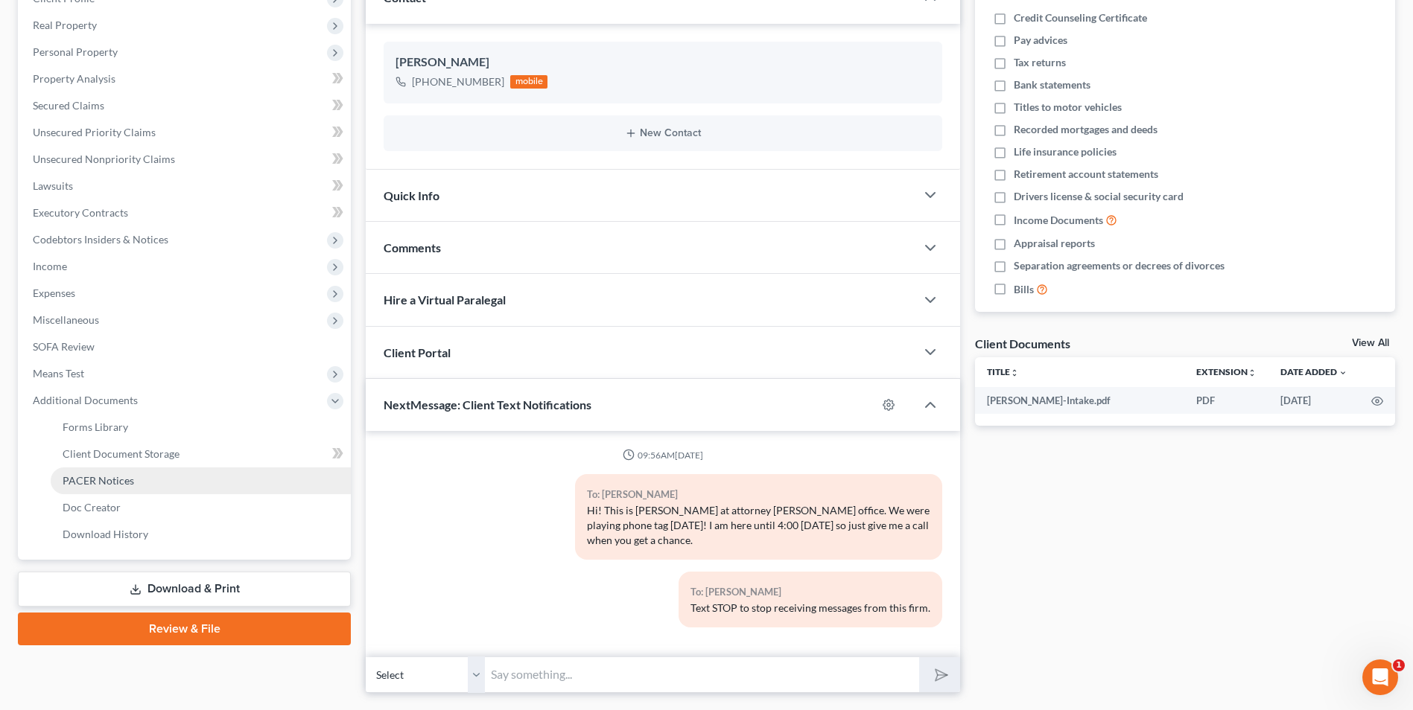
click at [141, 481] on link "PACER Notices" at bounding box center [201, 481] width 300 height 27
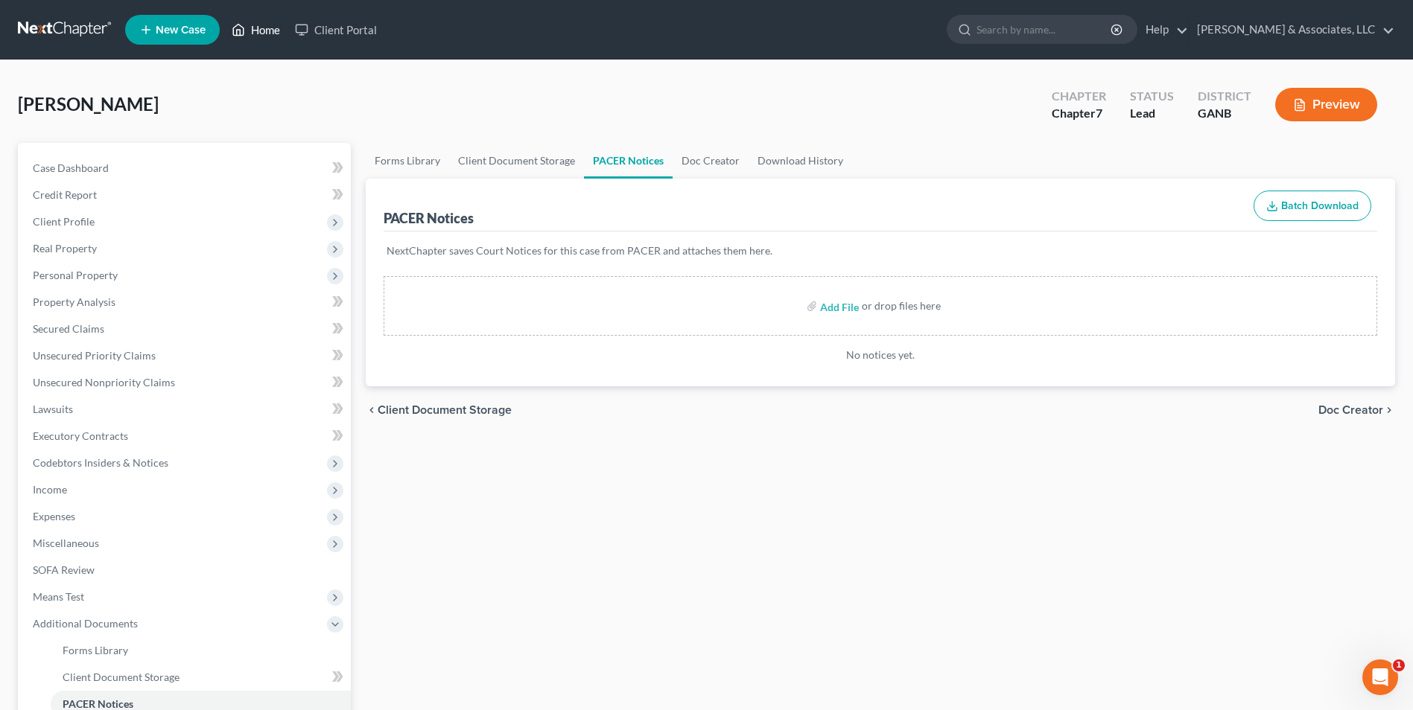
click at [249, 34] on link "Home" at bounding box center [255, 29] width 63 height 27
